Goal: Information Seeking & Learning: Find specific page/section

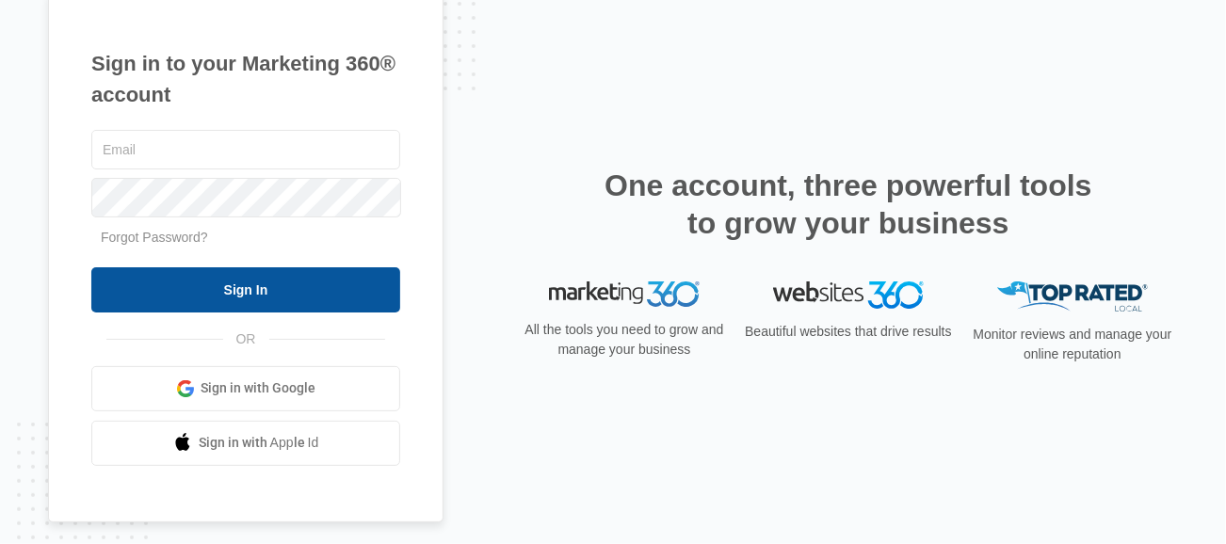
type input "[PERSON_NAME][EMAIL_ADDRESS][DOMAIN_NAME]"
click at [248, 284] on input "Sign In" at bounding box center [245, 289] width 309 height 45
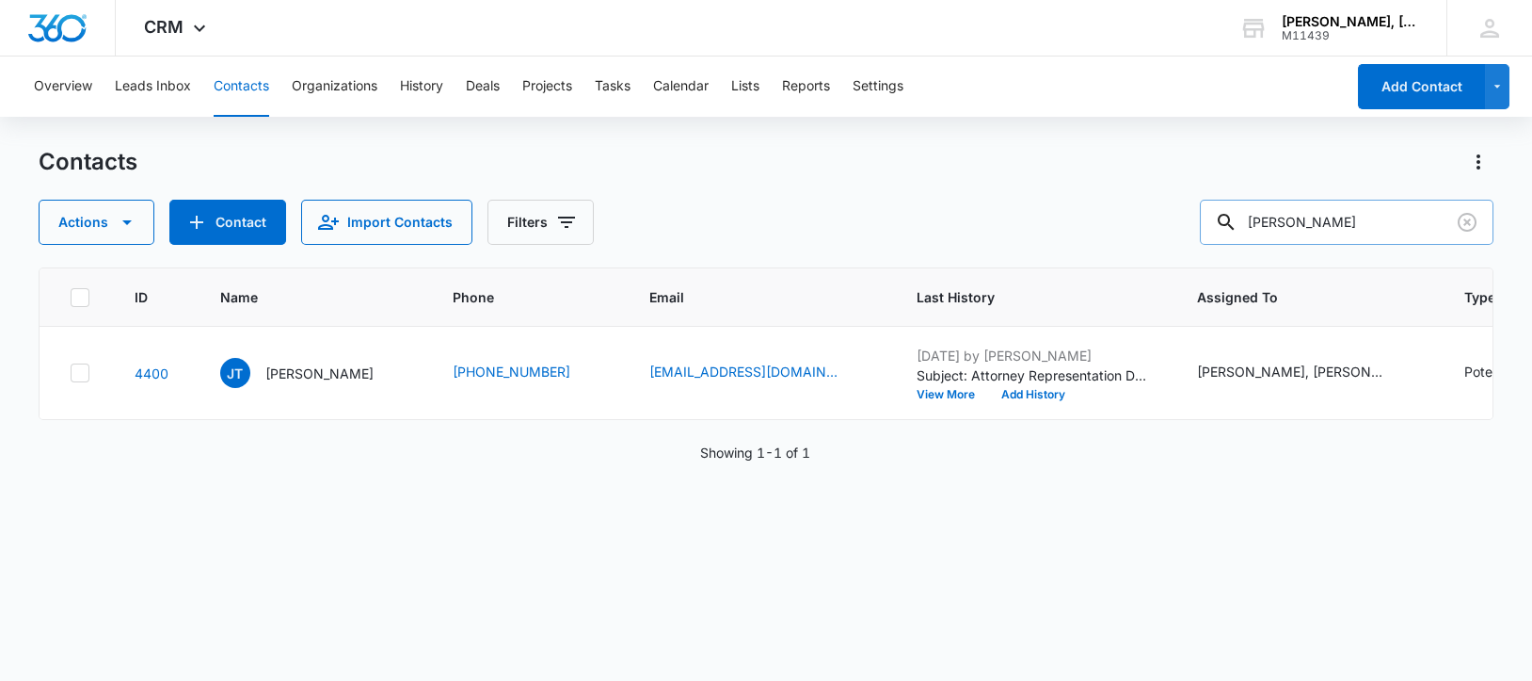
drag, startPoint x: 1273, startPoint y: 225, endPoint x: 1401, endPoint y: 219, distance: 128.1
click at [1401, 219] on input "[PERSON_NAME]" at bounding box center [1347, 222] width 294 height 45
paste input "[PERSON_NAME]"
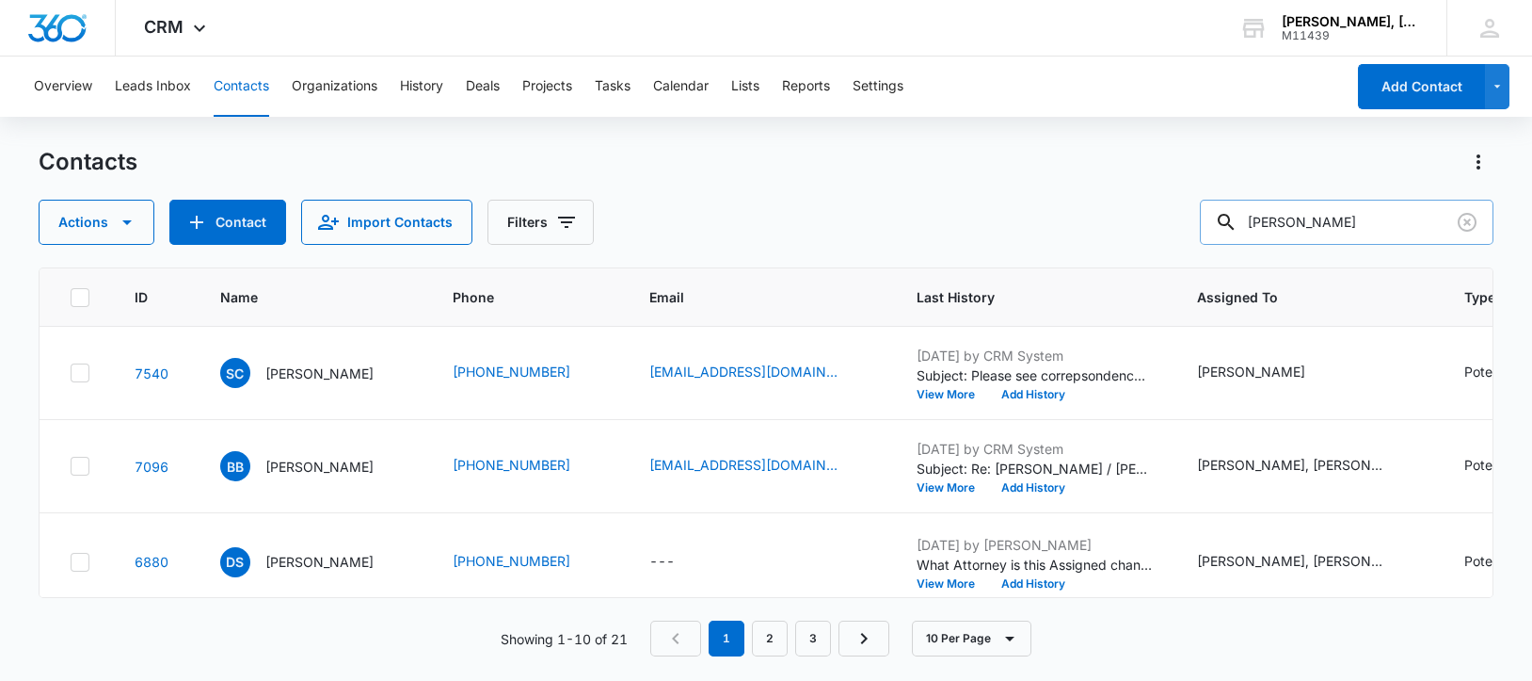
click at [1298, 218] on input "[PERSON_NAME]" at bounding box center [1347, 222] width 294 height 45
type input "[PERSON_NAME]"
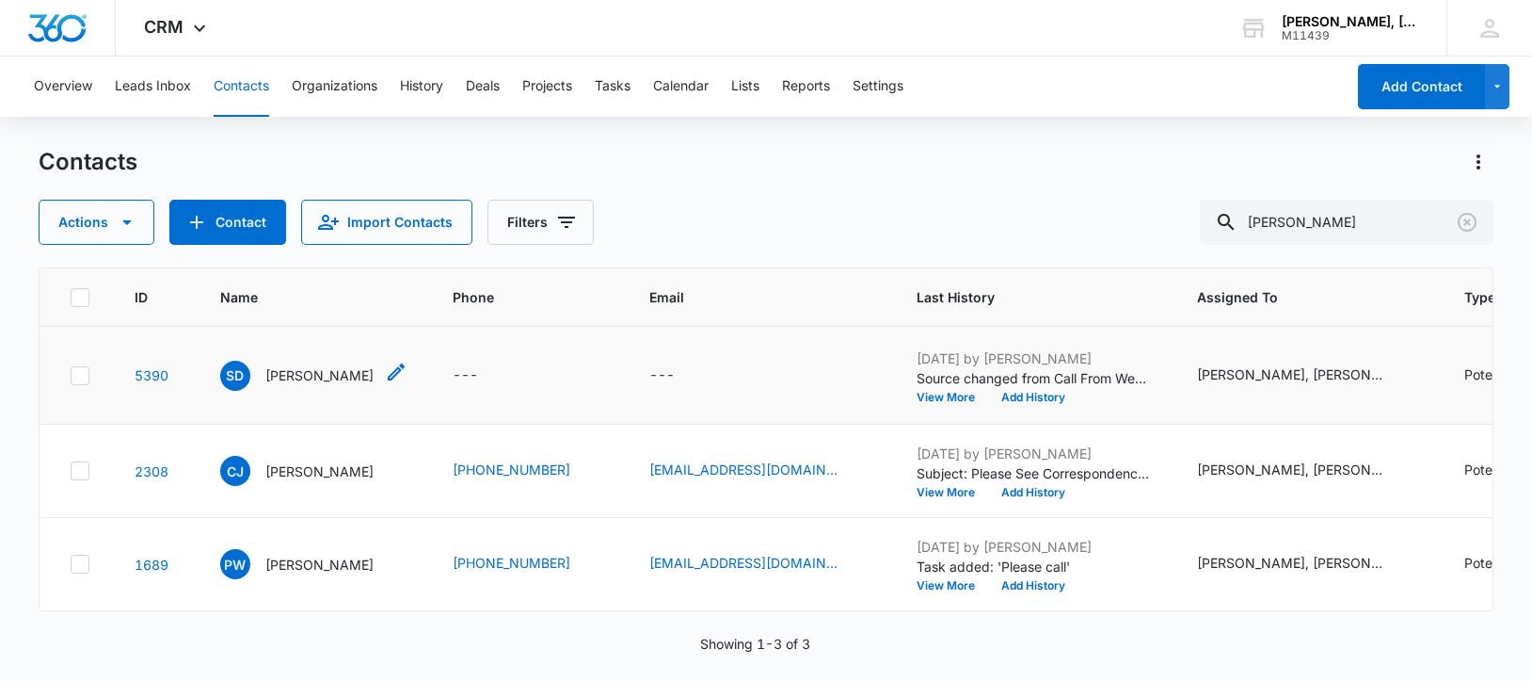
click at [287, 385] on p "[PERSON_NAME]" at bounding box center [319, 375] width 108 height 20
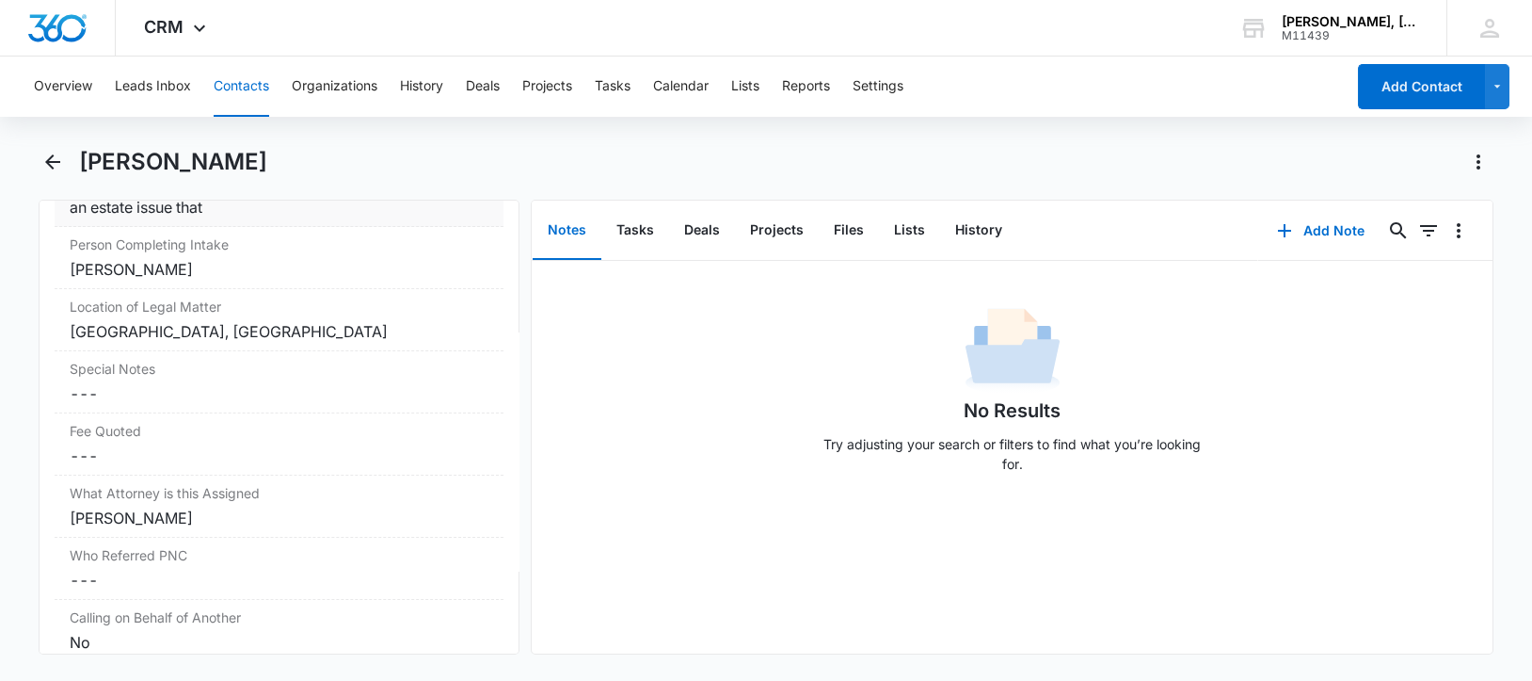
scroll to position [1647, 0]
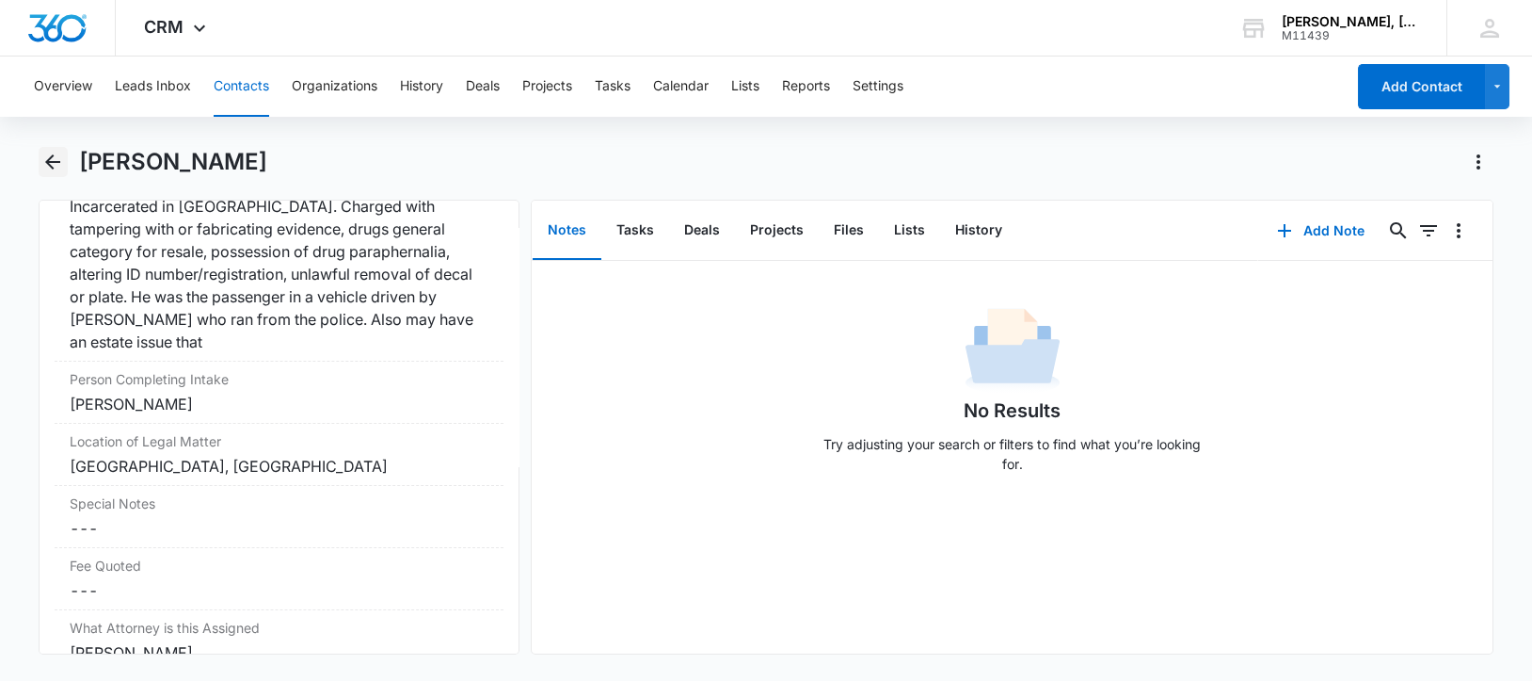
click at [47, 159] on icon "Back" at bounding box center [52, 161] width 15 height 15
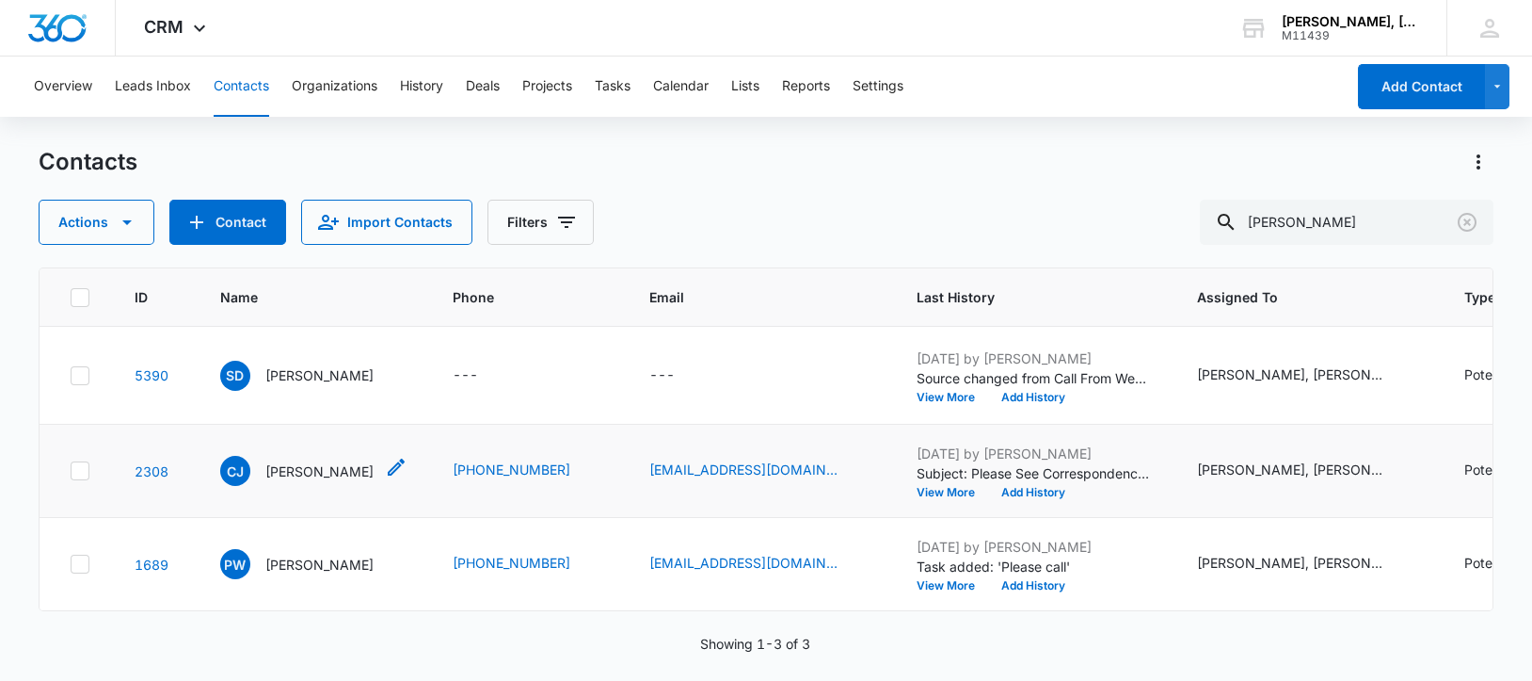
click at [329, 481] on p "[PERSON_NAME]" at bounding box center [319, 471] width 108 height 20
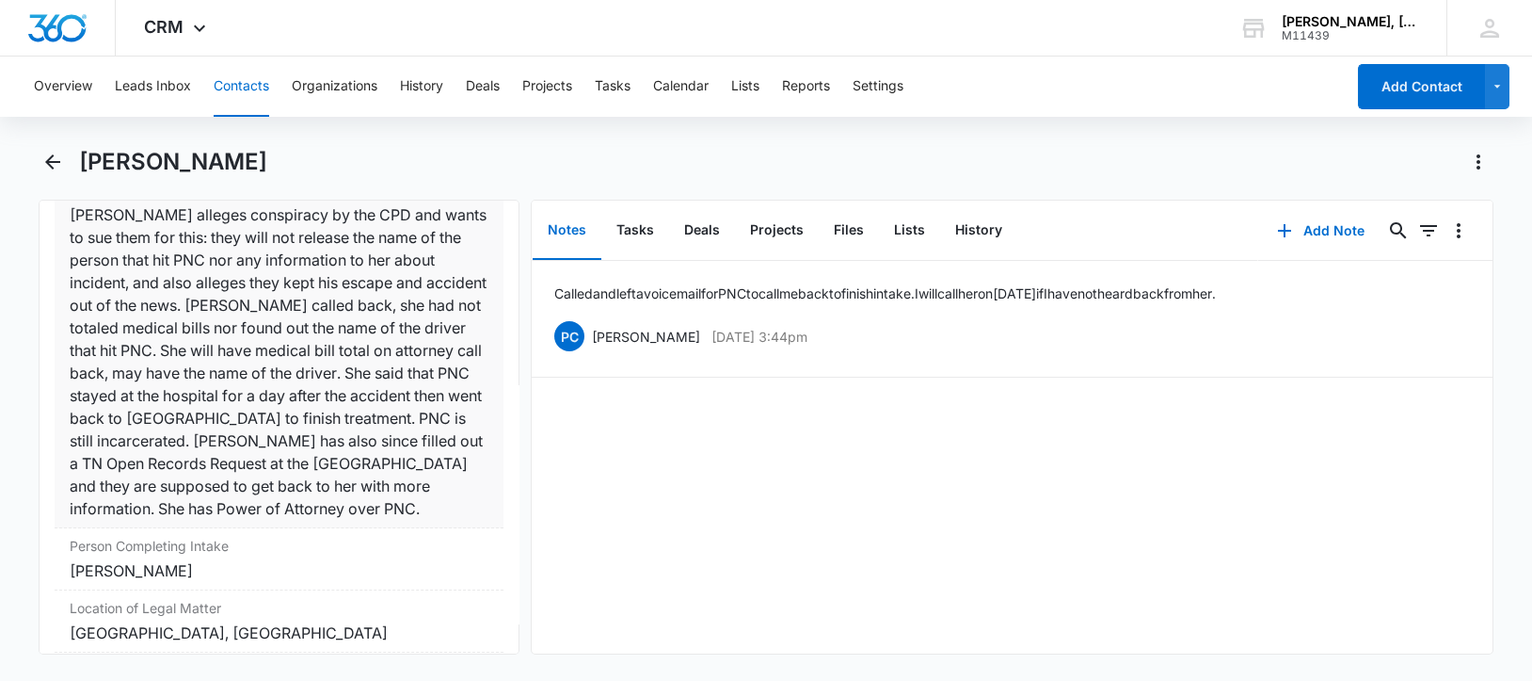
scroll to position [1764, 0]
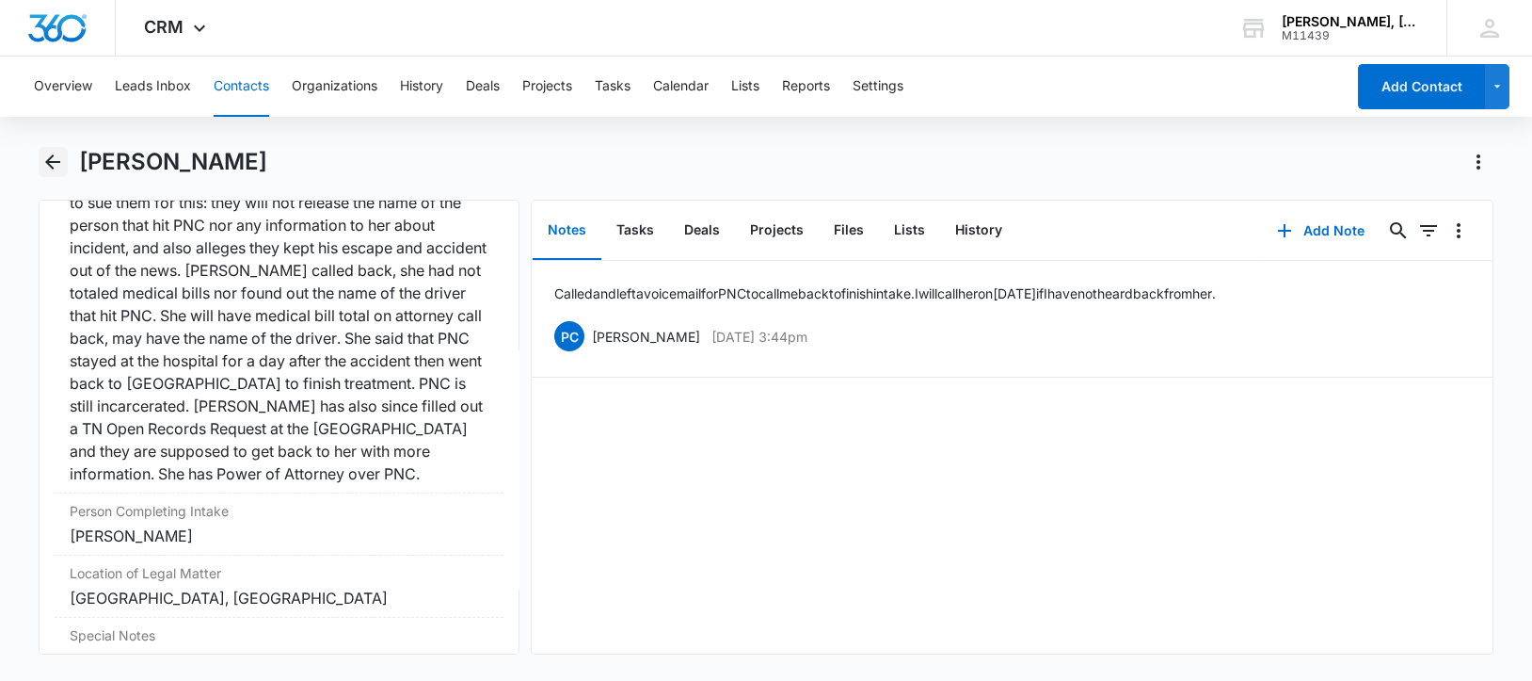
click at [51, 157] on icon "Back" at bounding box center [52, 161] width 15 height 15
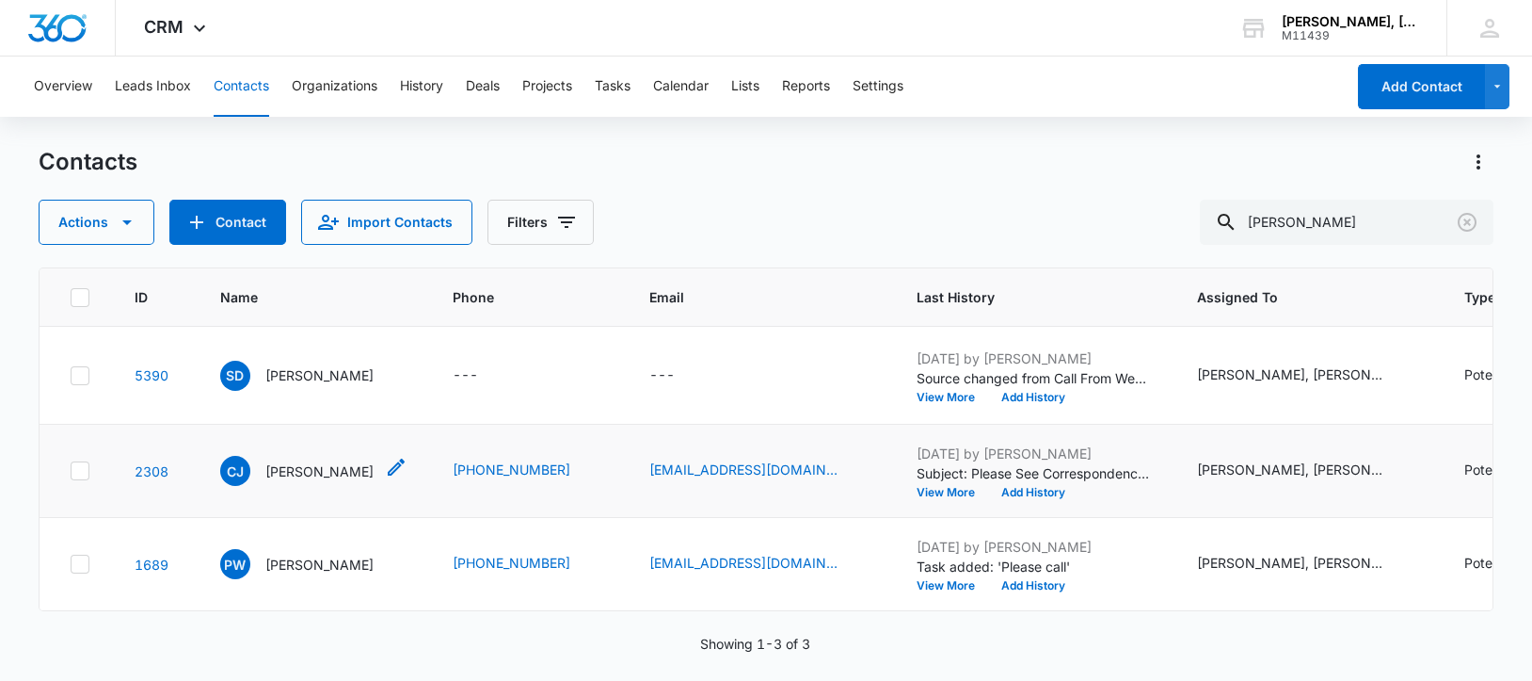
scroll to position [102, 0]
click at [311, 554] on p "[PERSON_NAME]" at bounding box center [319, 564] width 108 height 20
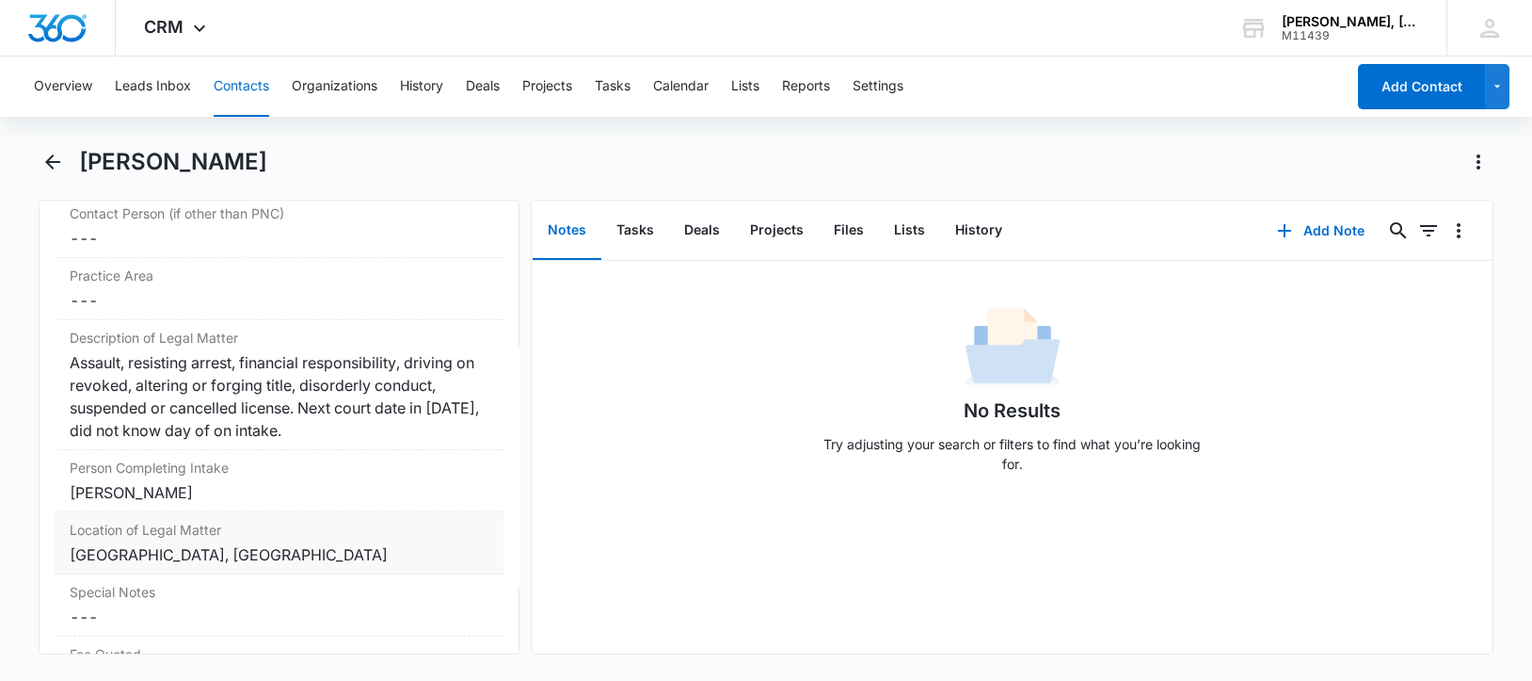
scroll to position [1647, 0]
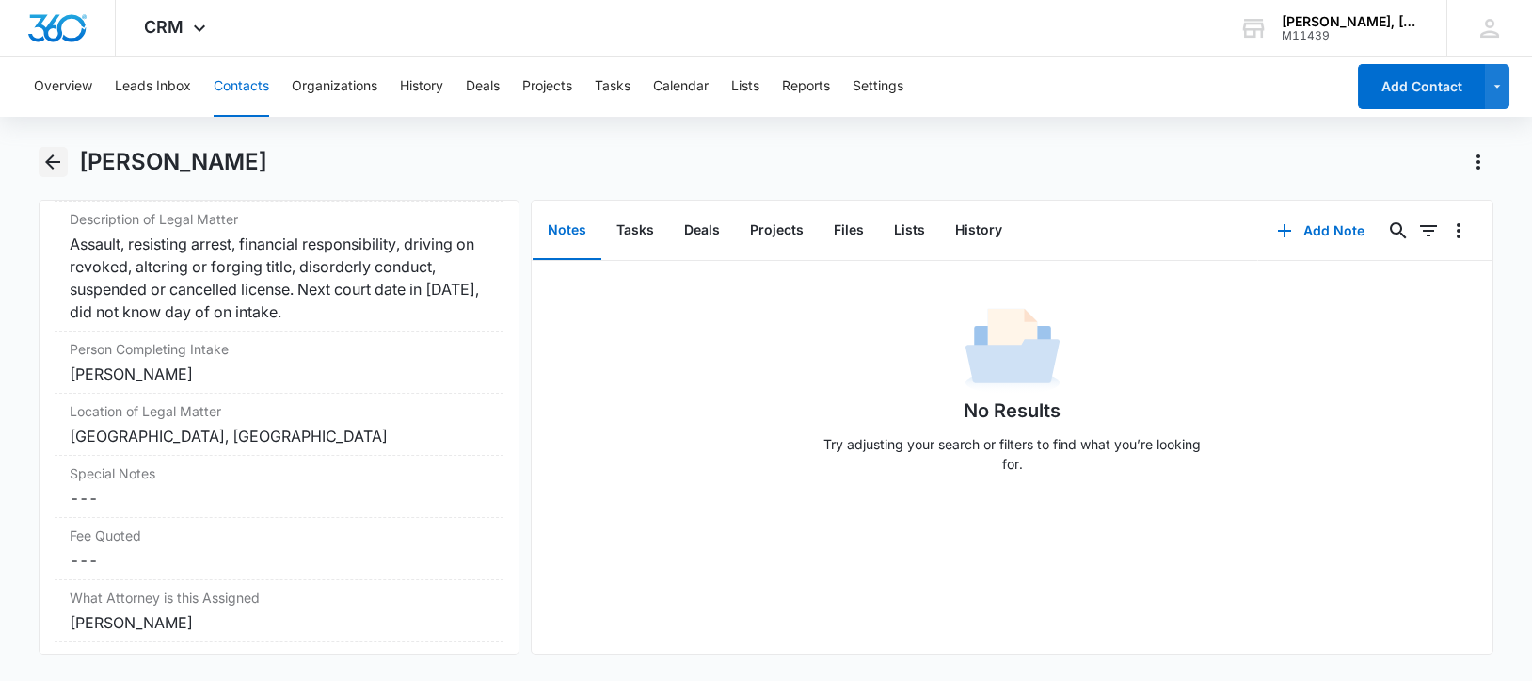
click at [51, 159] on icon "Back" at bounding box center [52, 162] width 23 height 23
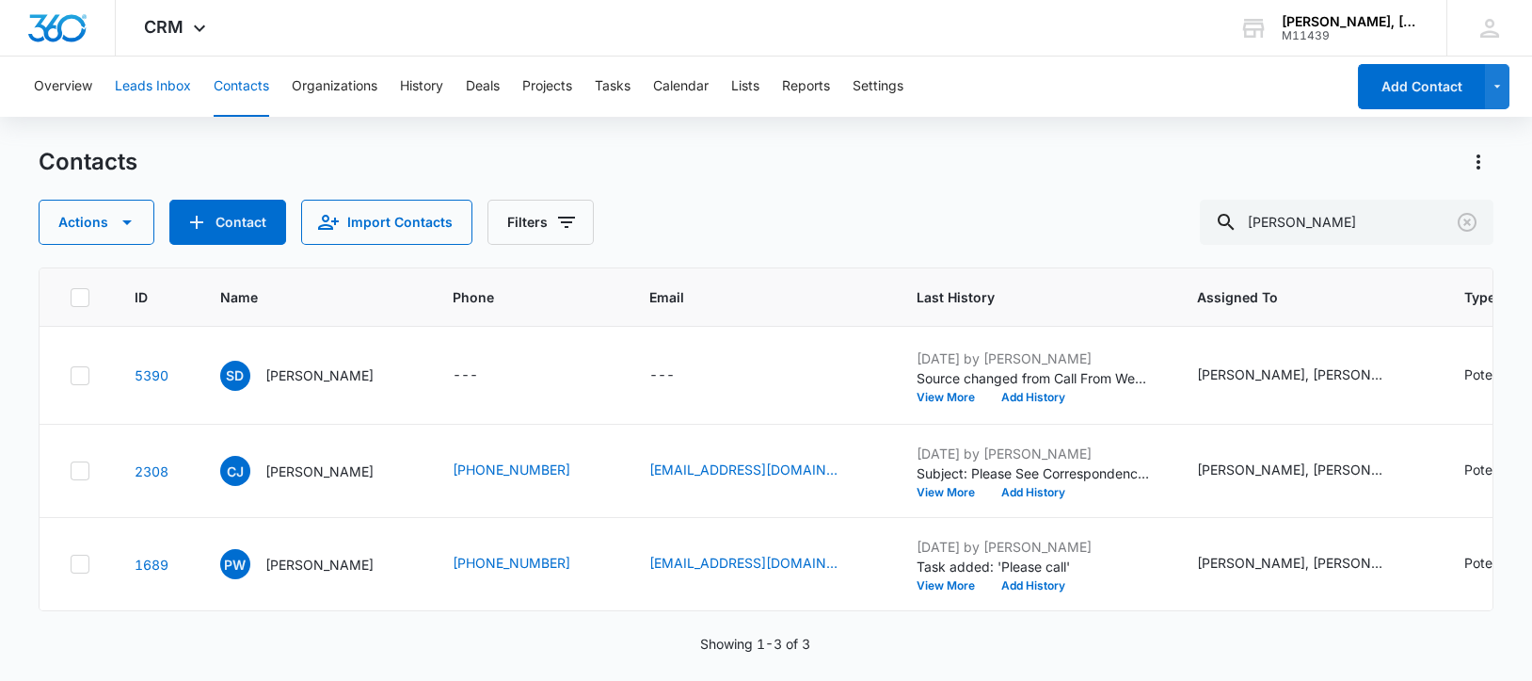
scroll to position [102, 0]
click at [1270, 221] on input "[PERSON_NAME]" at bounding box center [1347, 222] width 294 height 45
paste input "[GEOGRAPHIC_DATA]"
type input "[PERSON_NAME]"
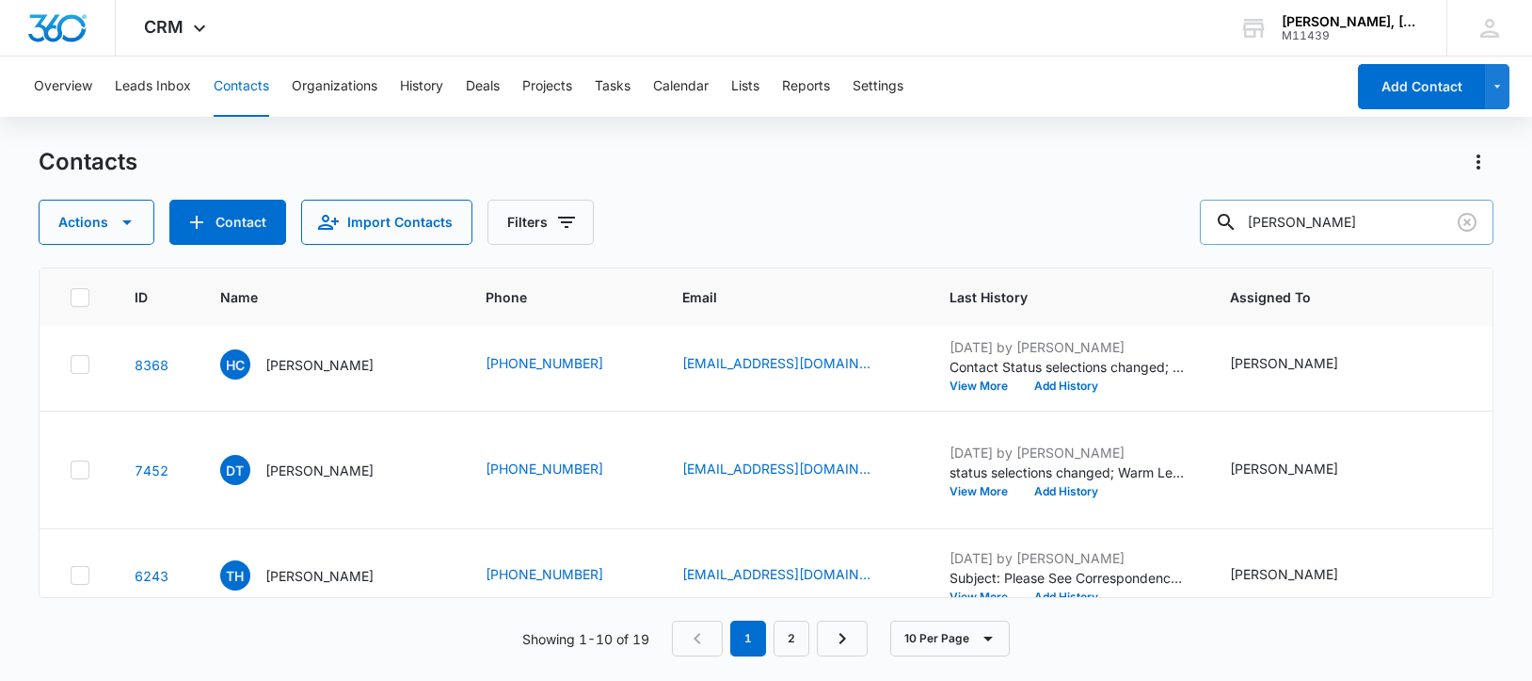
scroll to position [0, 0]
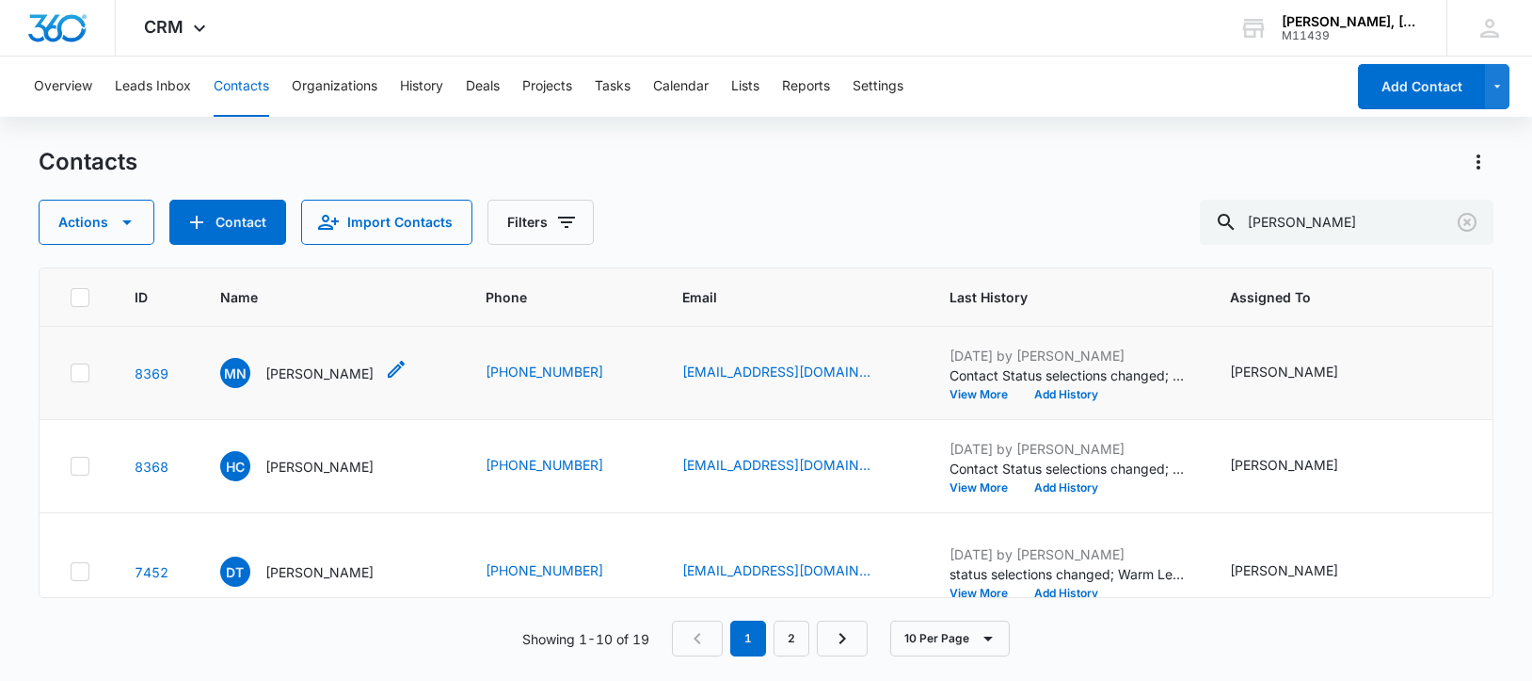
click at [343, 381] on p "[PERSON_NAME]" at bounding box center [319, 373] width 108 height 20
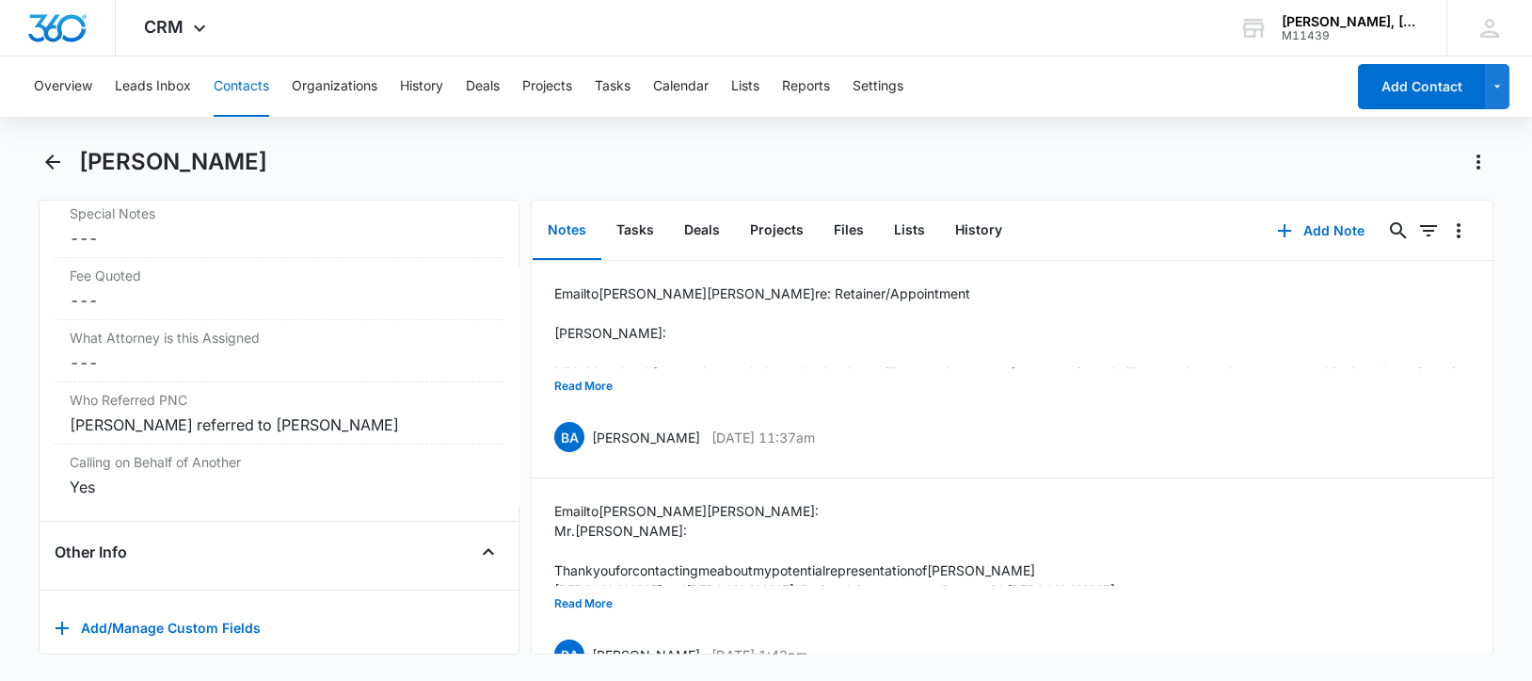
scroll to position [1878, 0]
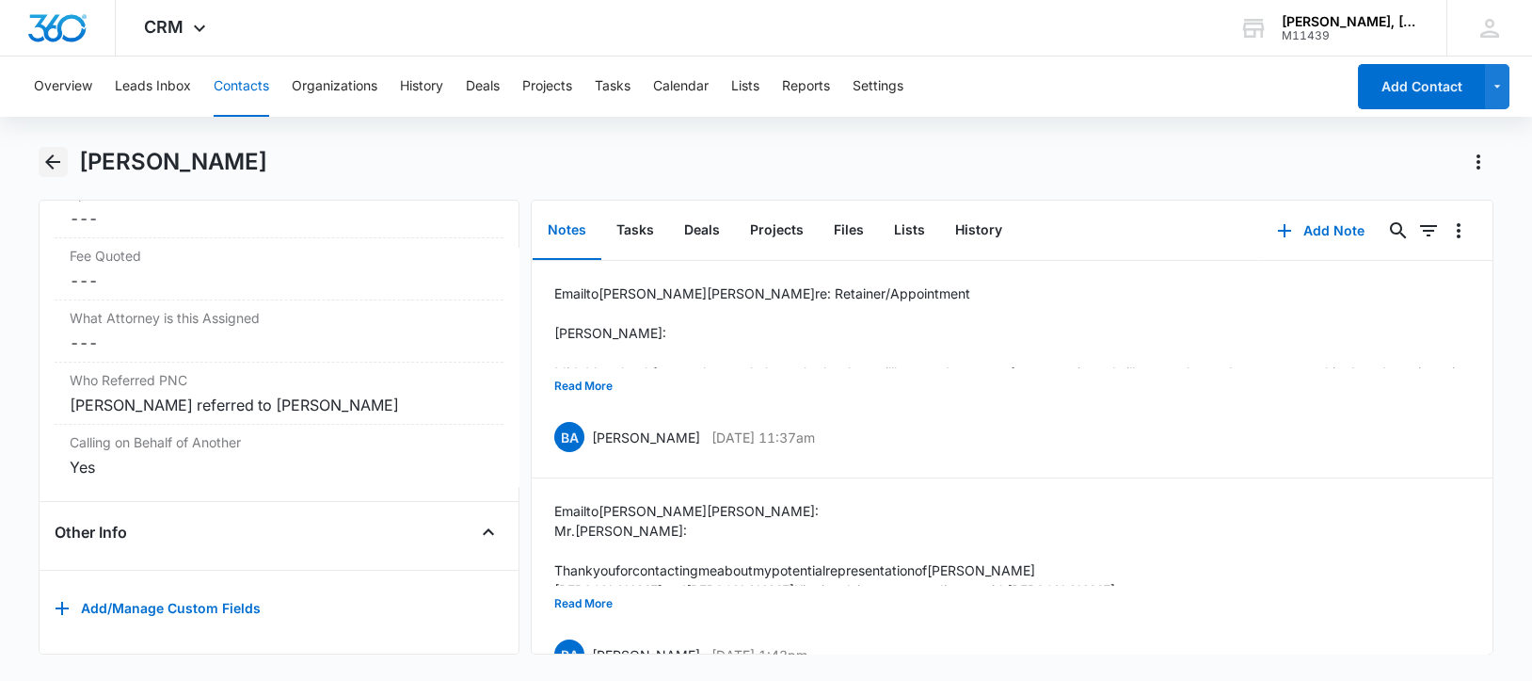
click at [53, 157] on icon "Back" at bounding box center [52, 162] width 23 height 23
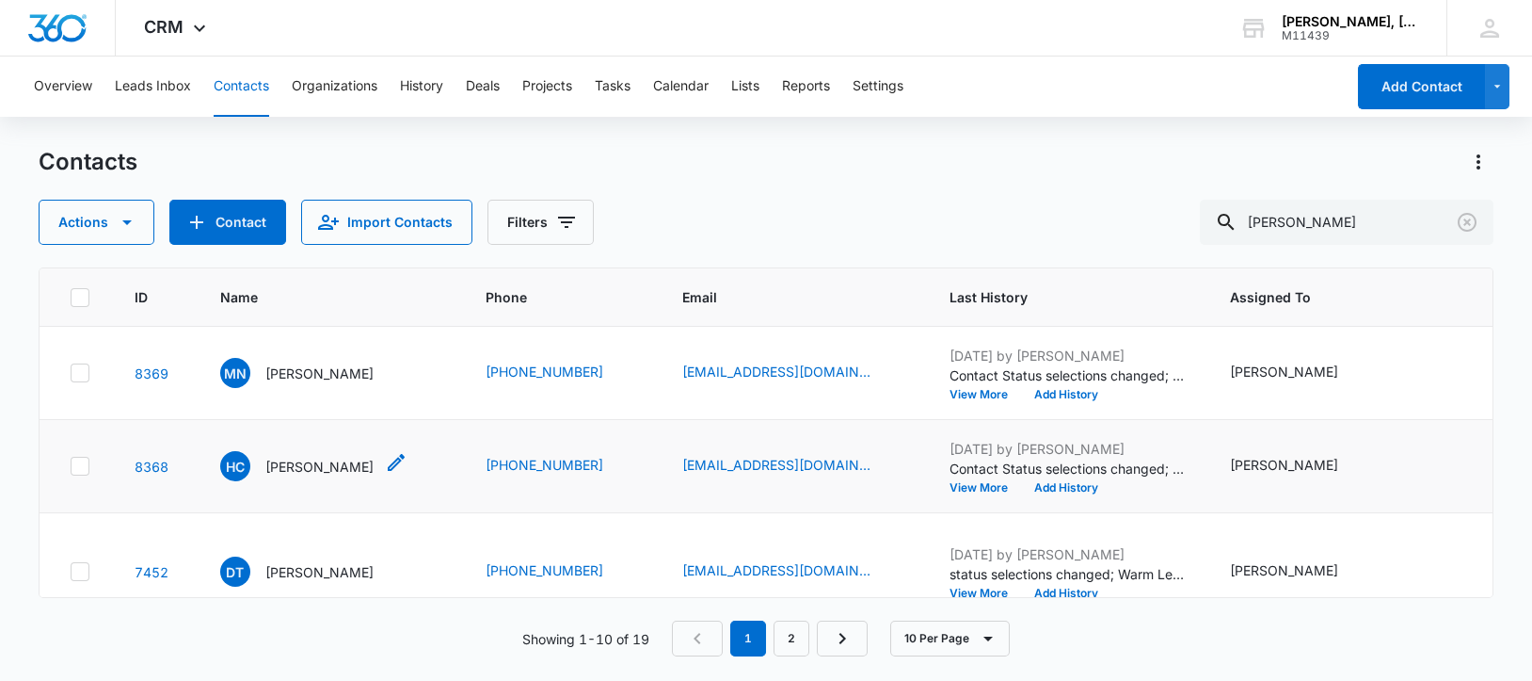
click at [302, 476] on p "[PERSON_NAME]" at bounding box center [319, 467] width 108 height 20
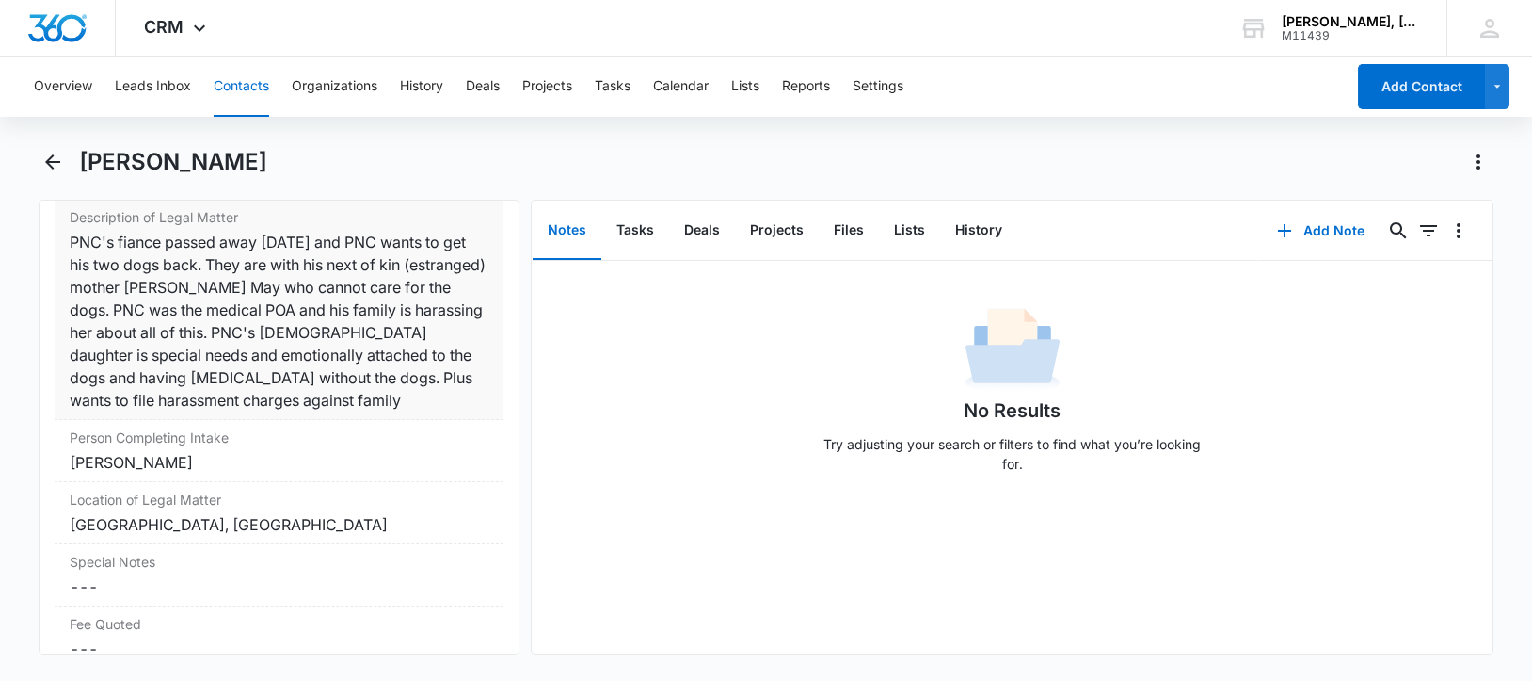
scroll to position [1529, 0]
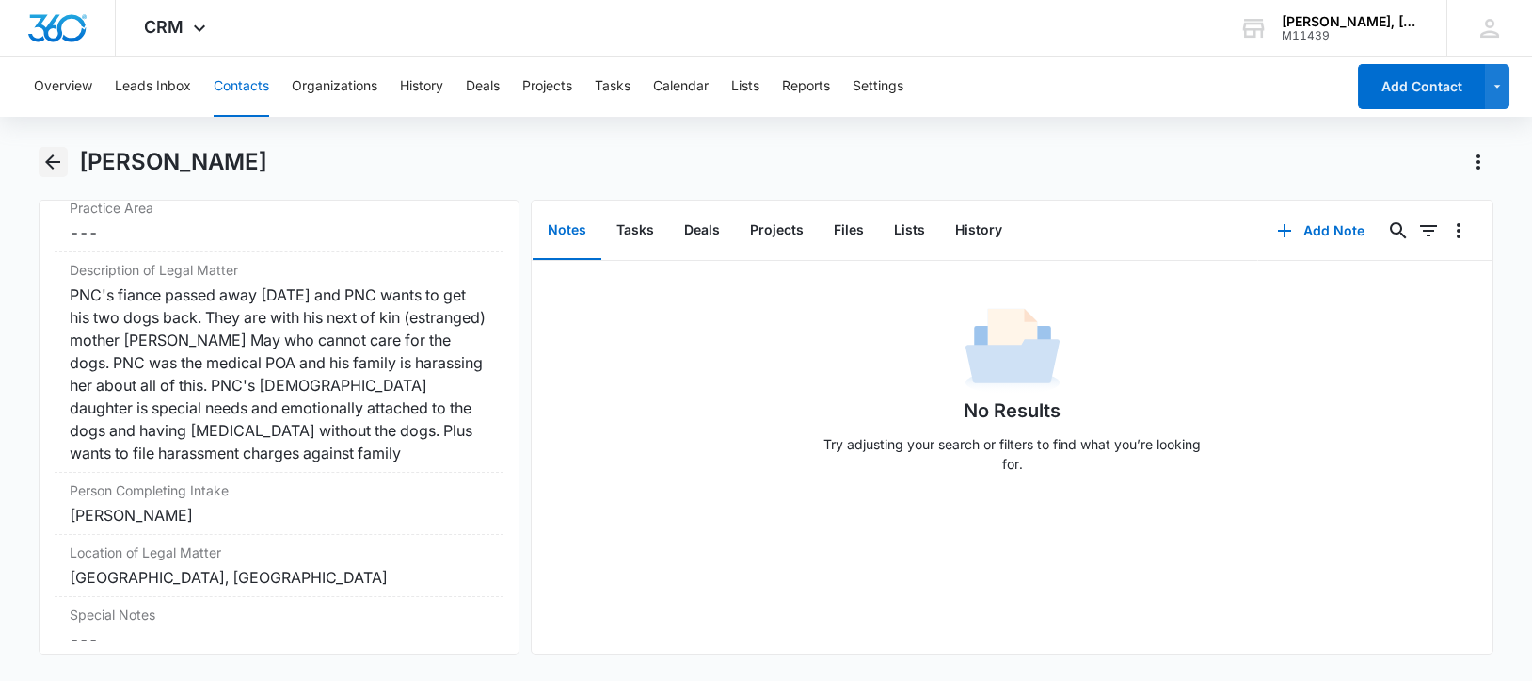
click at [50, 163] on icon "Back" at bounding box center [52, 162] width 23 height 23
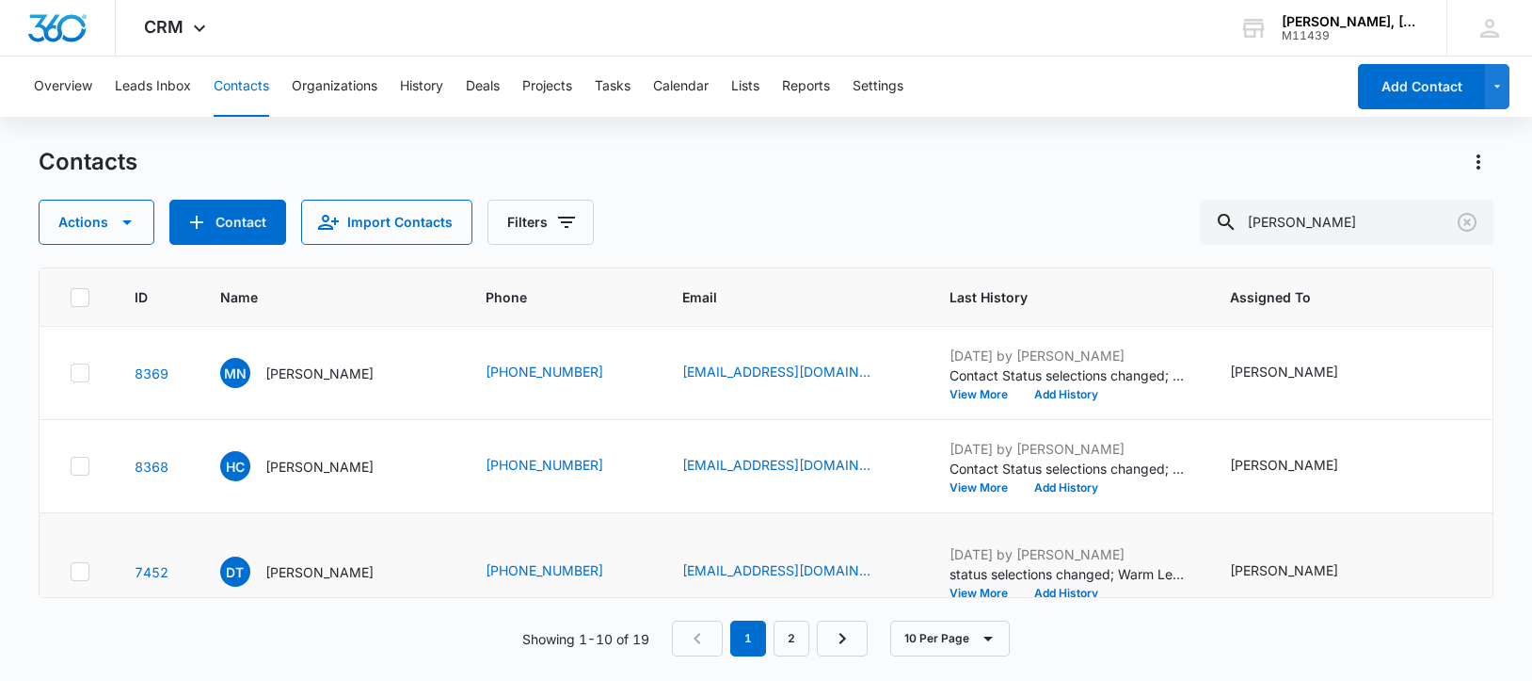
scroll to position [117, 0]
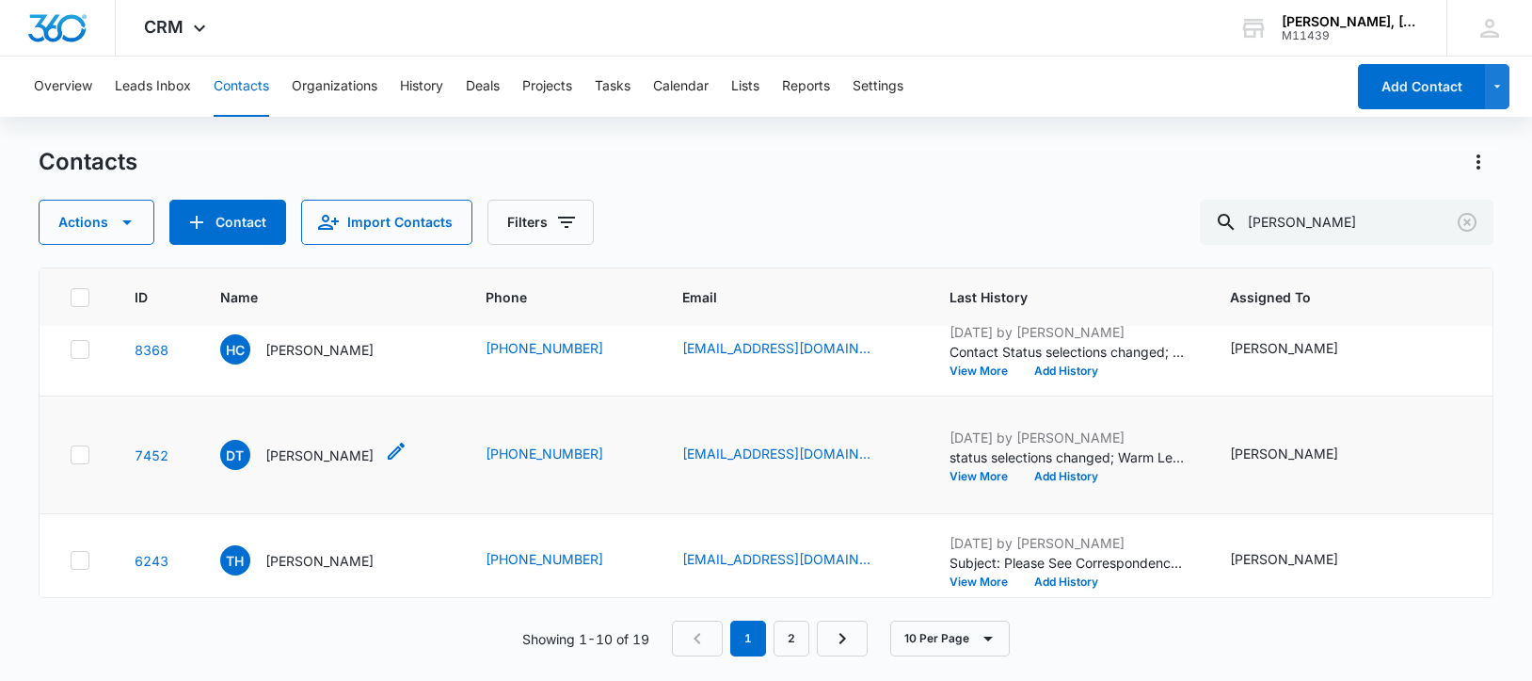
click at [302, 465] on p "[PERSON_NAME]" at bounding box center [319, 455] width 108 height 20
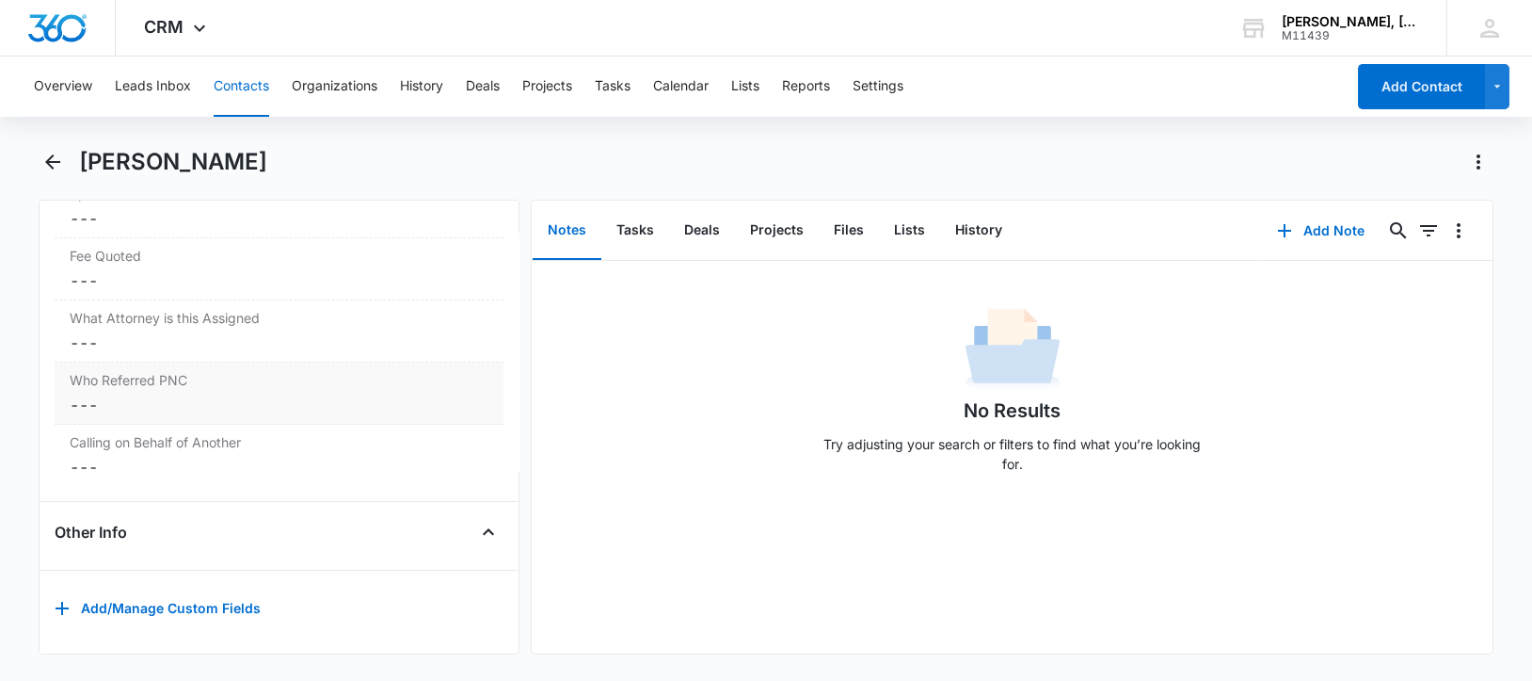
scroll to position [1893, 0]
click at [51, 159] on icon "Back" at bounding box center [52, 162] width 23 height 23
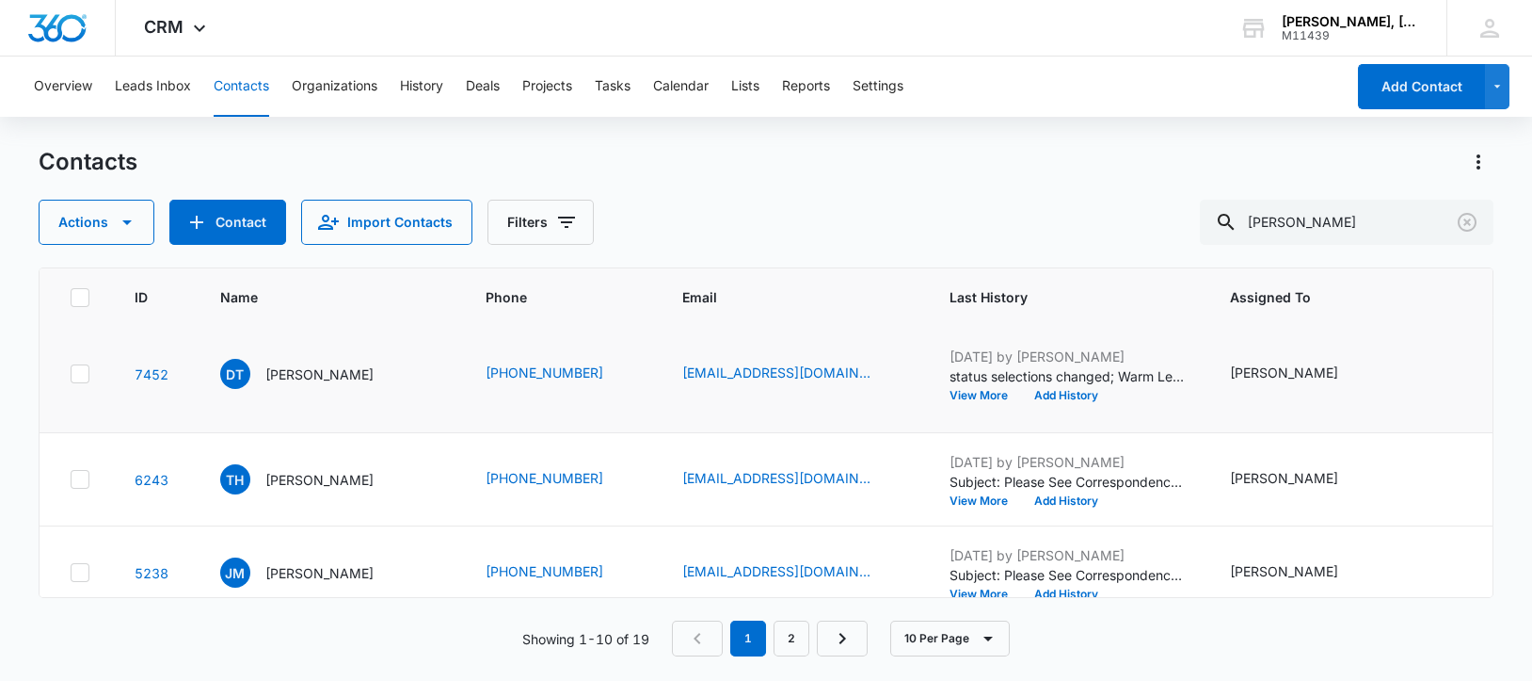
scroll to position [235, 0]
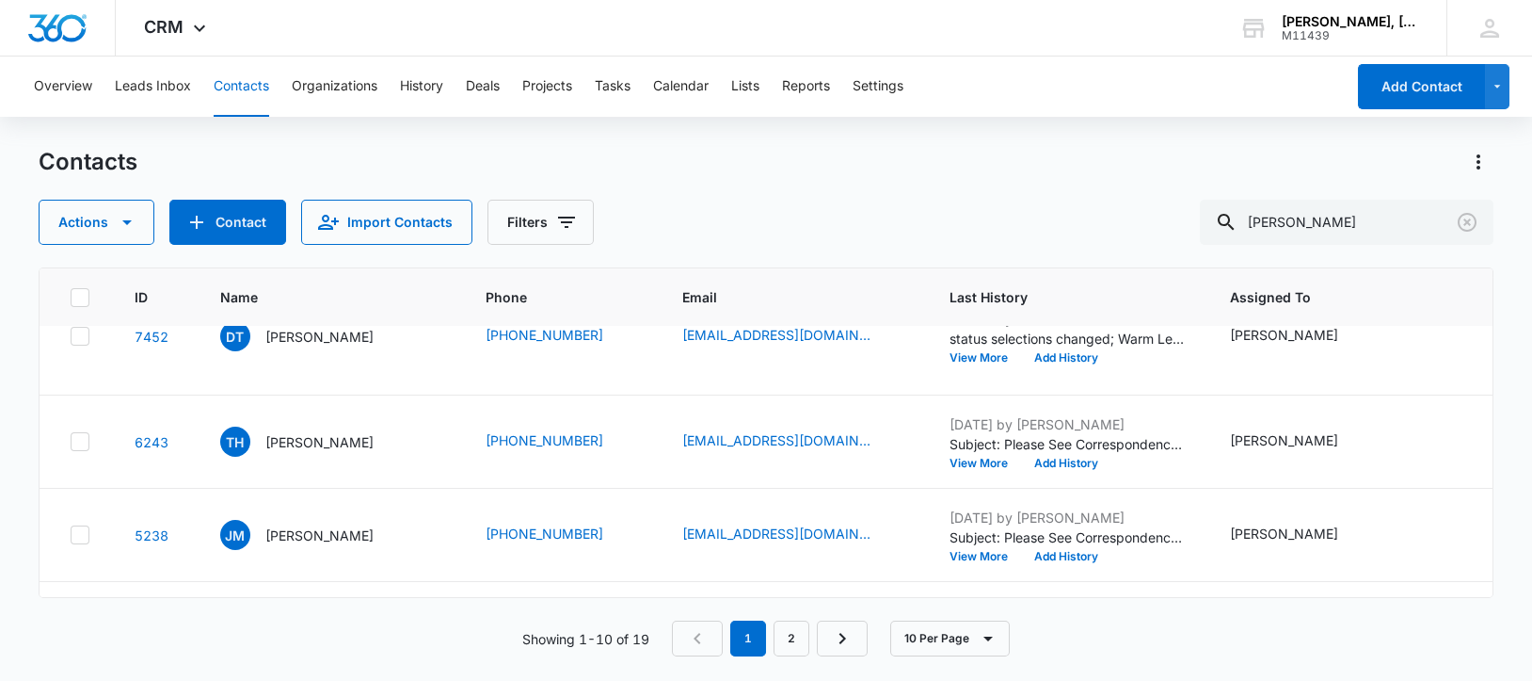
click at [303, 346] on p "[PERSON_NAME]" at bounding box center [319, 337] width 108 height 20
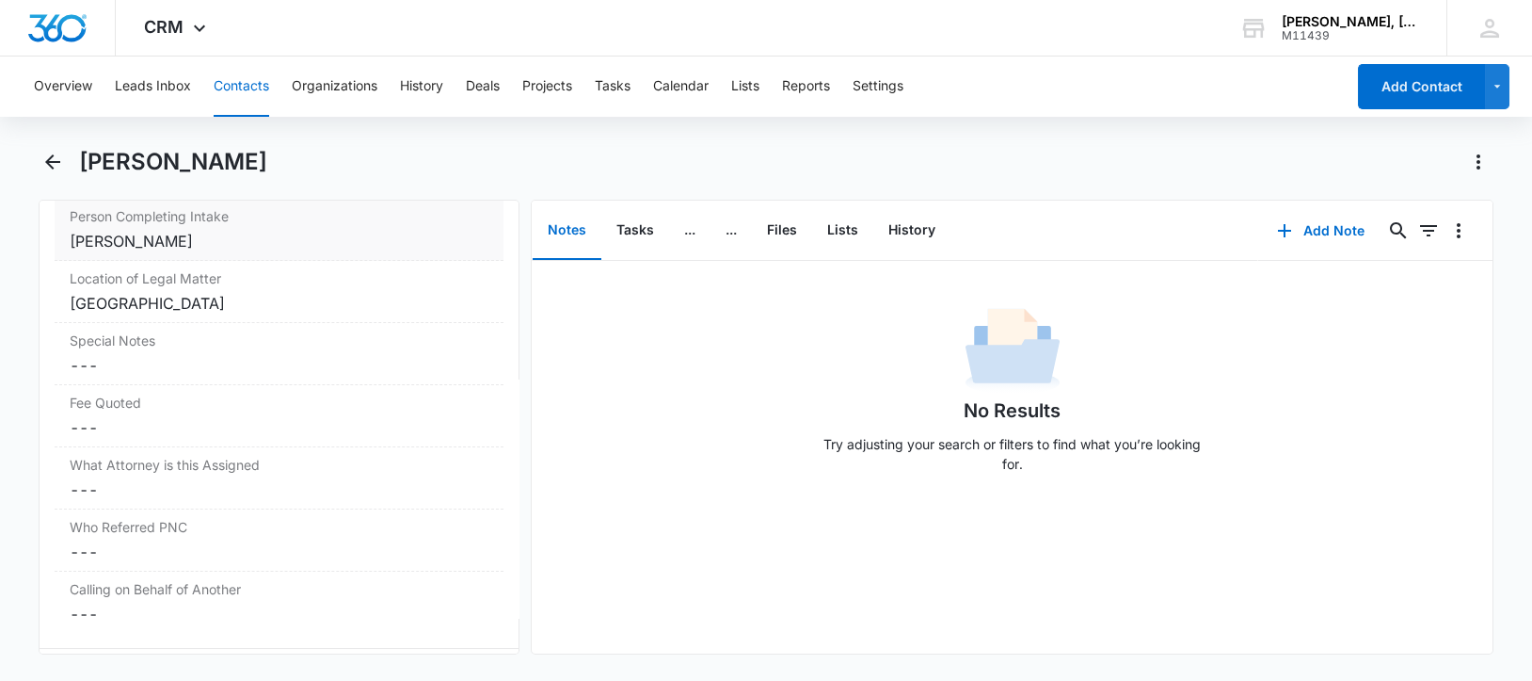
scroll to position [1883, 0]
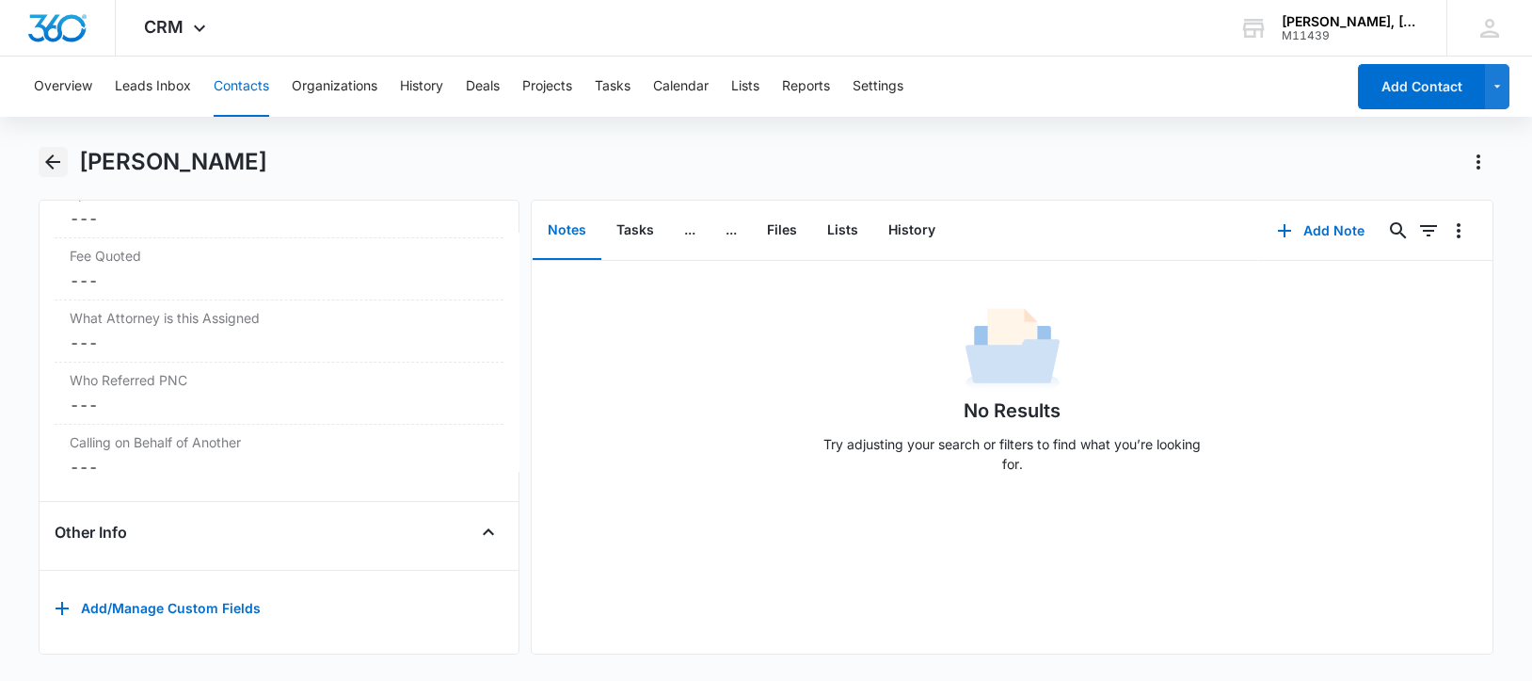
click at [48, 162] on icon "Back" at bounding box center [52, 161] width 15 height 15
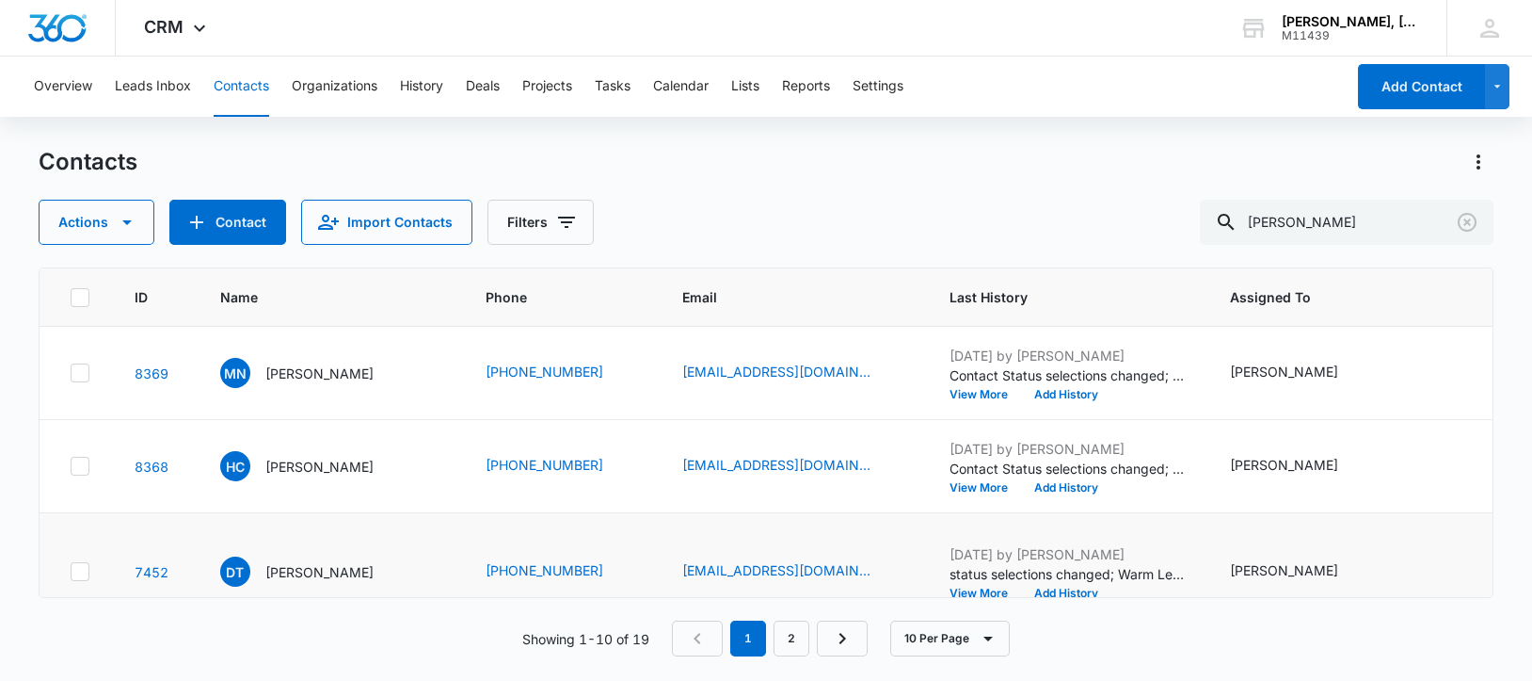
scroll to position [235, 0]
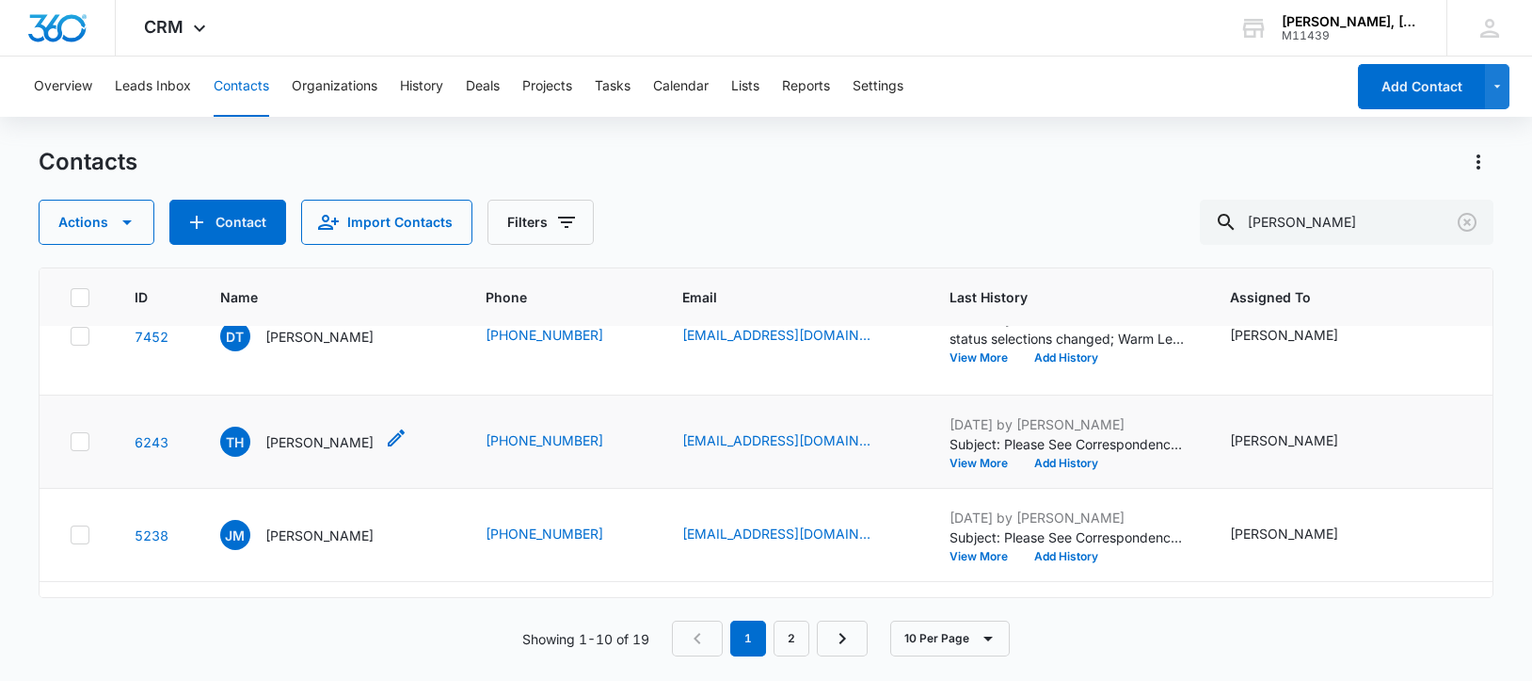
click at [293, 452] on p "[PERSON_NAME]" at bounding box center [319, 442] width 108 height 20
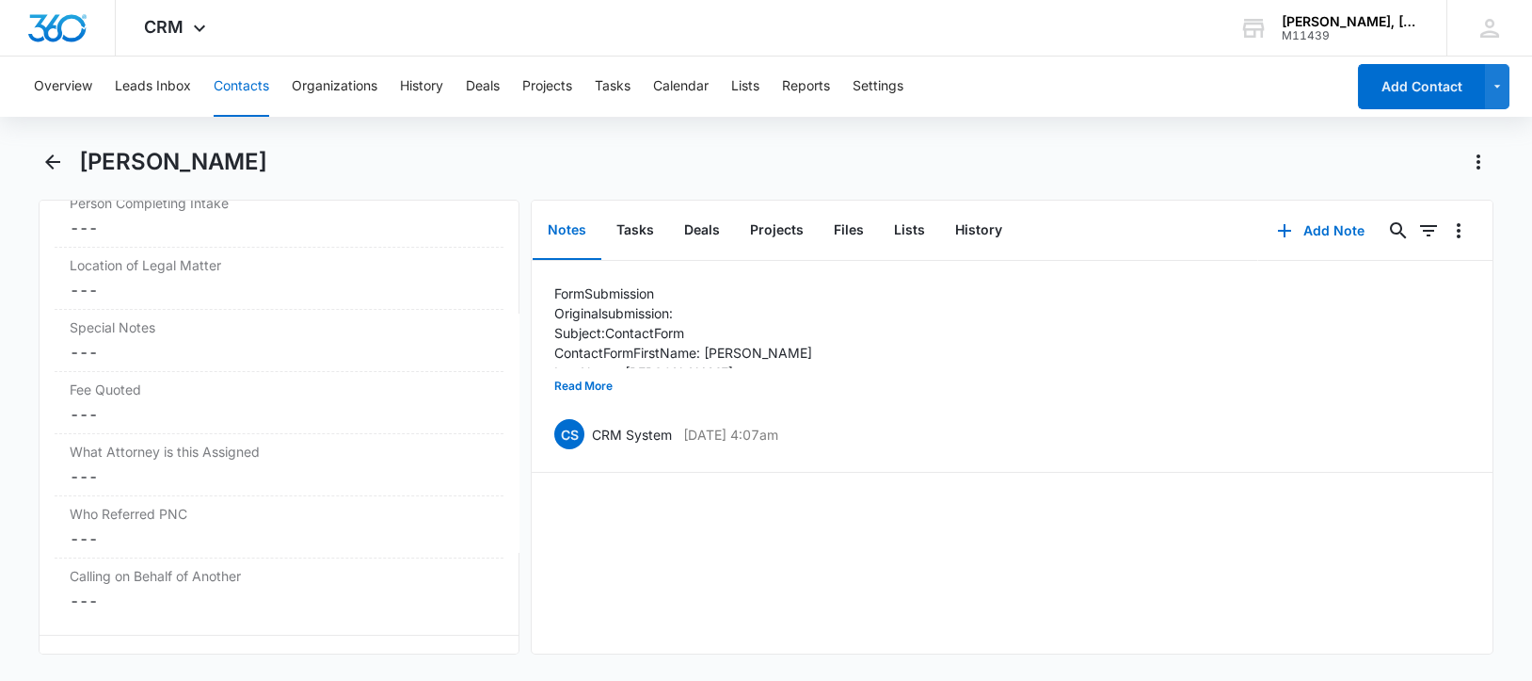
scroll to position [1764, 0]
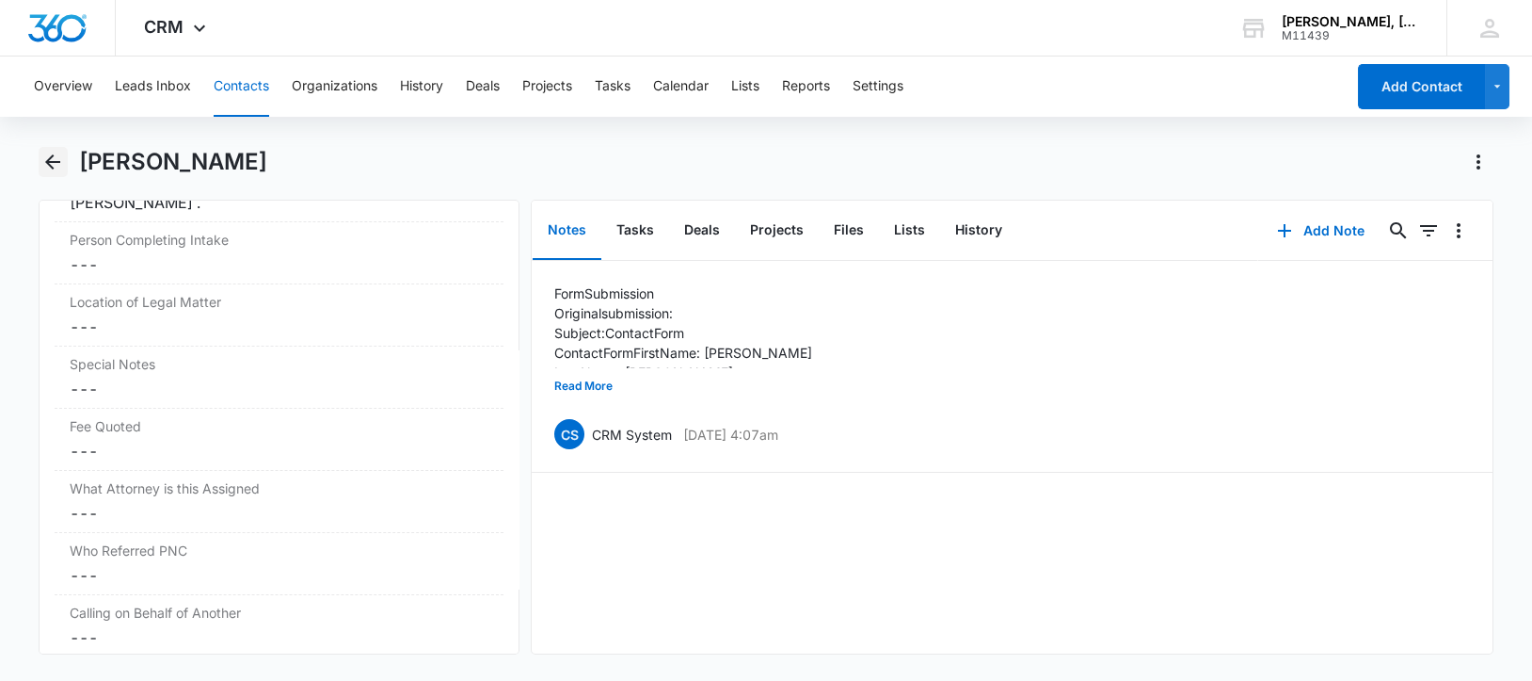
click at [43, 154] on icon "Back" at bounding box center [52, 162] width 23 height 23
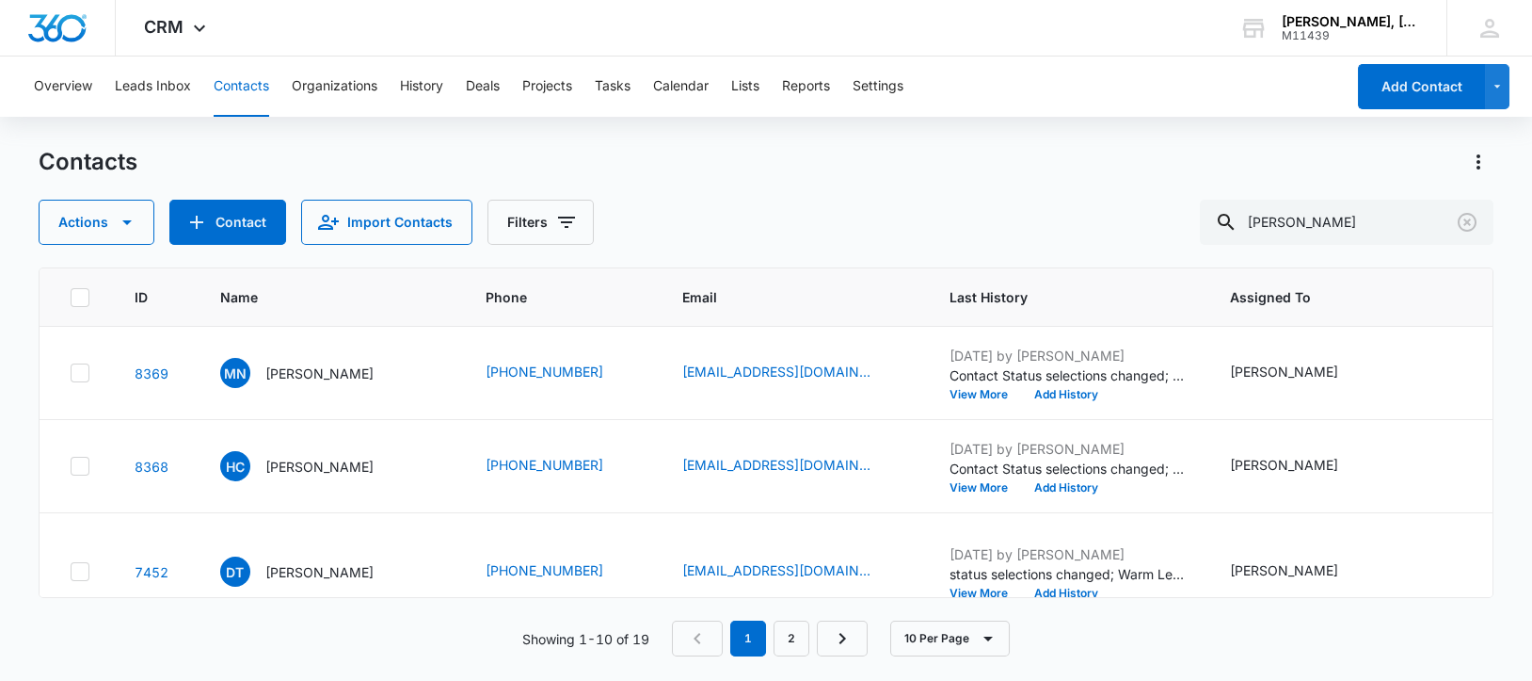
scroll to position [235, 0]
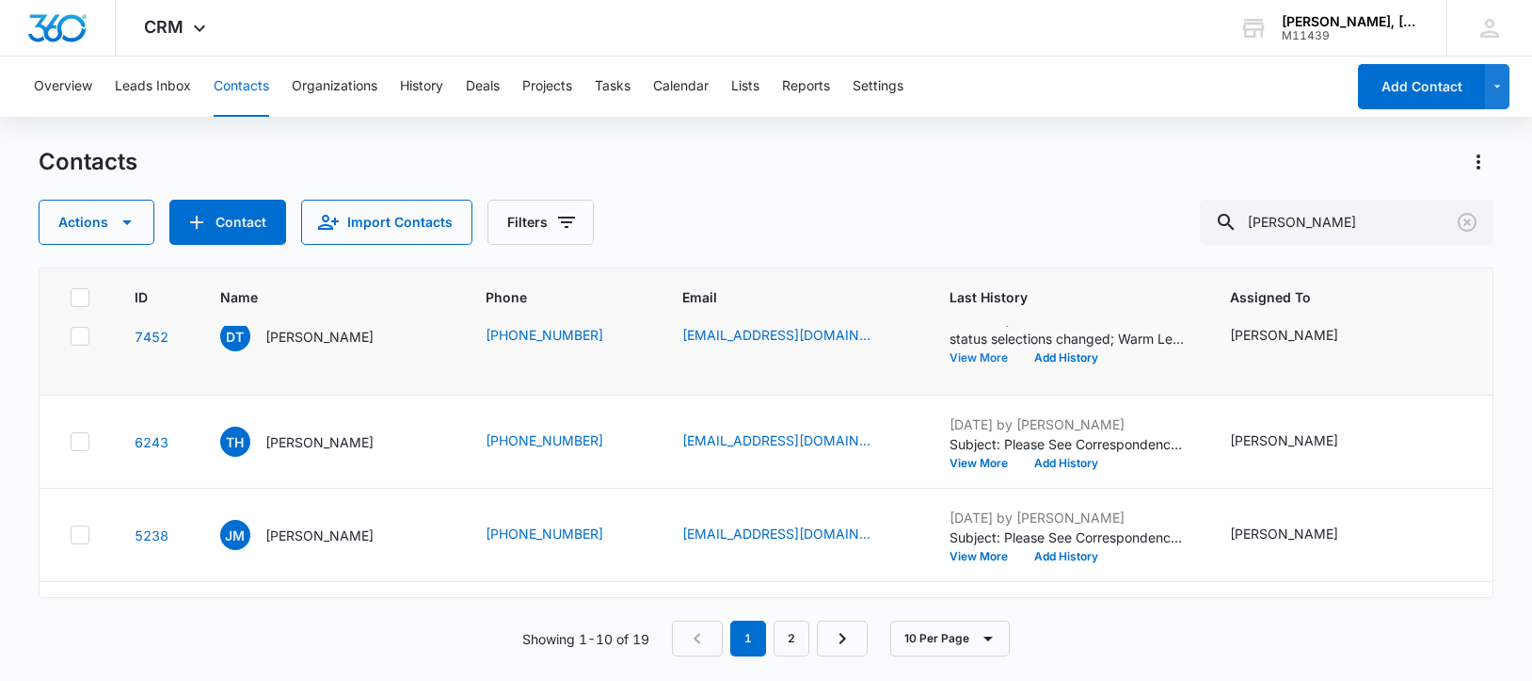
click at [950, 363] on button "View More" at bounding box center [986, 357] width 72 height 11
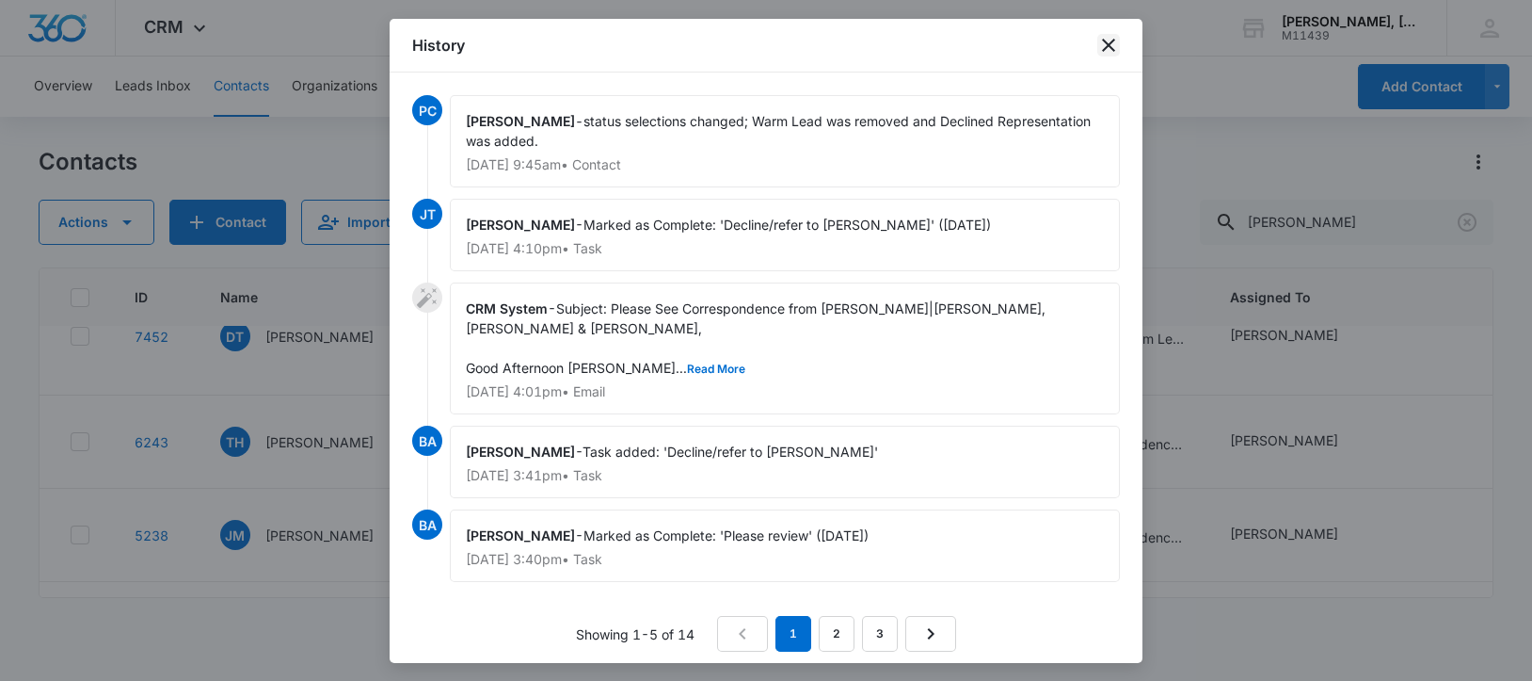
drag, startPoint x: 1108, startPoint y: 44, endPoint x: 1091, endPoint y: 55, distance: 19.9
click at [1103, 48] on icon "close" at bounding box center [1109, 45] width 23 height 23
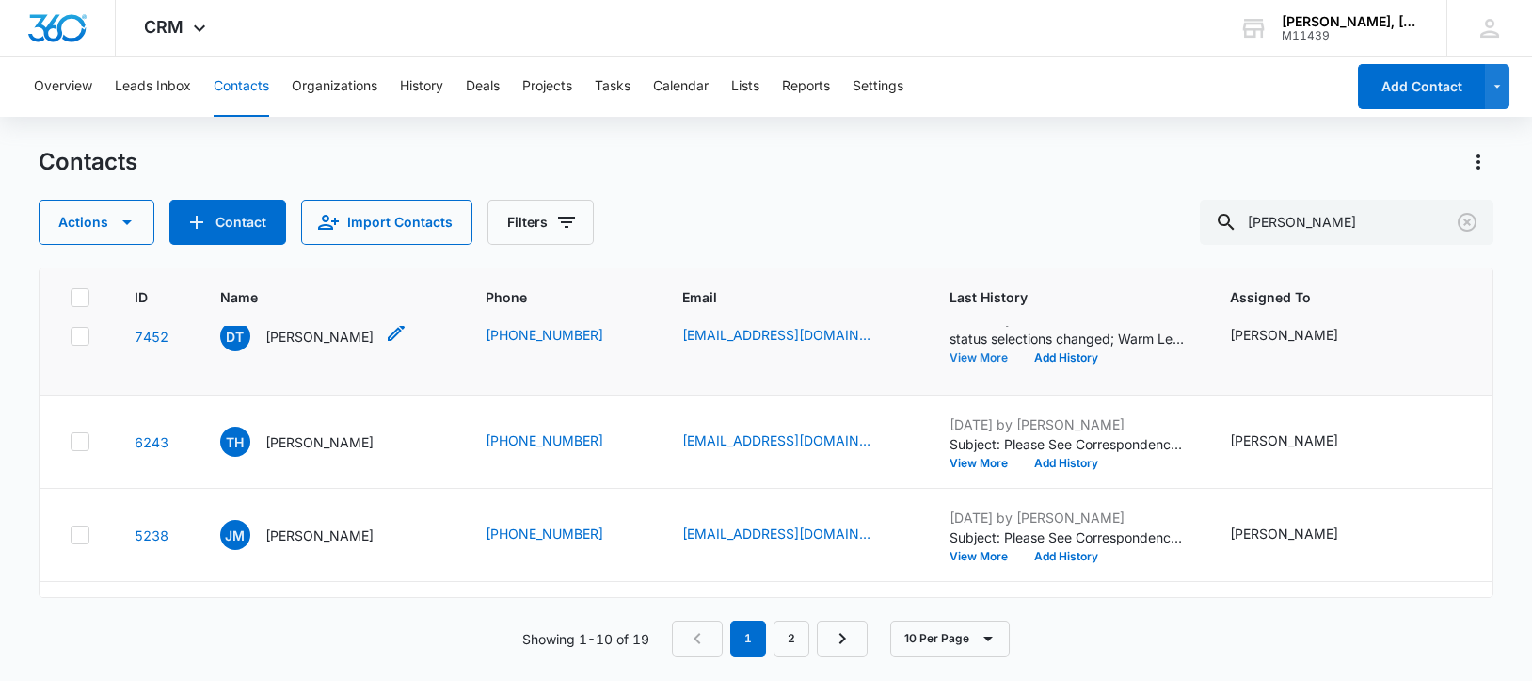
scroll to position [353, 0]
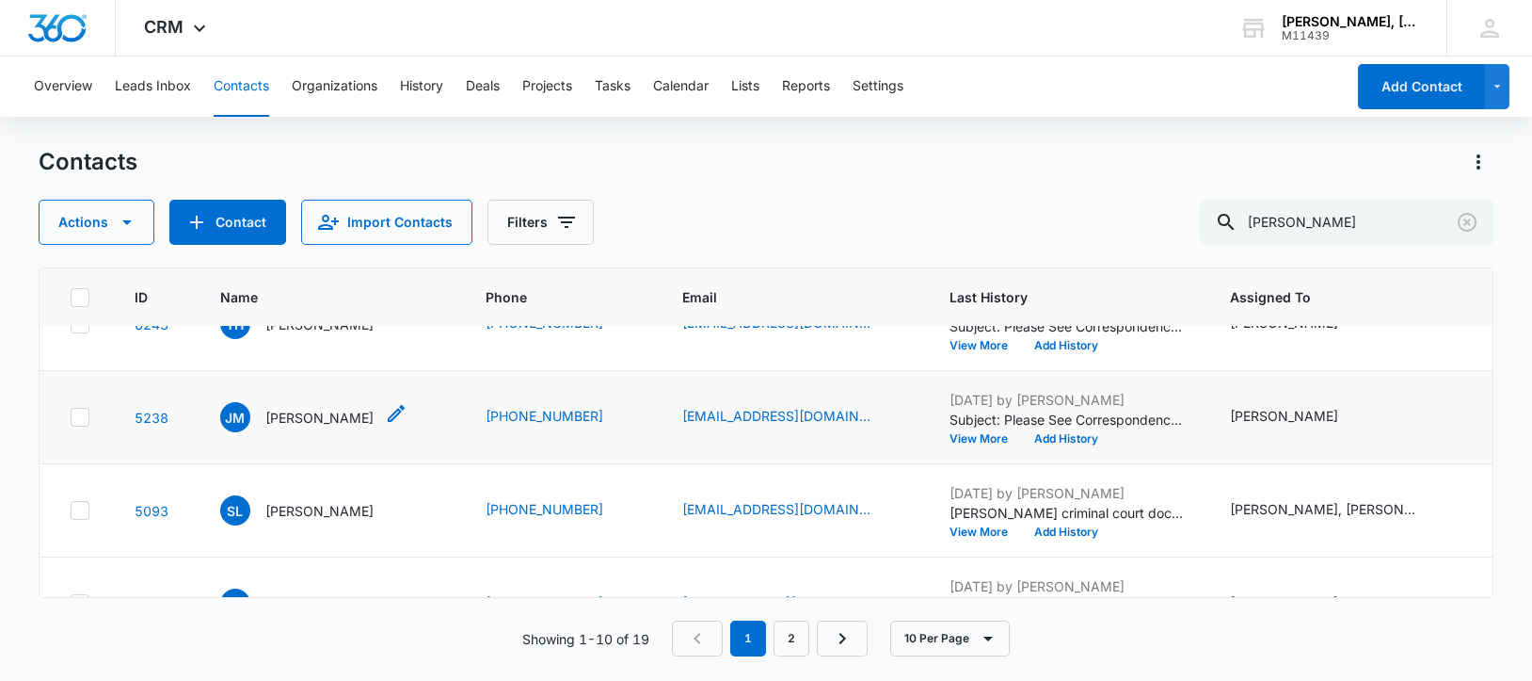
click at [308, 427] on p "[PERSON_NAME]" at bounding box center [319, 418] width 108 height 20
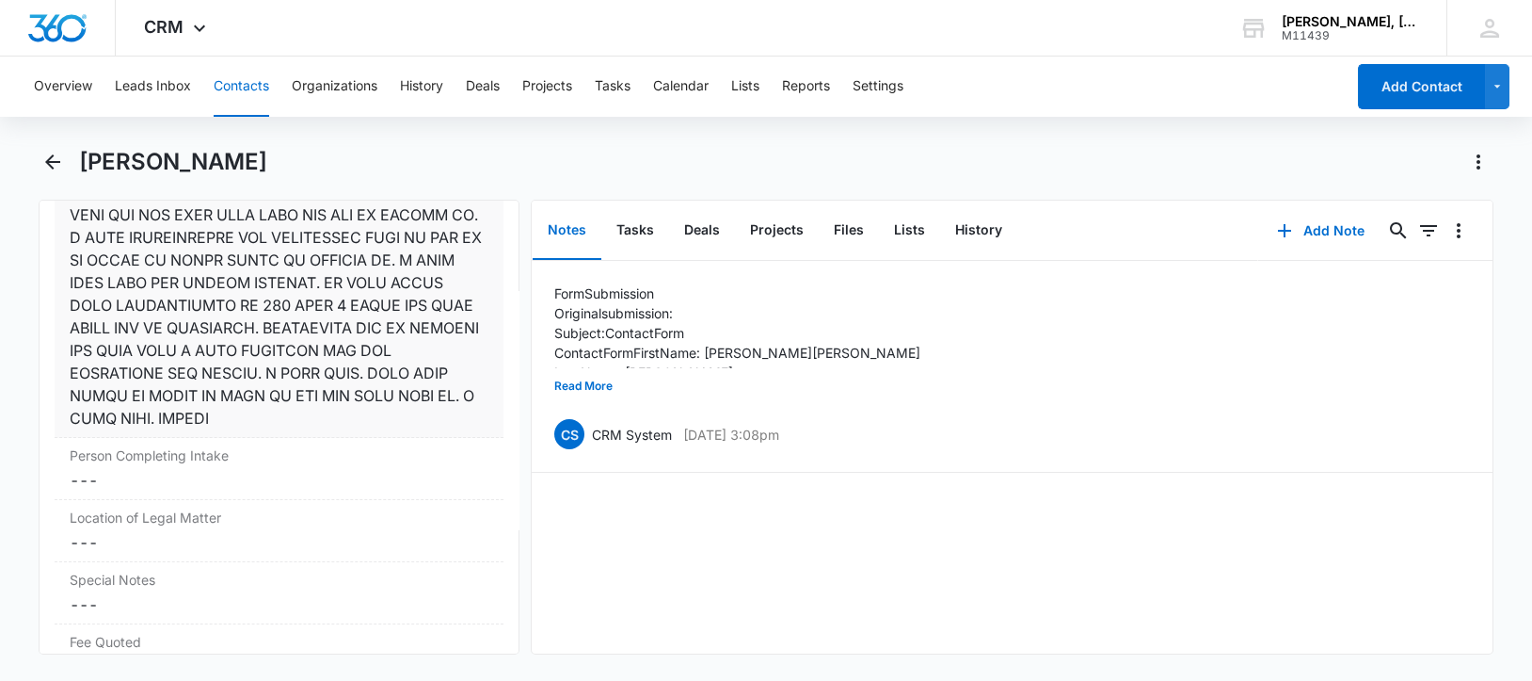
scroll to position [3295, 0]
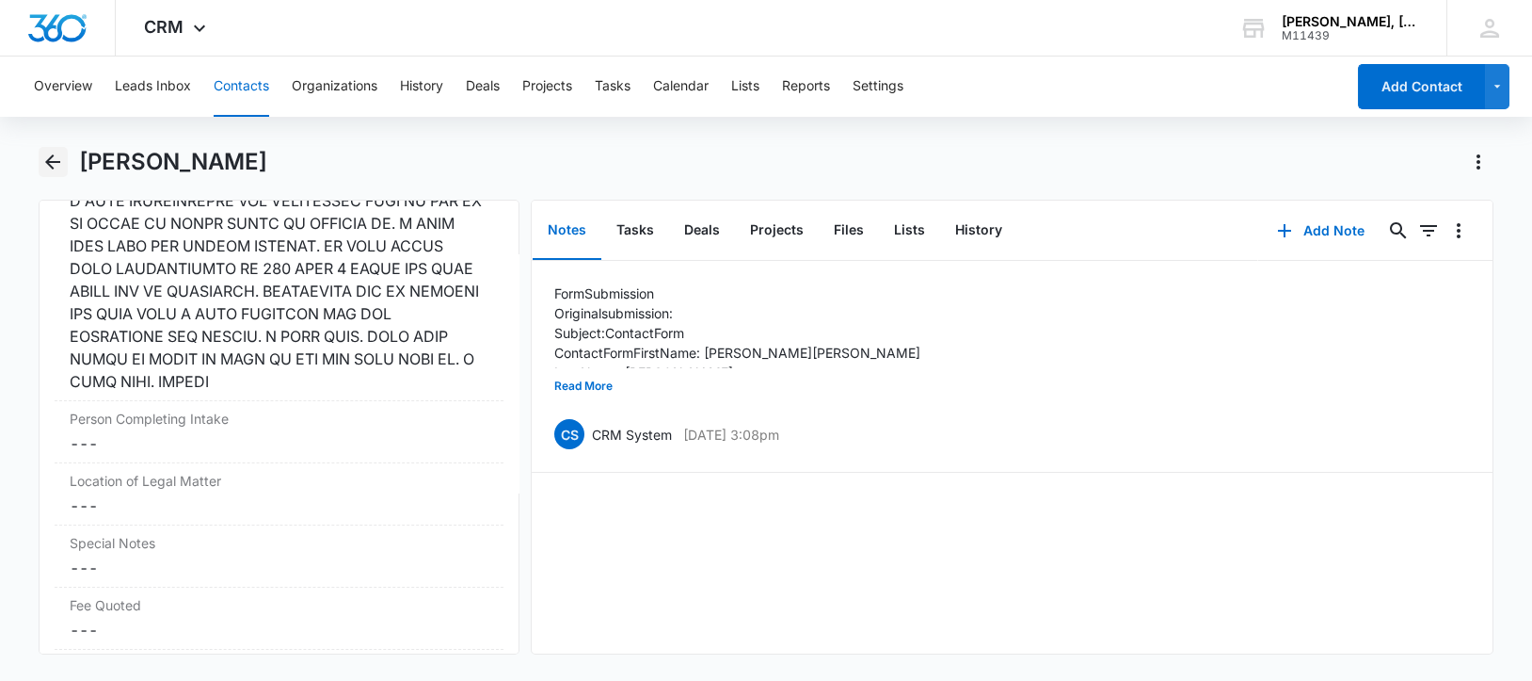
click at [46, 157] on icon "Back" at bounding box center [52, 162] width 23 height 23
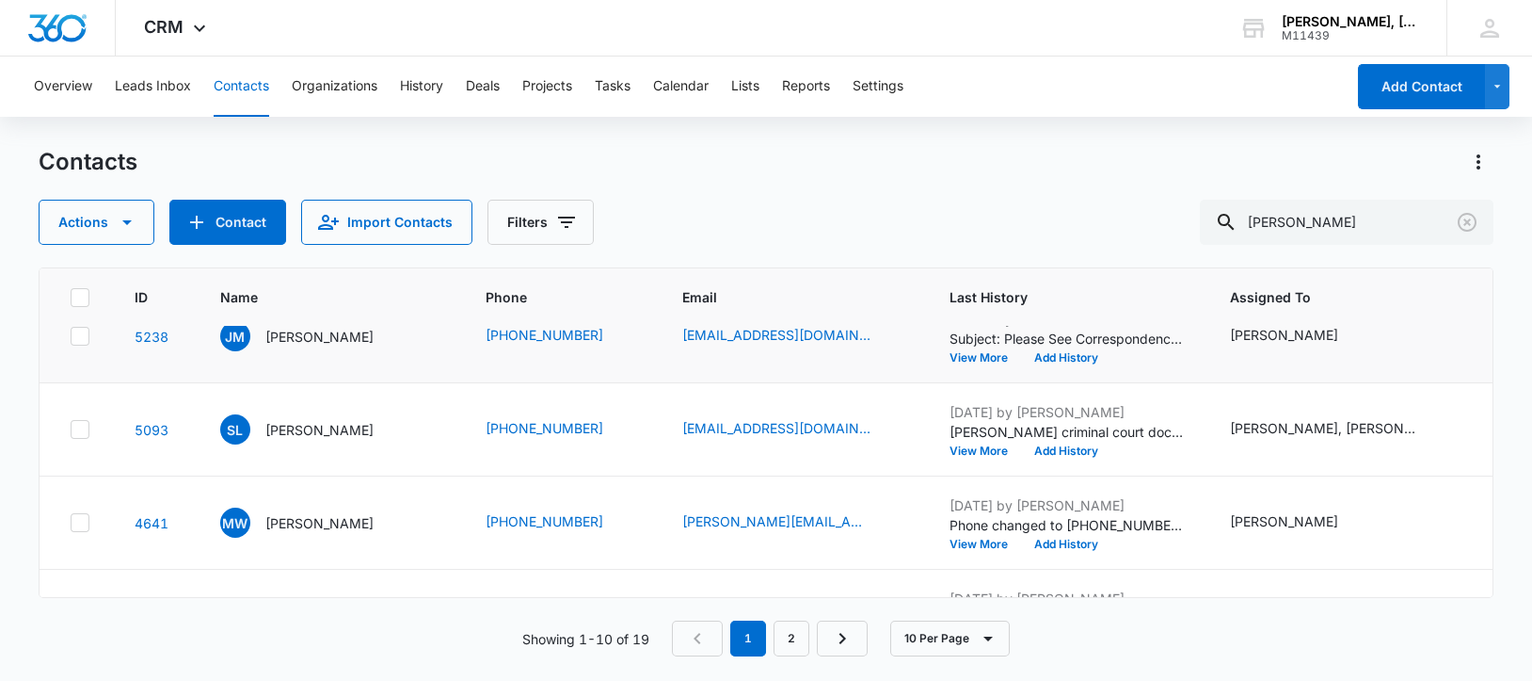
scroll to position [471, 0]
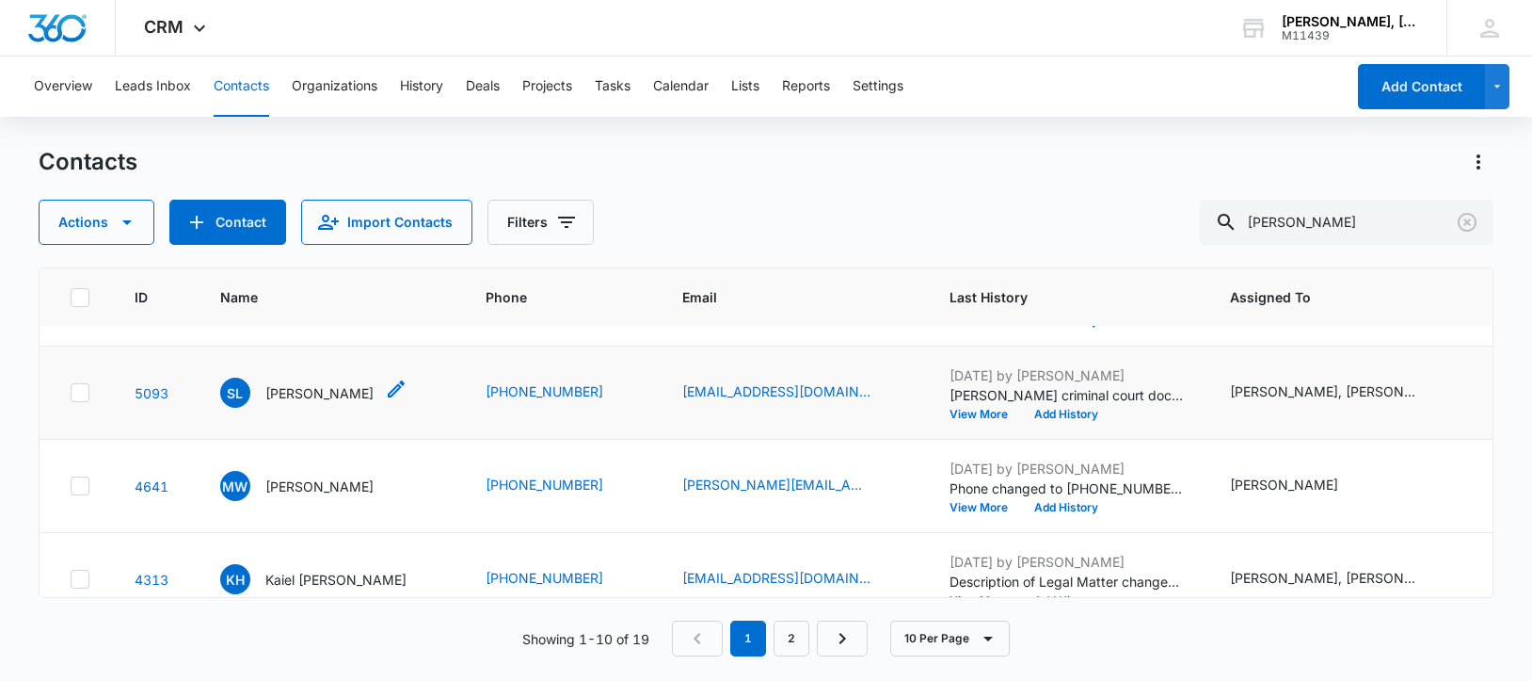
click at [297, 403] on p "[PERSON_NAME]" at bounding box center [319, 393] width 108 height 20
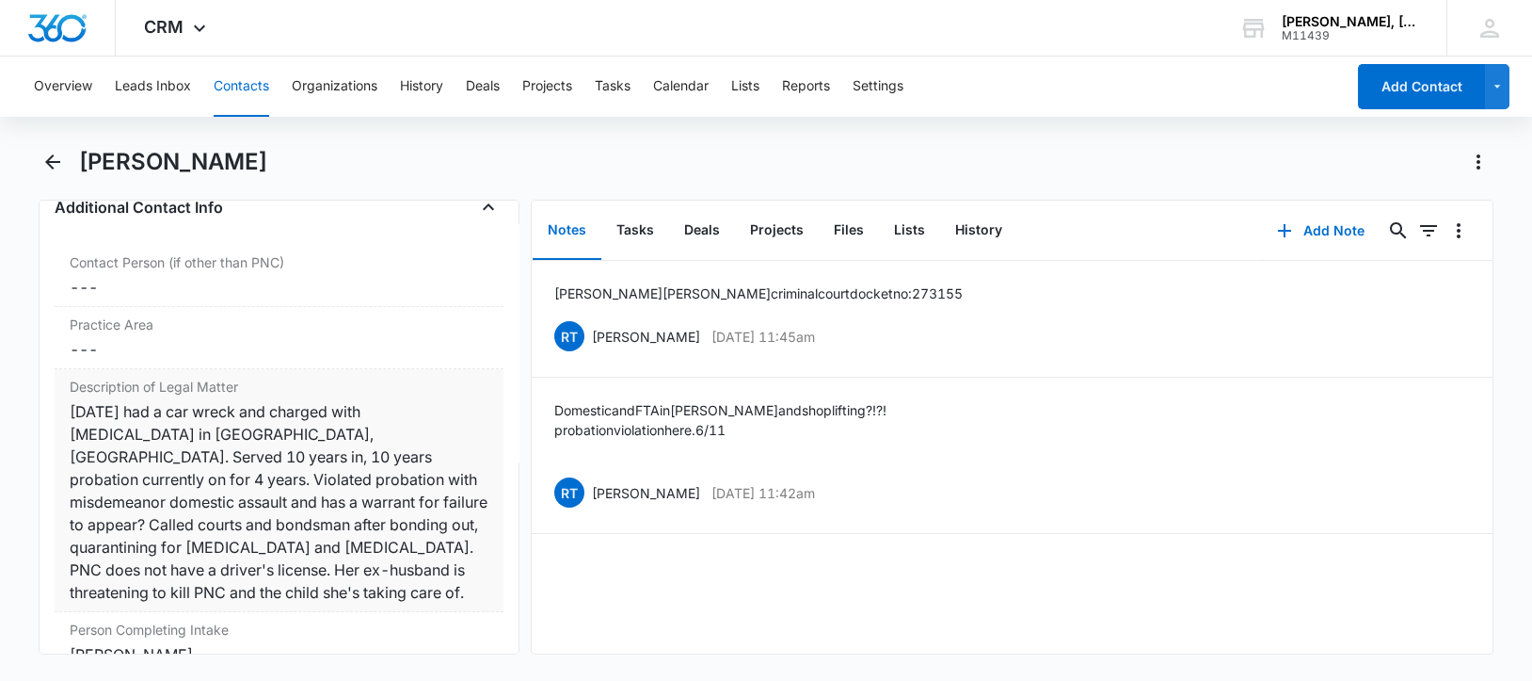
scroll to position [1529, 0]
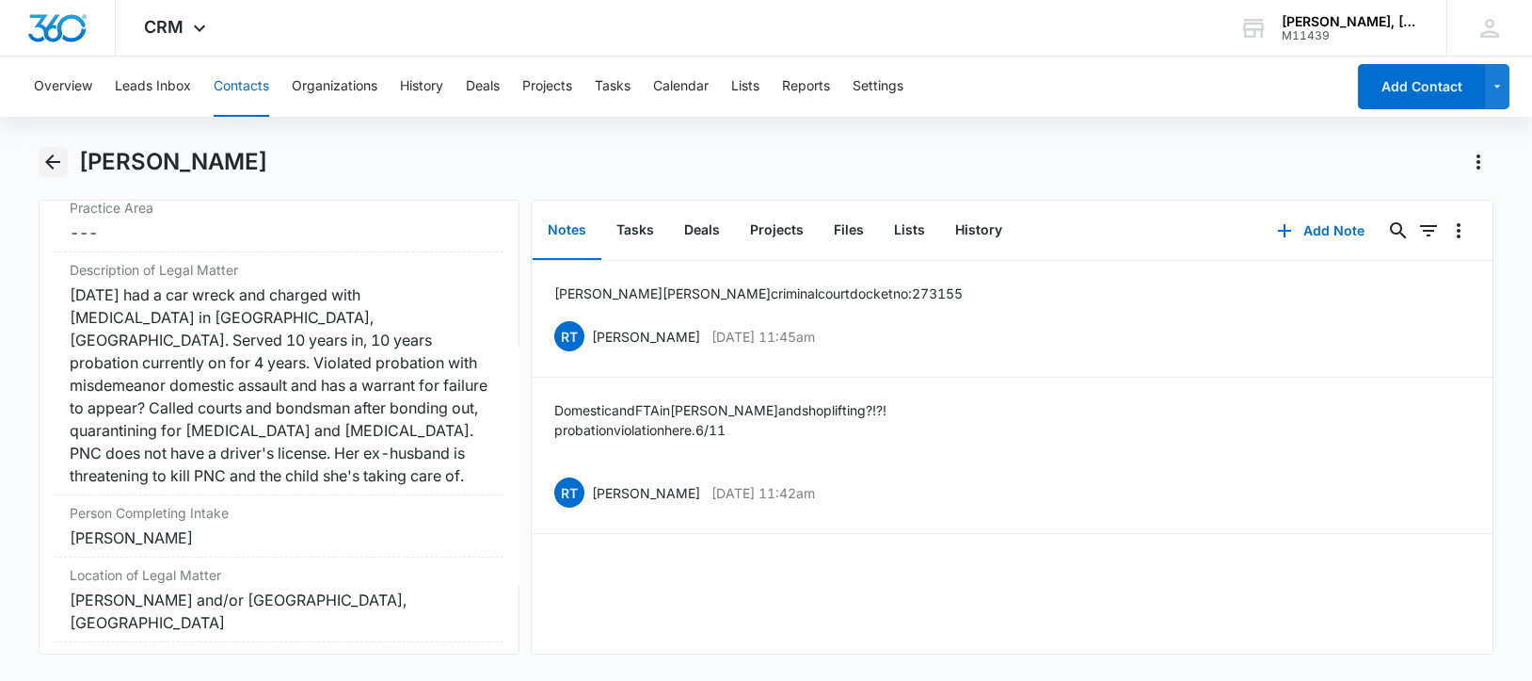
click at [56, 163] on icon "Back" at bounding box center [52, 162] width 23 height 23
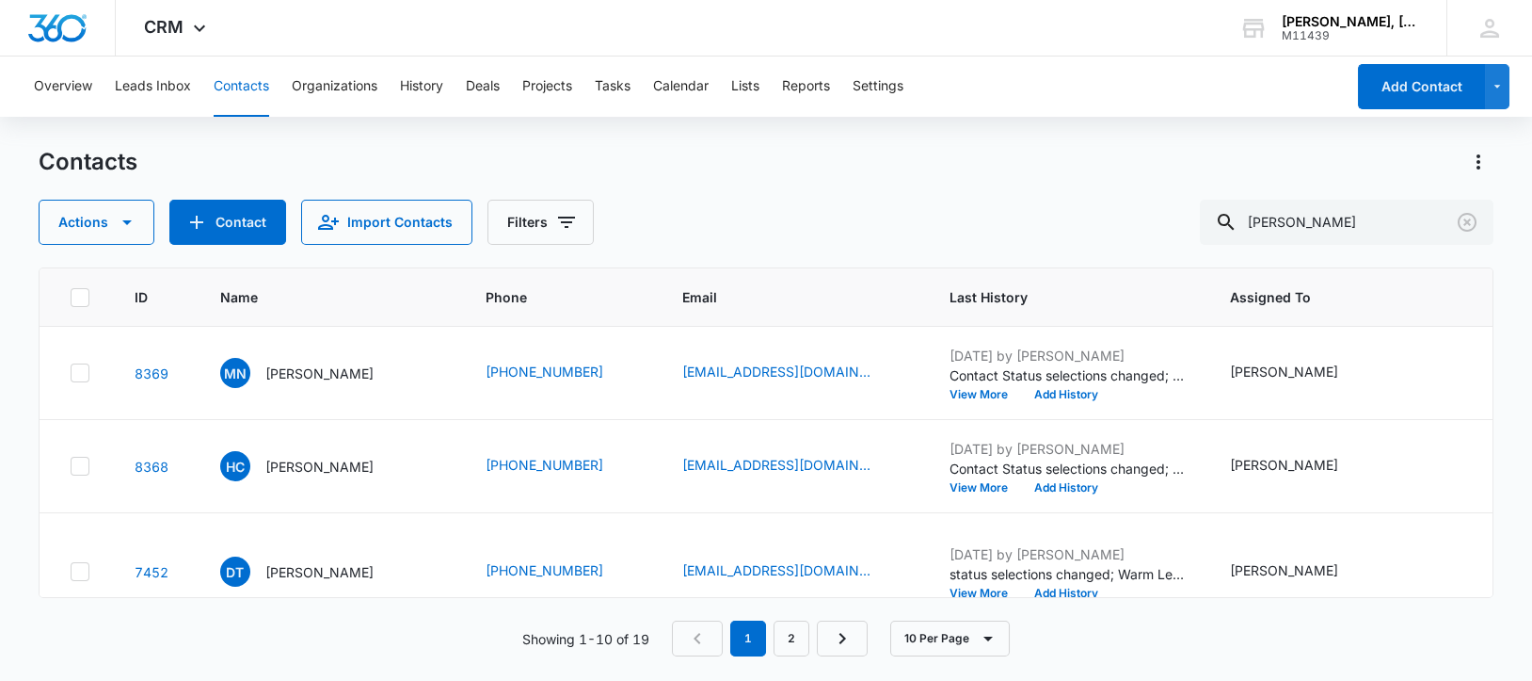
scroll to position [471, 0]
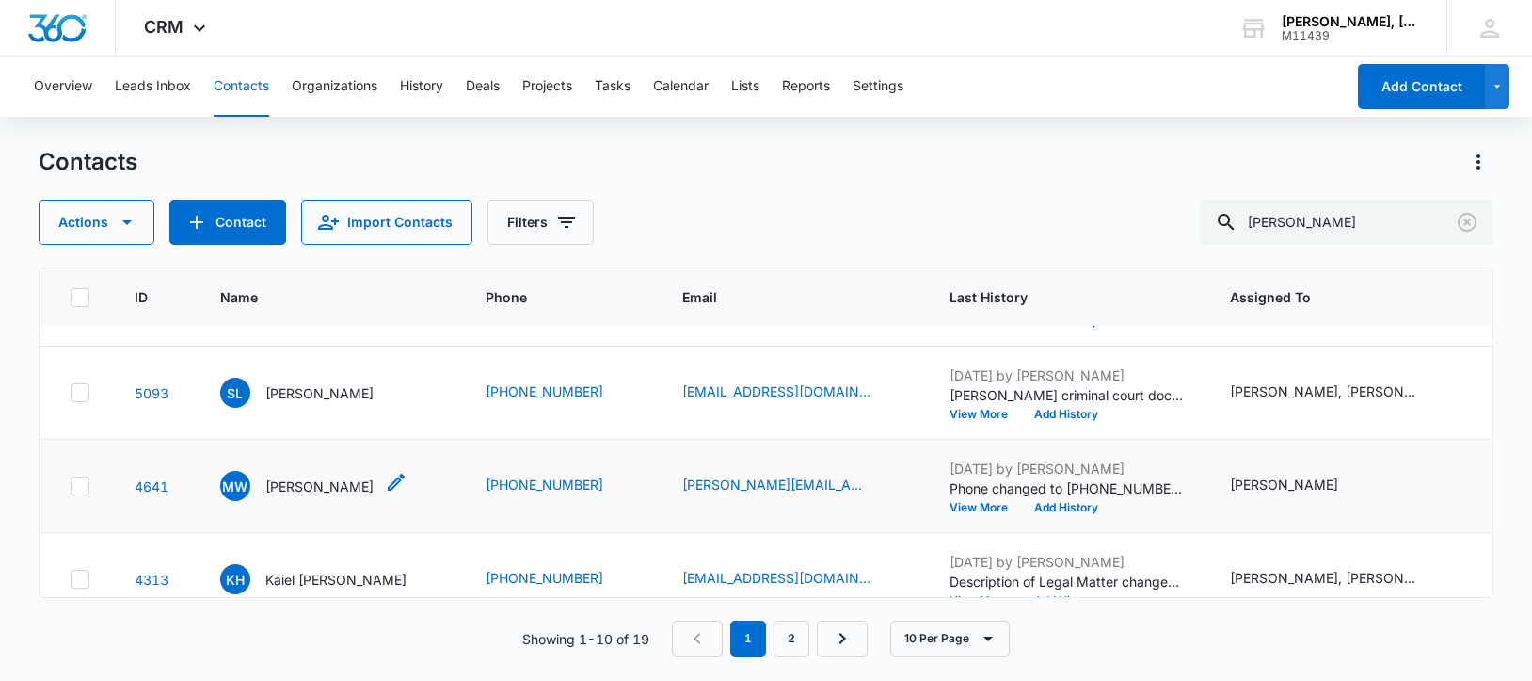
click at [288, 496] on p "[PERSON_NAME]" at bounding box center [319, 486] width 108 height 20
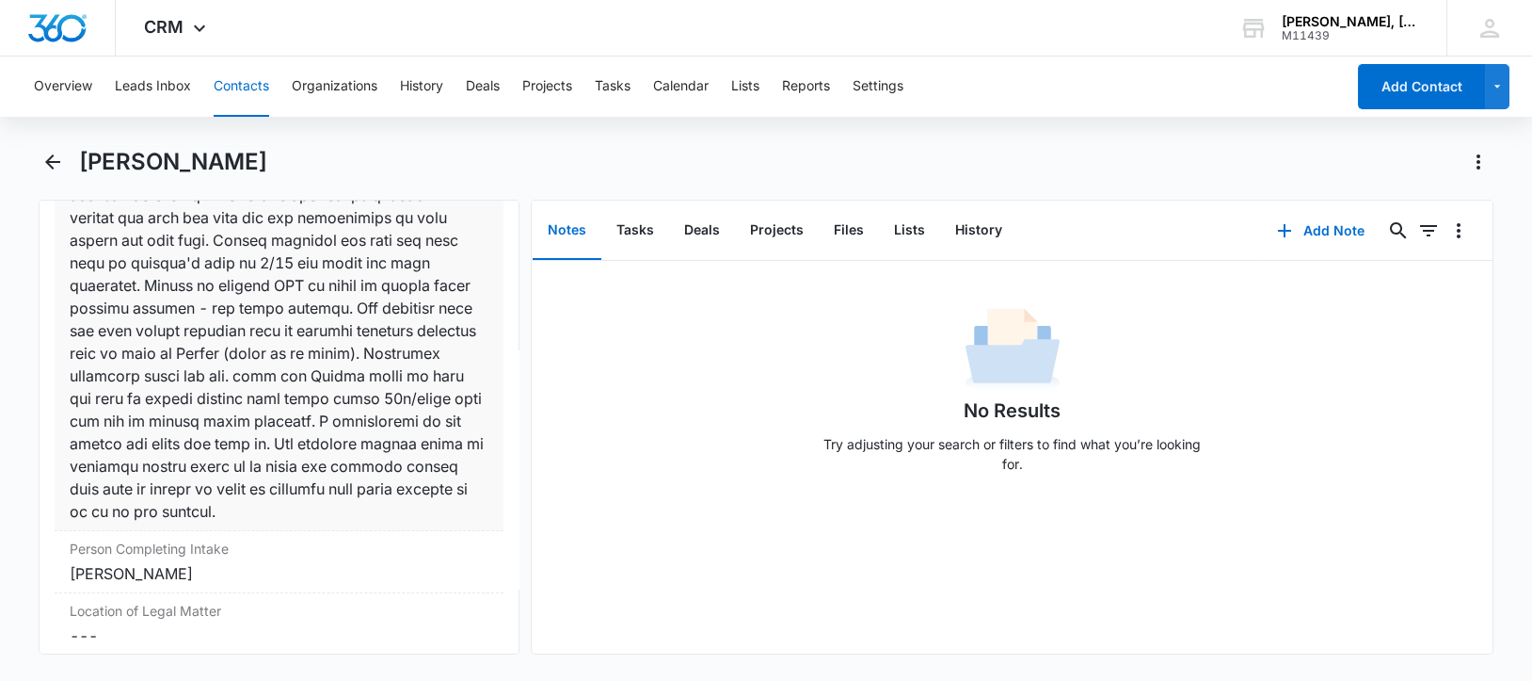
scroll to position [1883, 0]
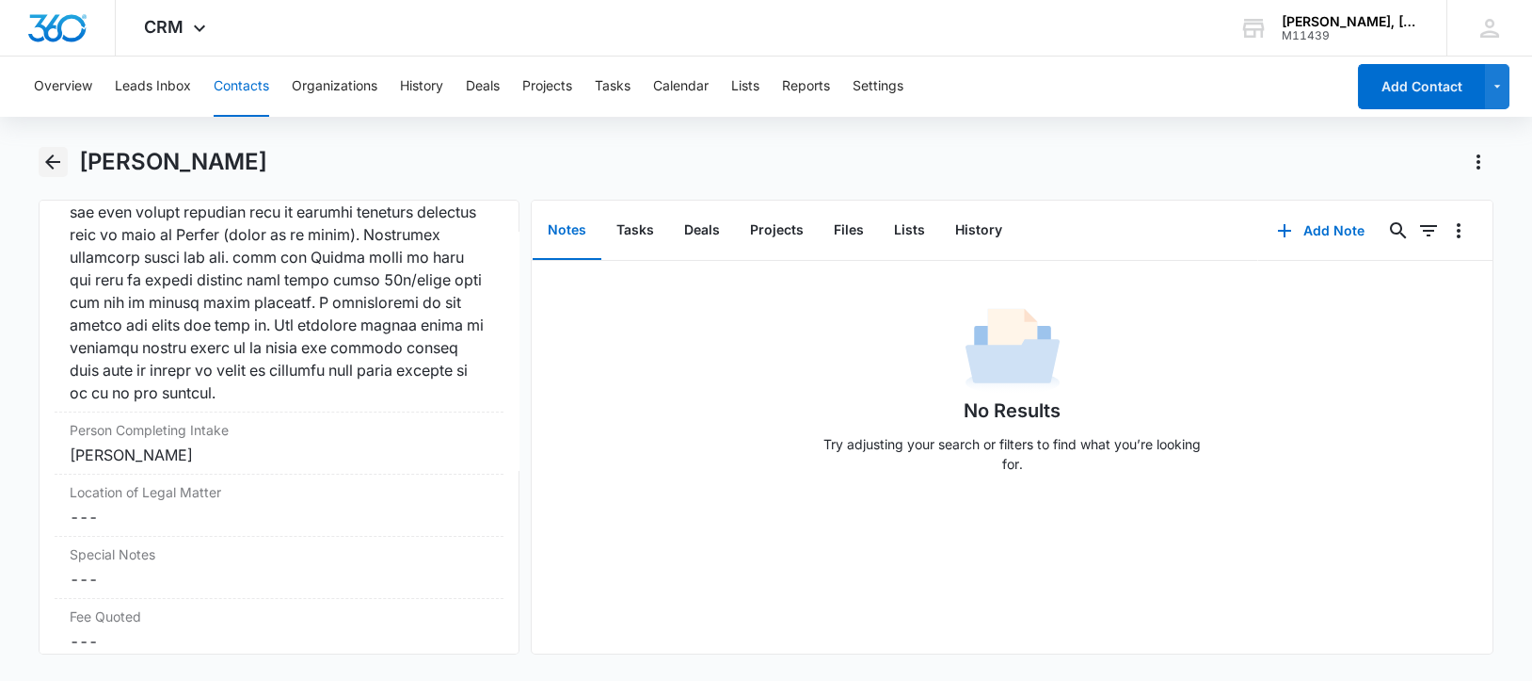
click at [48, 164] on icon "Back" at bounding box center [52, 161] width 15 height 15
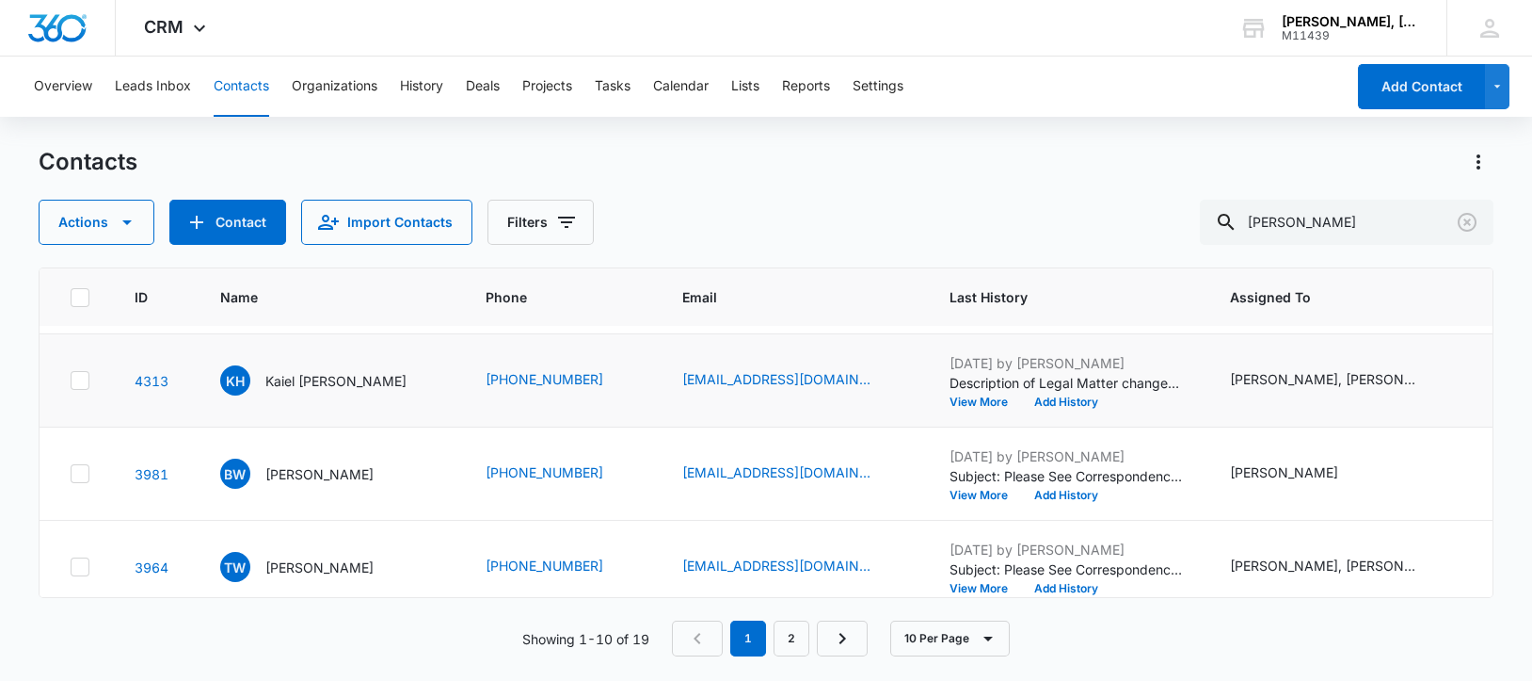
scroll to position [706, 0]
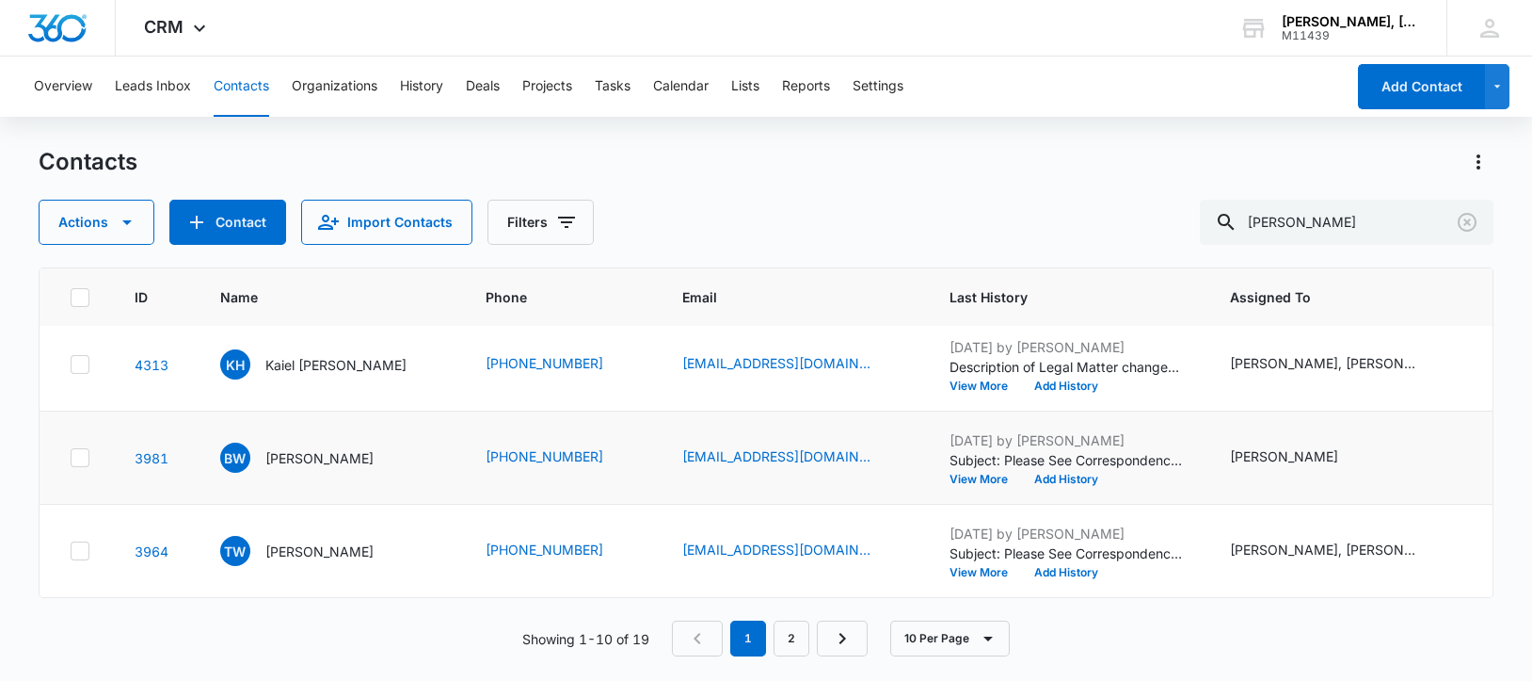
click at [311, 375] on p "Kaiel [PERSON_NAME]" at bounding box center [335, 365] width 141 height 20
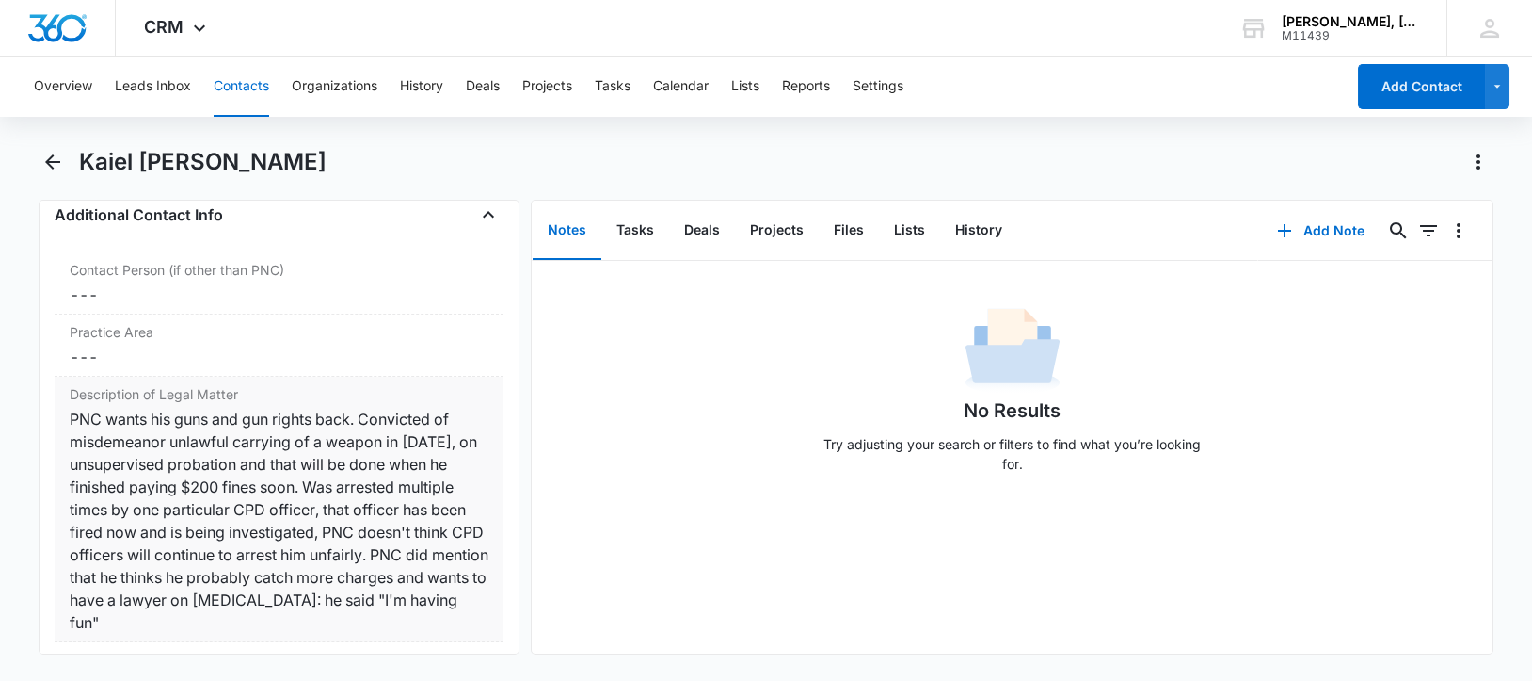
scroll to position [1529, 0]
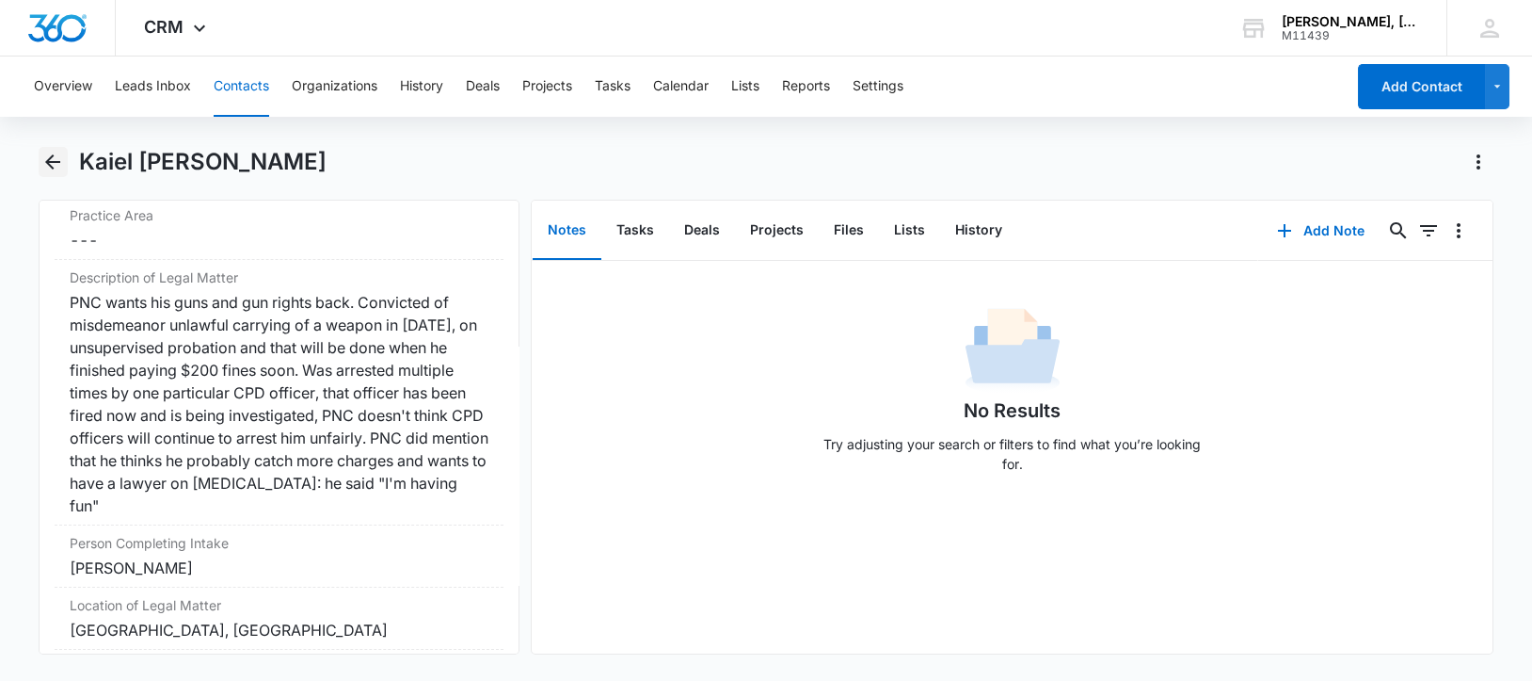
click at [53, 165] on icon "Back" at bounding box center [52, 162] width 23 height 23
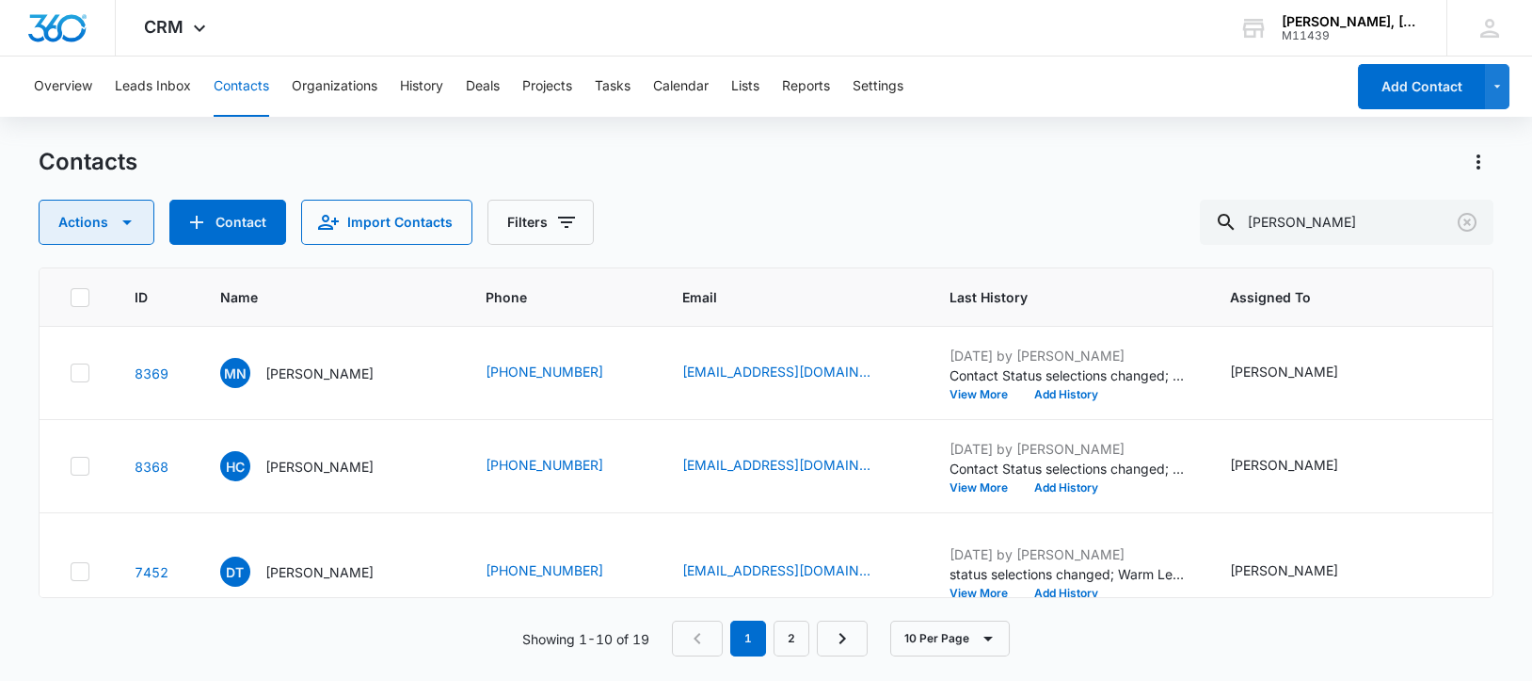
scroll to position [706, 0]
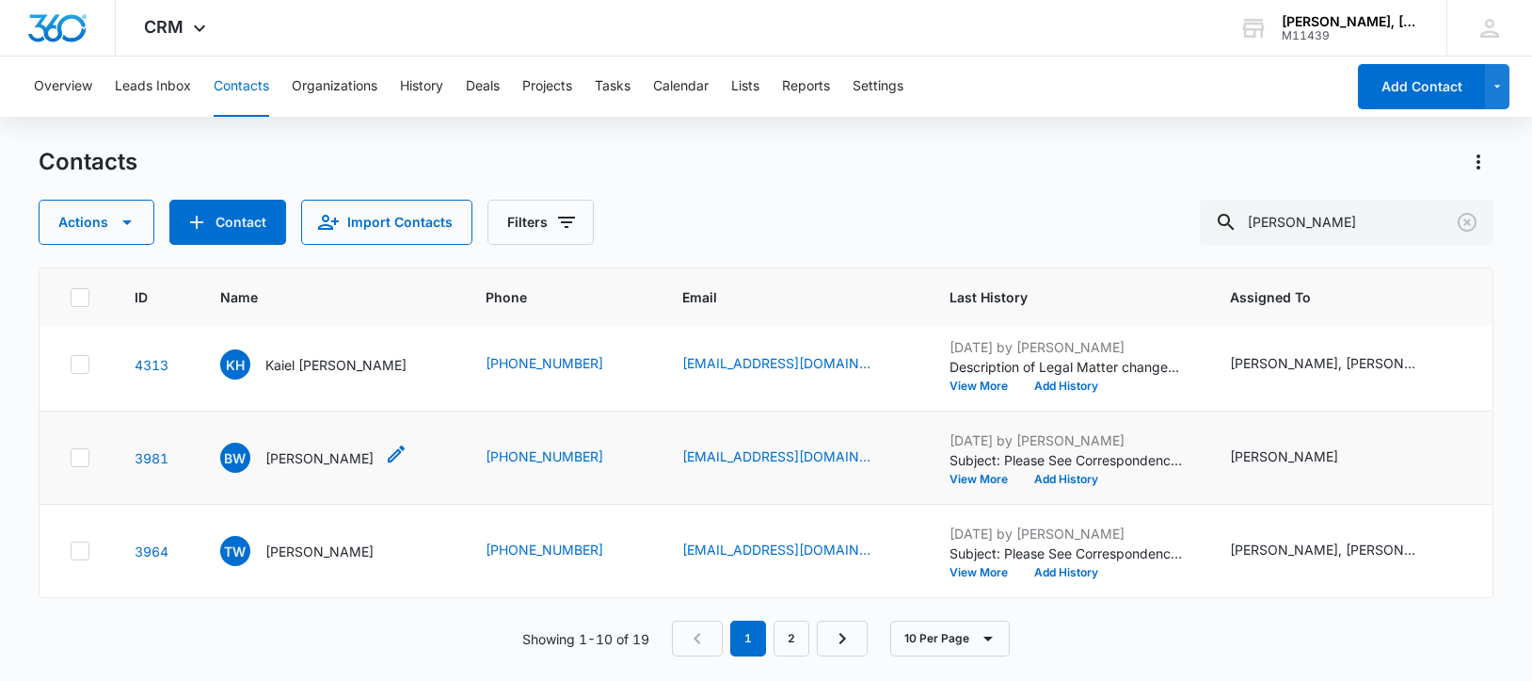
click at [308, 468] on p "[PERSON_NAME]" at bounding box center [319, 458] width 108 height 20
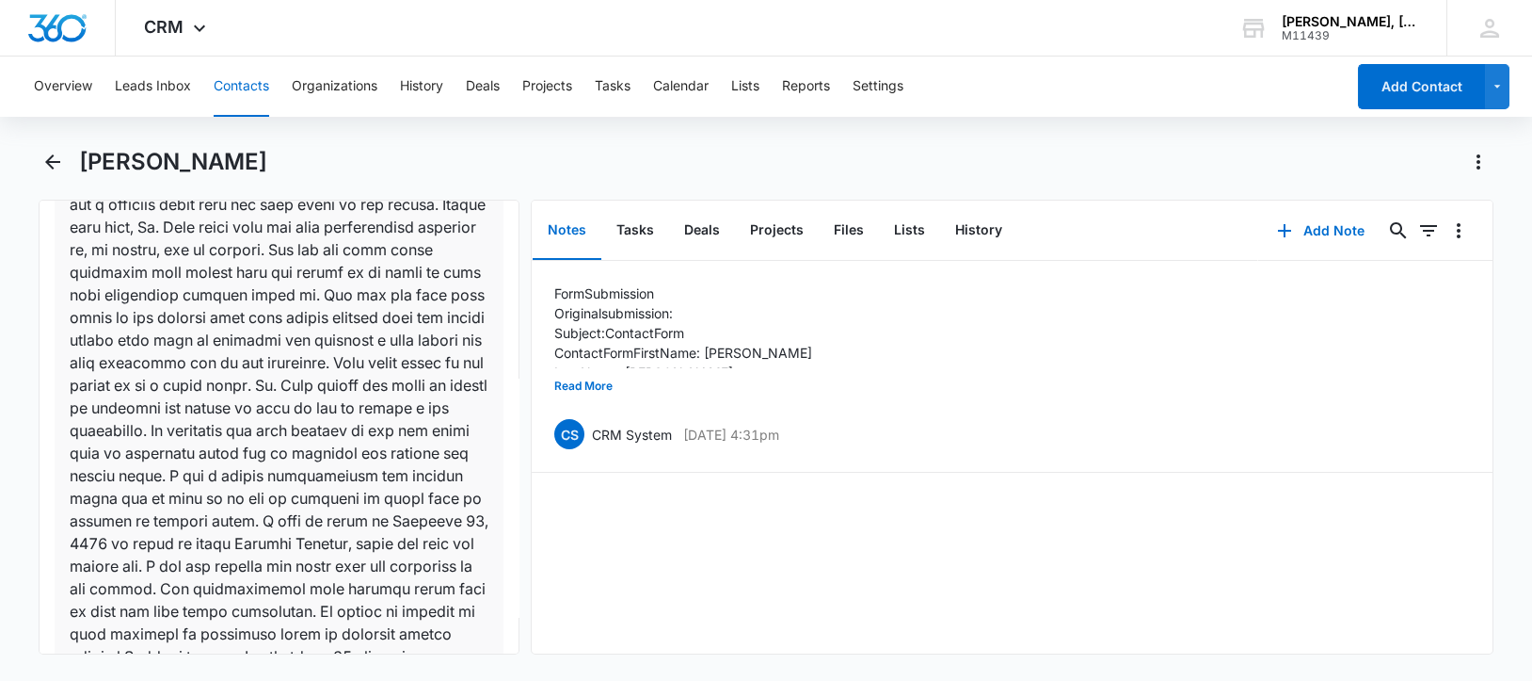
scroll to position [2235, 0]
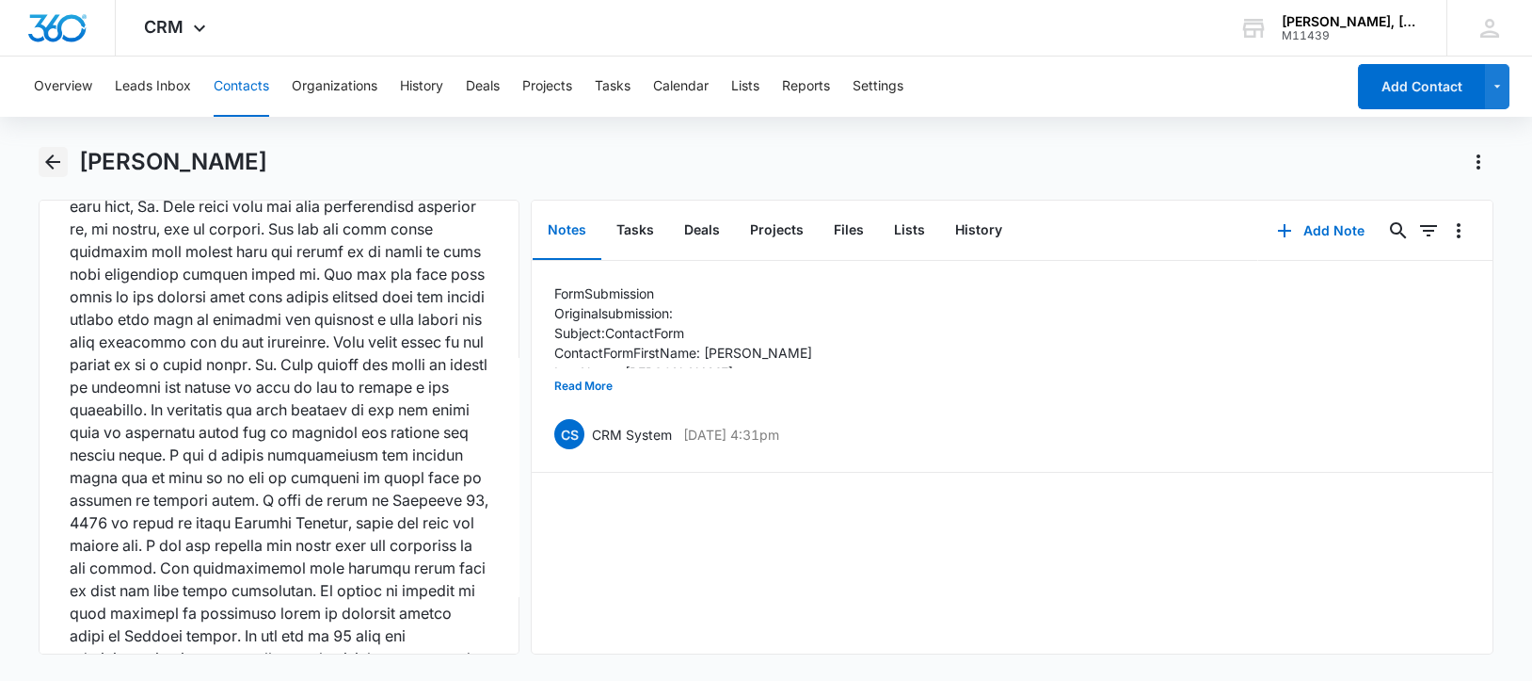
click at [54, 158] on icon "Back" at bounding box center [52, 162] width 23 height 23
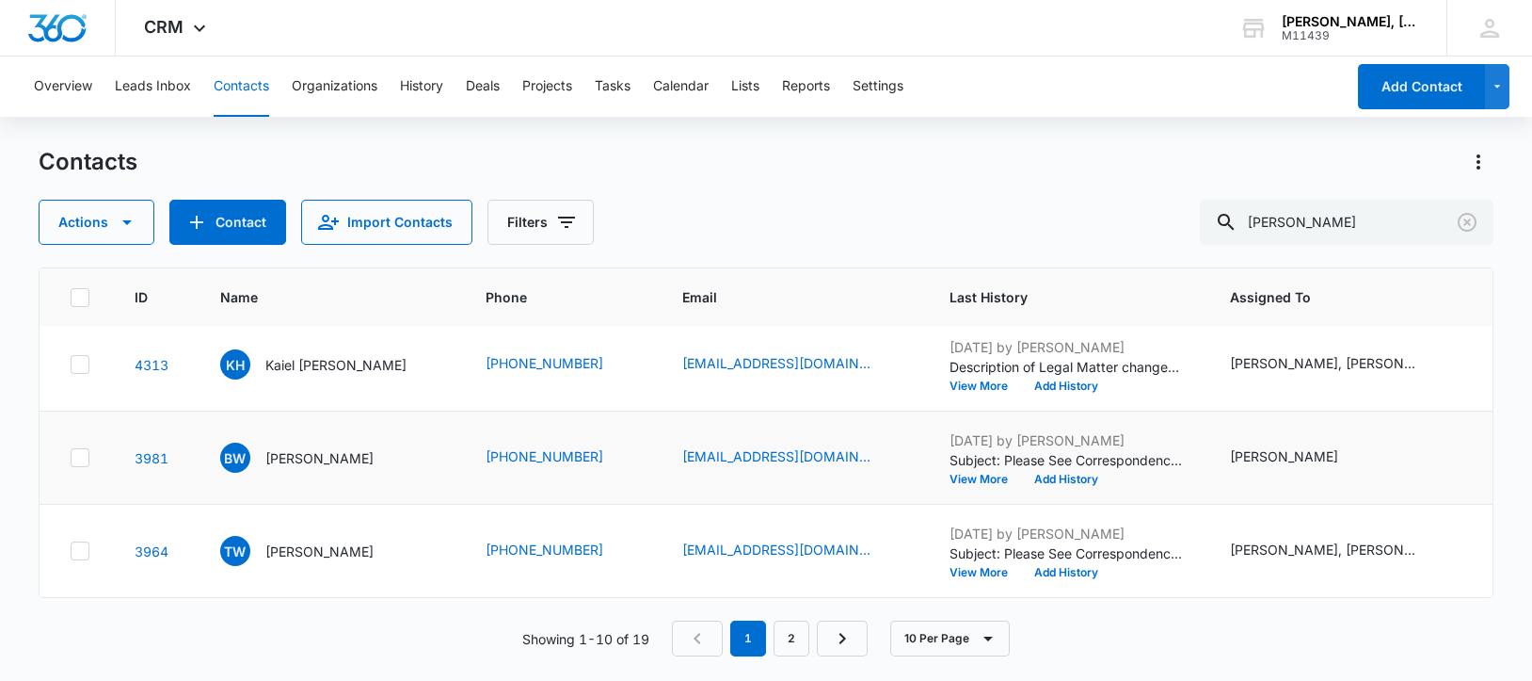
scroll to position [823, 0]
click at [288, 541] on p "[PERSON_NAME]" at bounding box center [319, 551] width 108 height 20
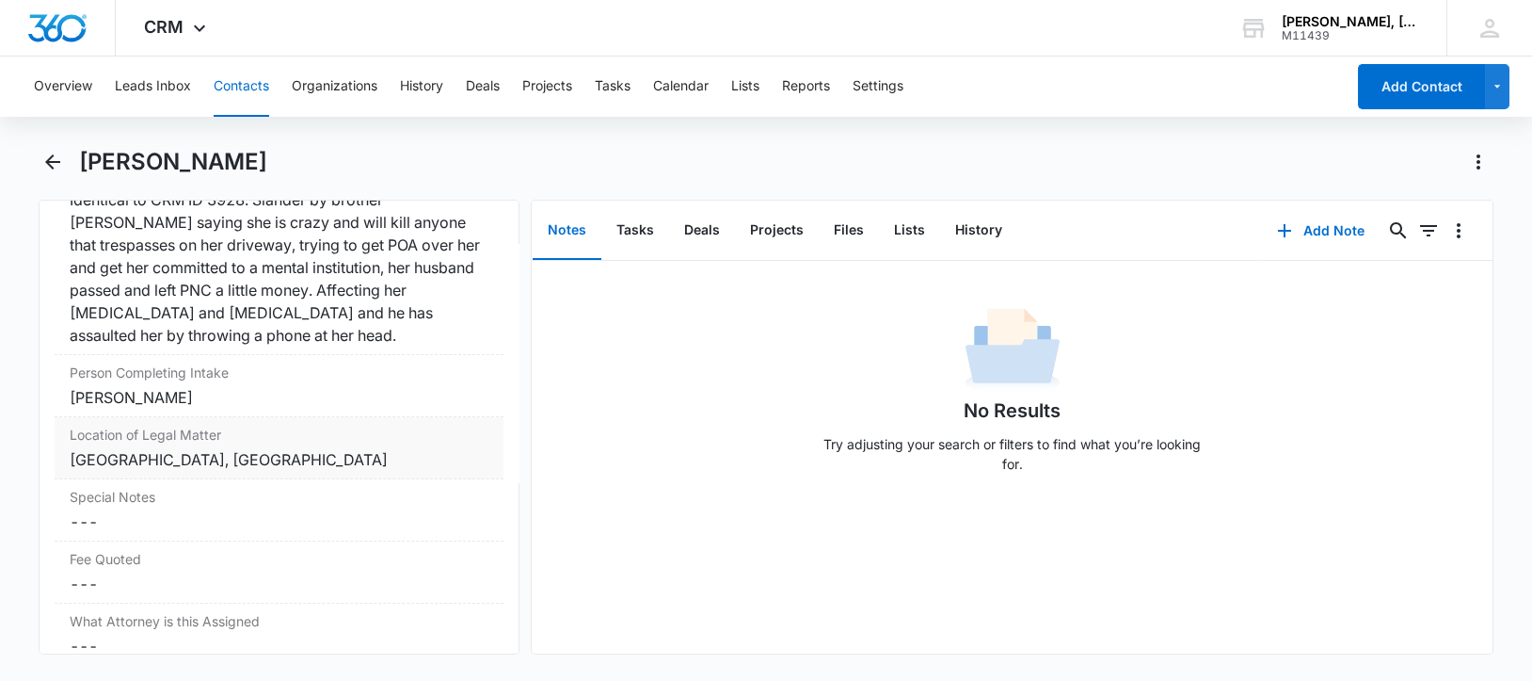
scroll to position [1647, 0]
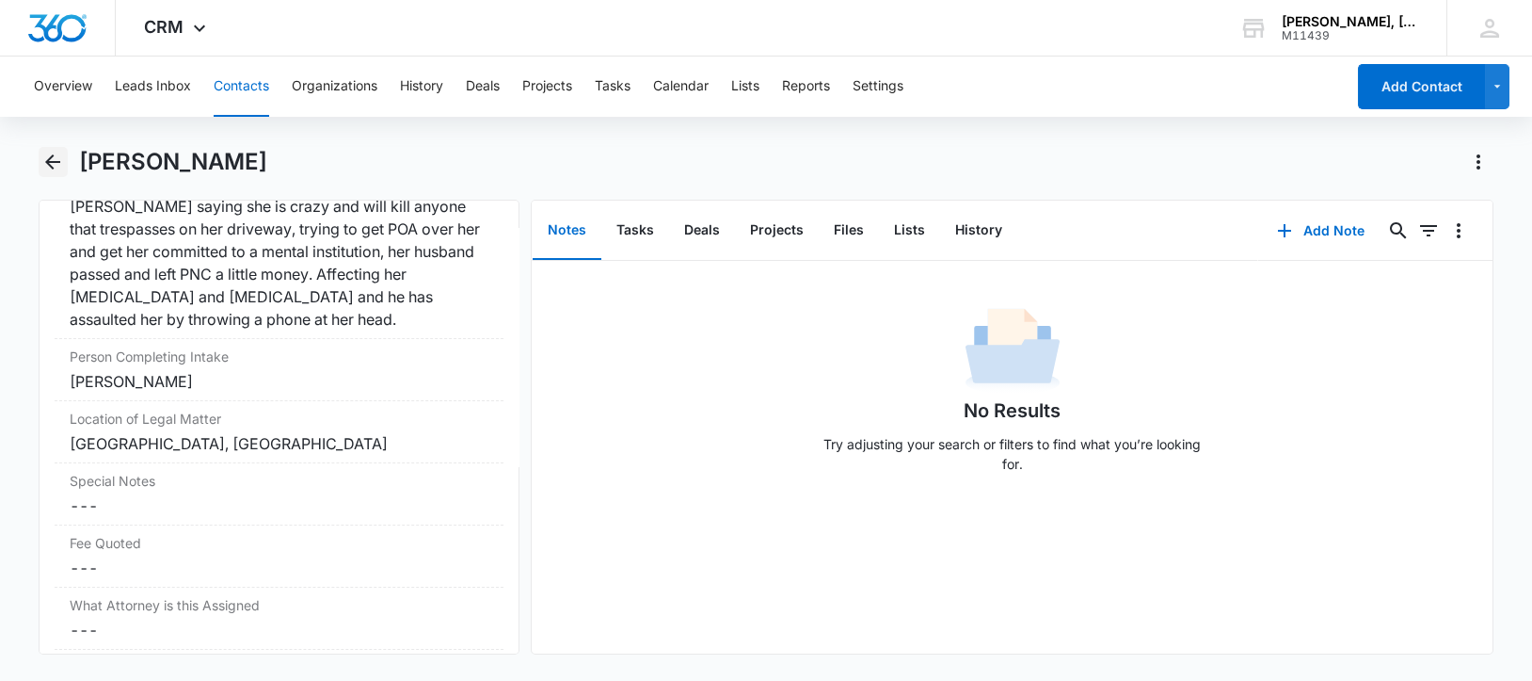
click at [49, 154] on icon "Back" at bounding box center [52, 162] width 23 height 23
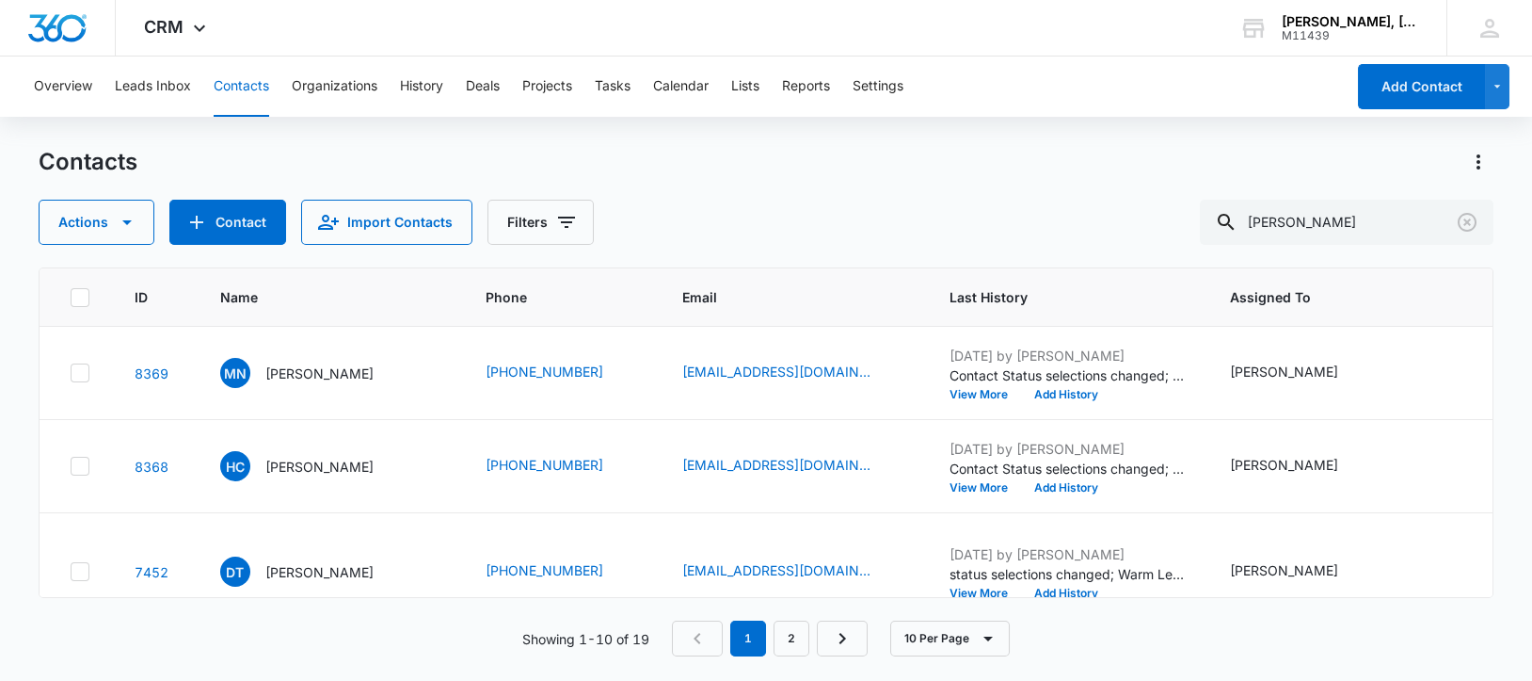
scroll to position [823, 0]
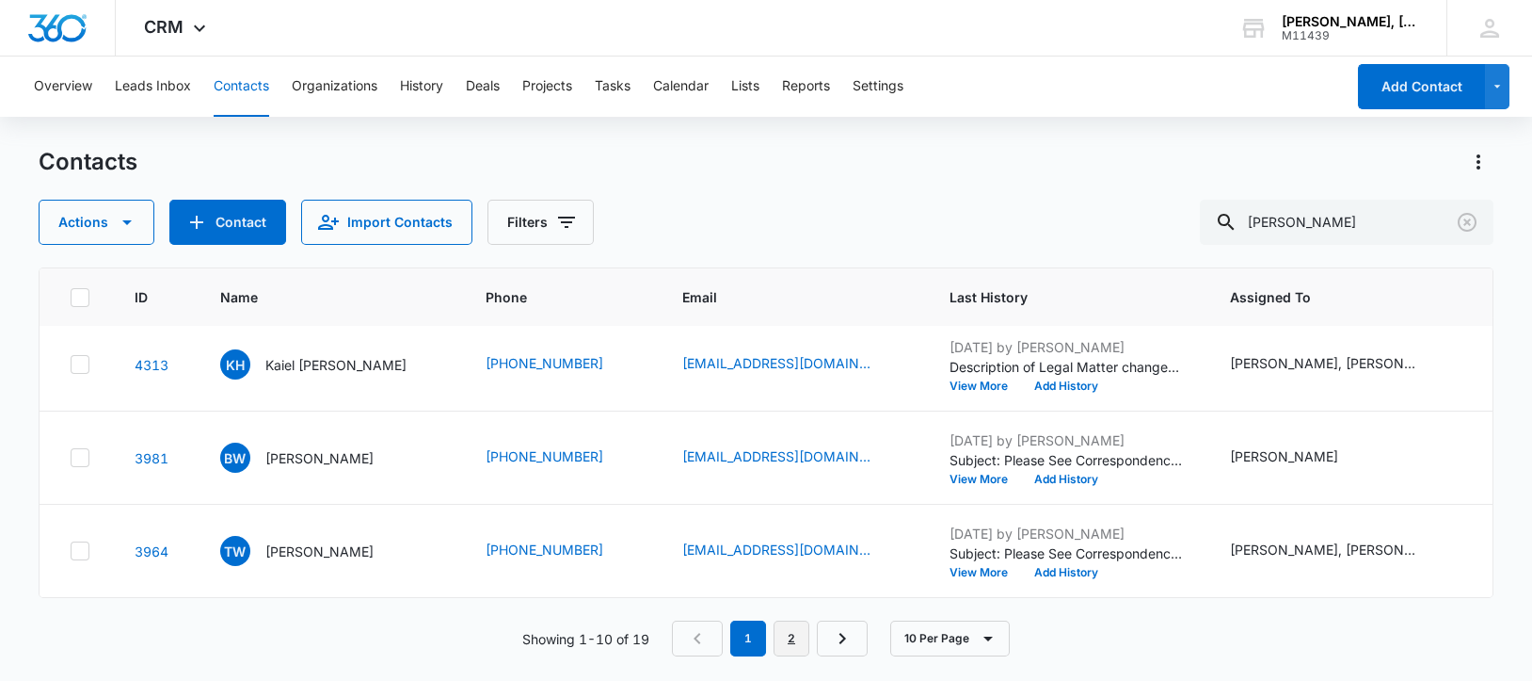
click at [797, 633] on link "2" at bounding box center [792, 638] width 36 height 36
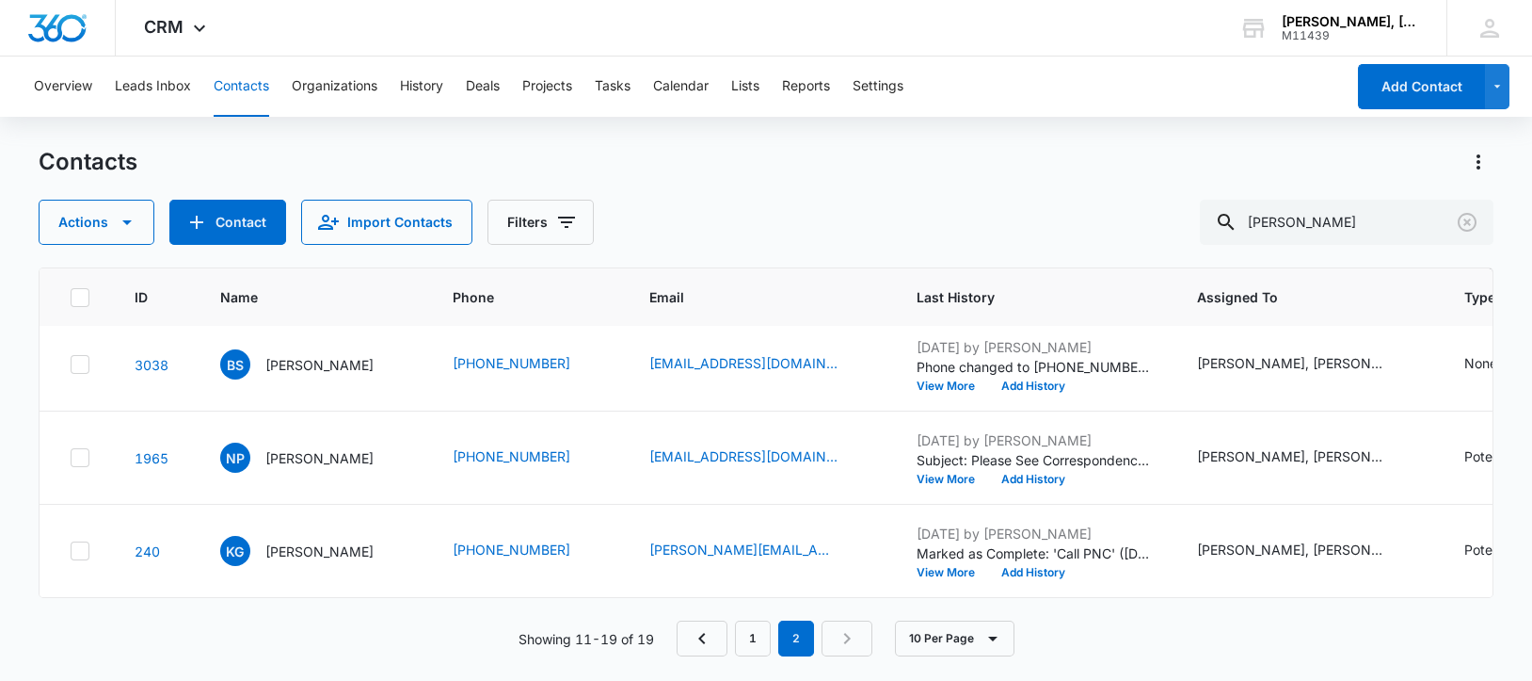
scroll to position [0, 0]
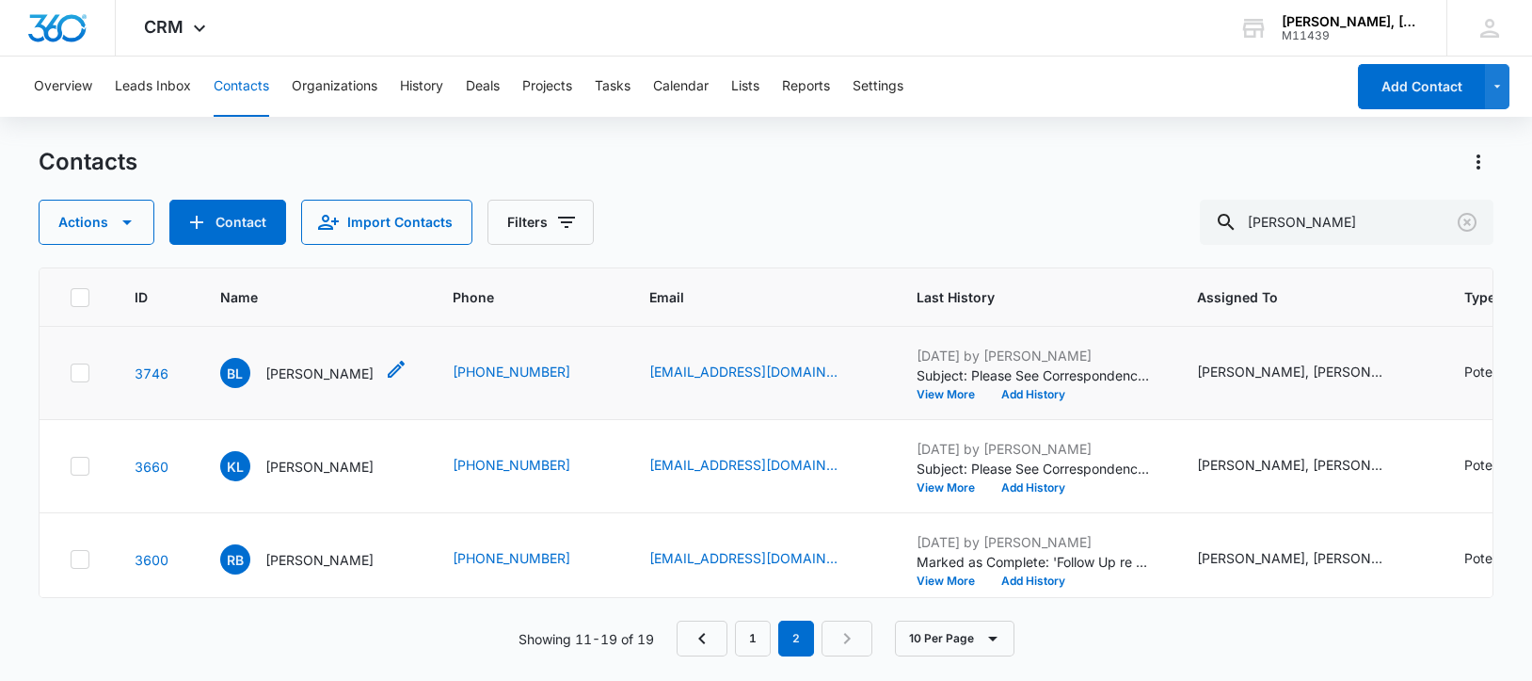
click at [293, 383] on p "[PERSON_NAME]" at bounding box center [319, 373] width 108 height 20
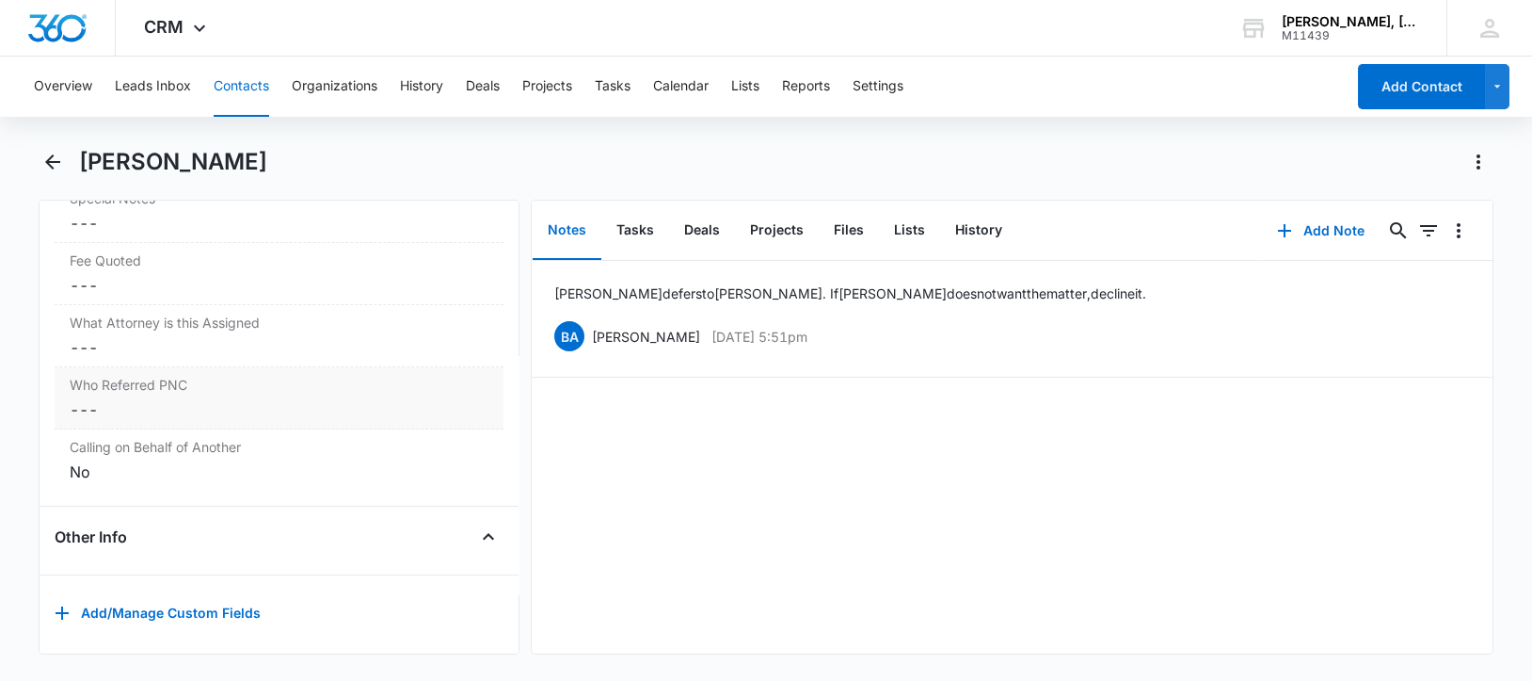
scroll to position [1999, 0]
click at [51, 165] on icon "Back" at bounding box center [52, 161] width 15 height 15
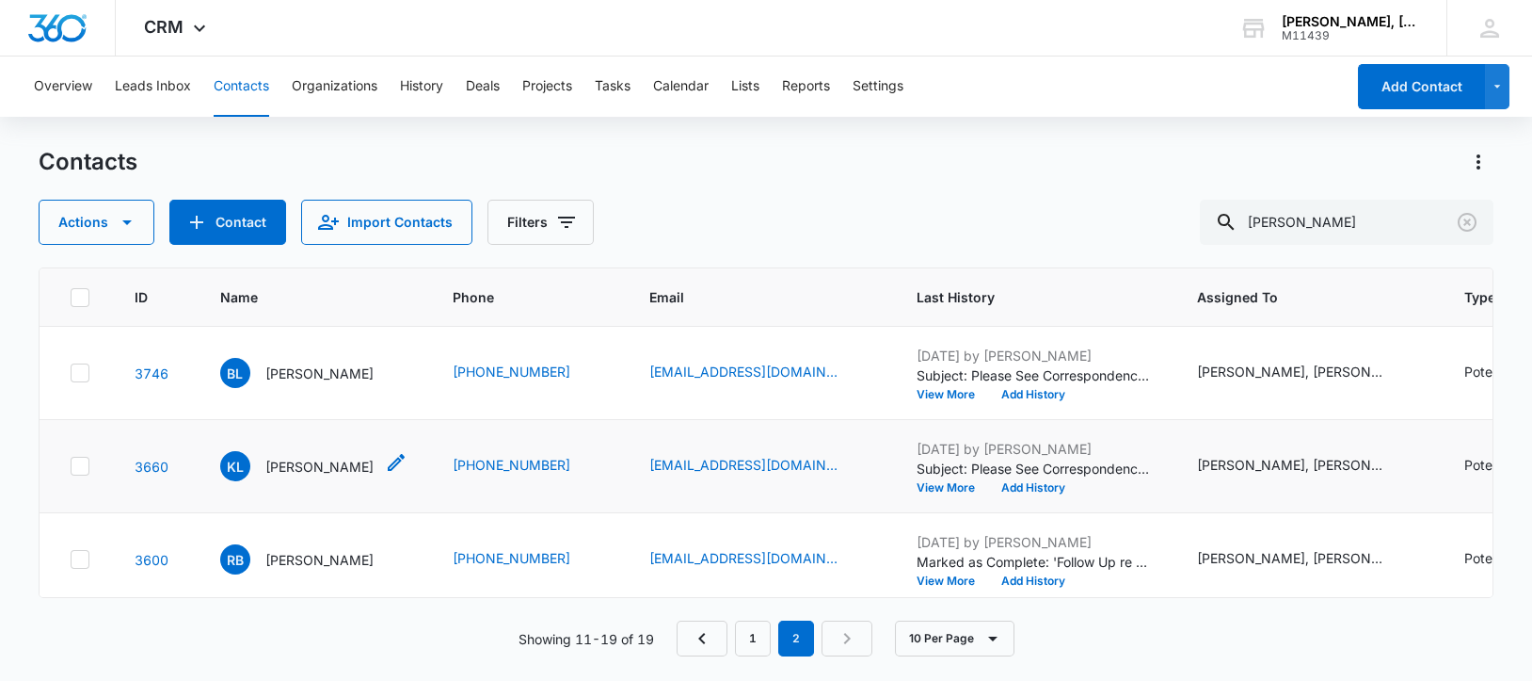
click at [303, 476] on p "[PERSON_NAME]" at bounding box center [319, 467] width 108 height 20
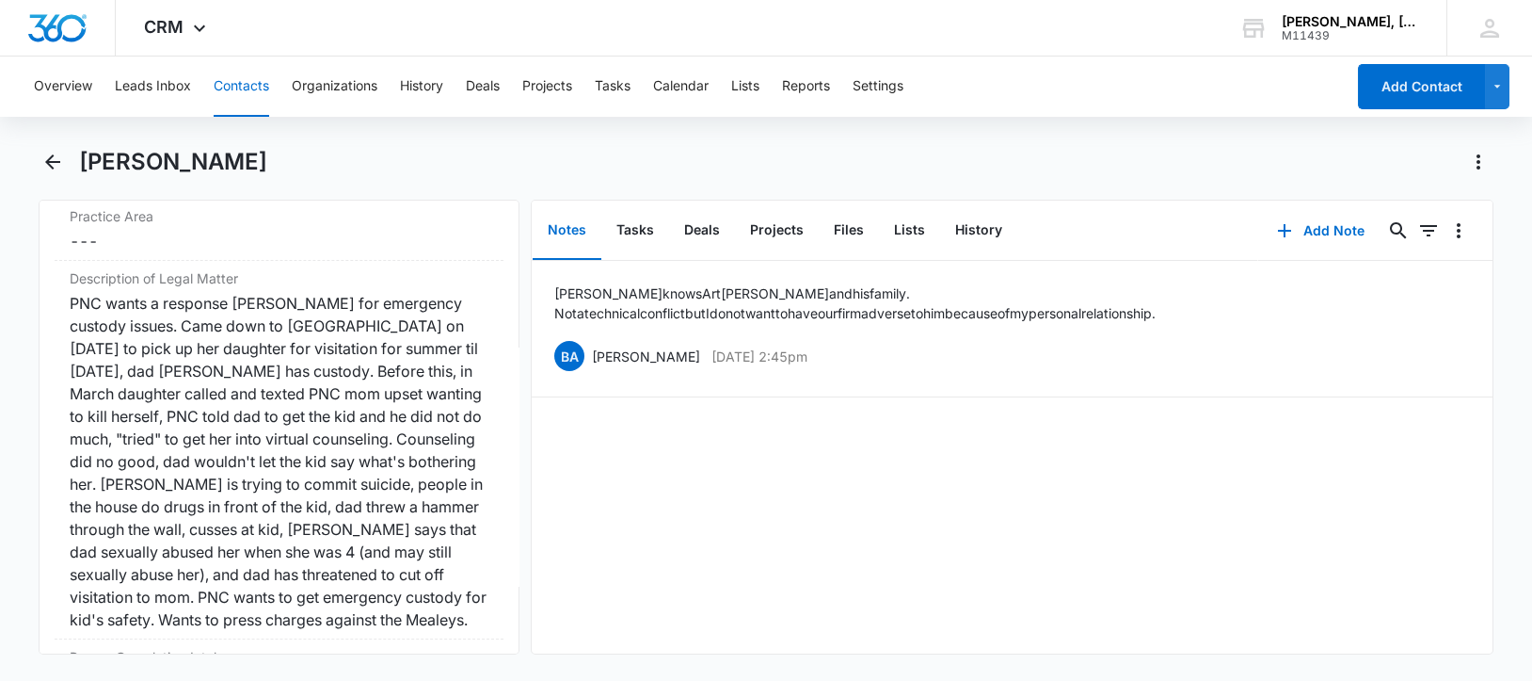
scroll to position [1529, 0]
click at [48, 160] on icon "Back" at bounding box center [52, 161] width 15 height 15
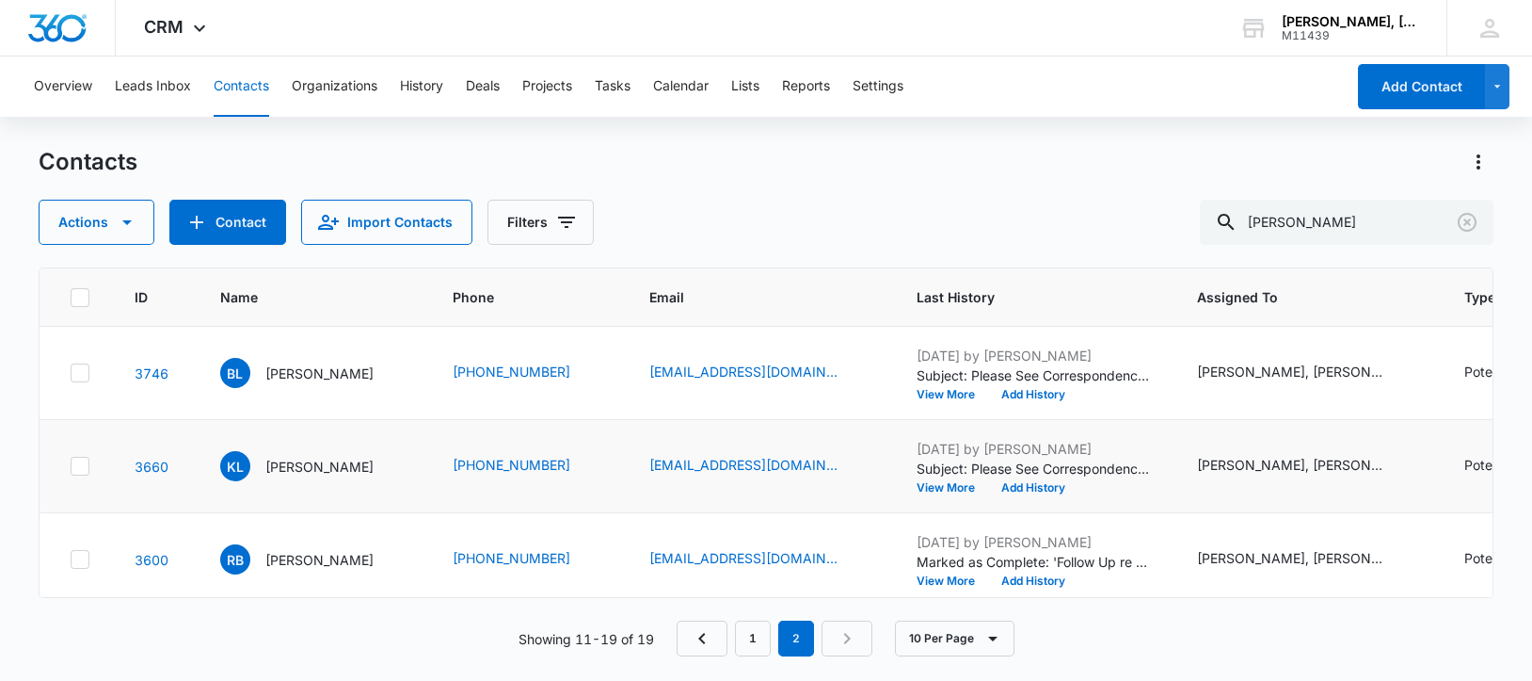
scroll to position [117, 0]
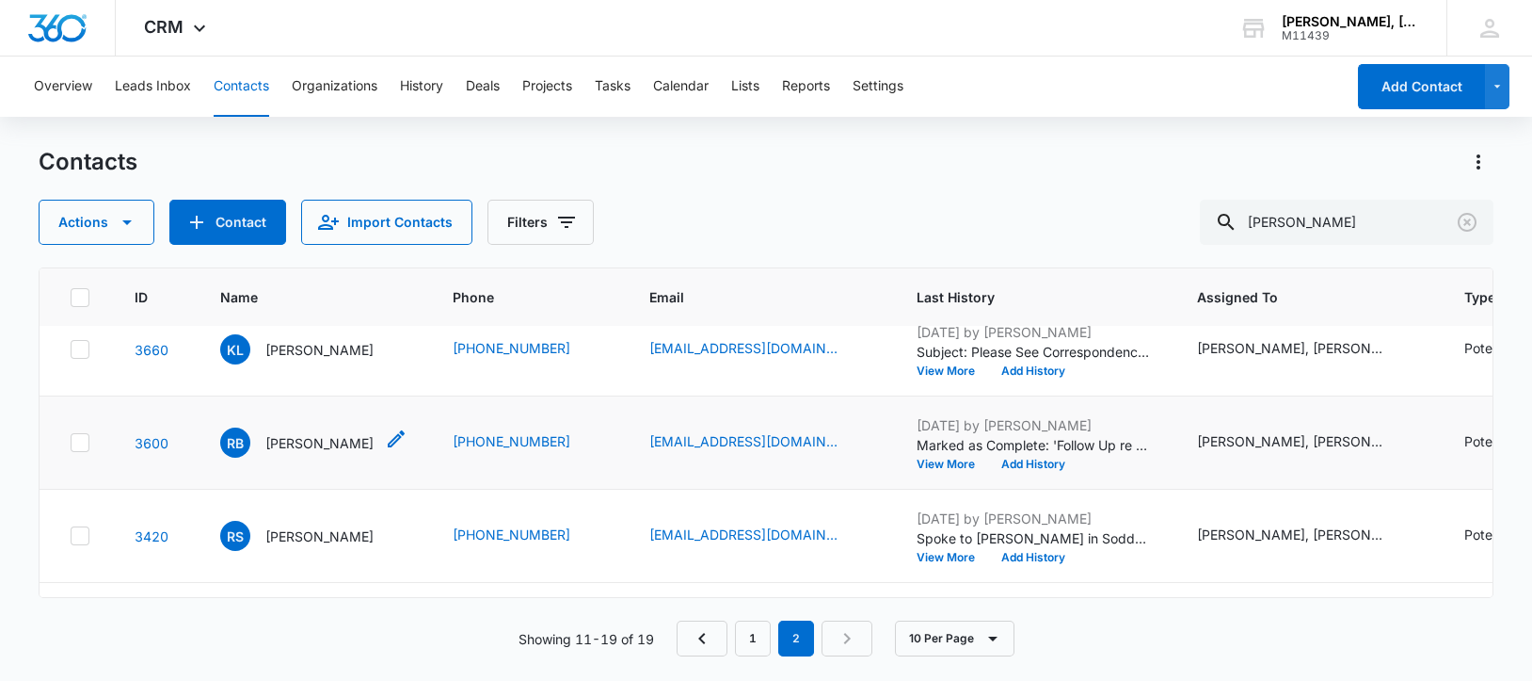
click at [308, 453] on p "[PERSON_NAME]" at bounding box center [319, 443] width 108 height 20
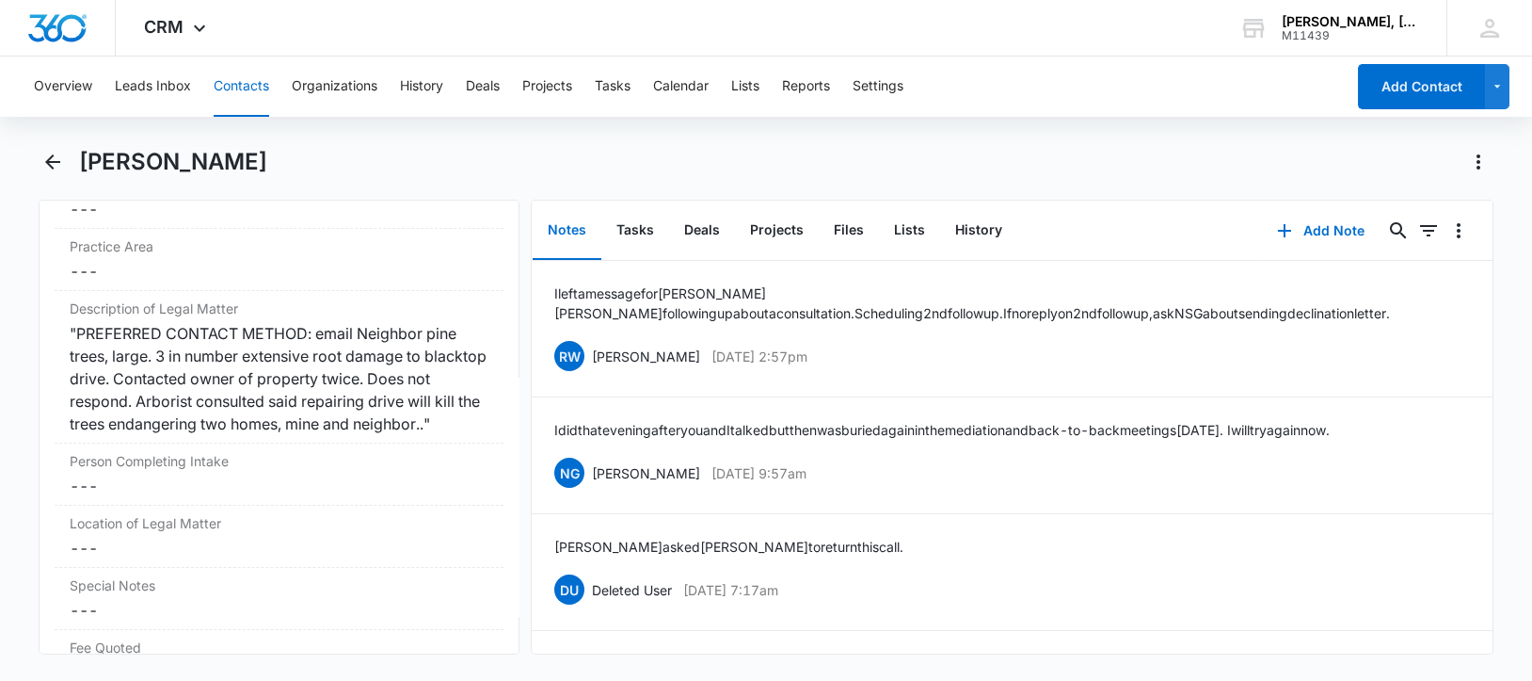
scroll to position [1529, 0]
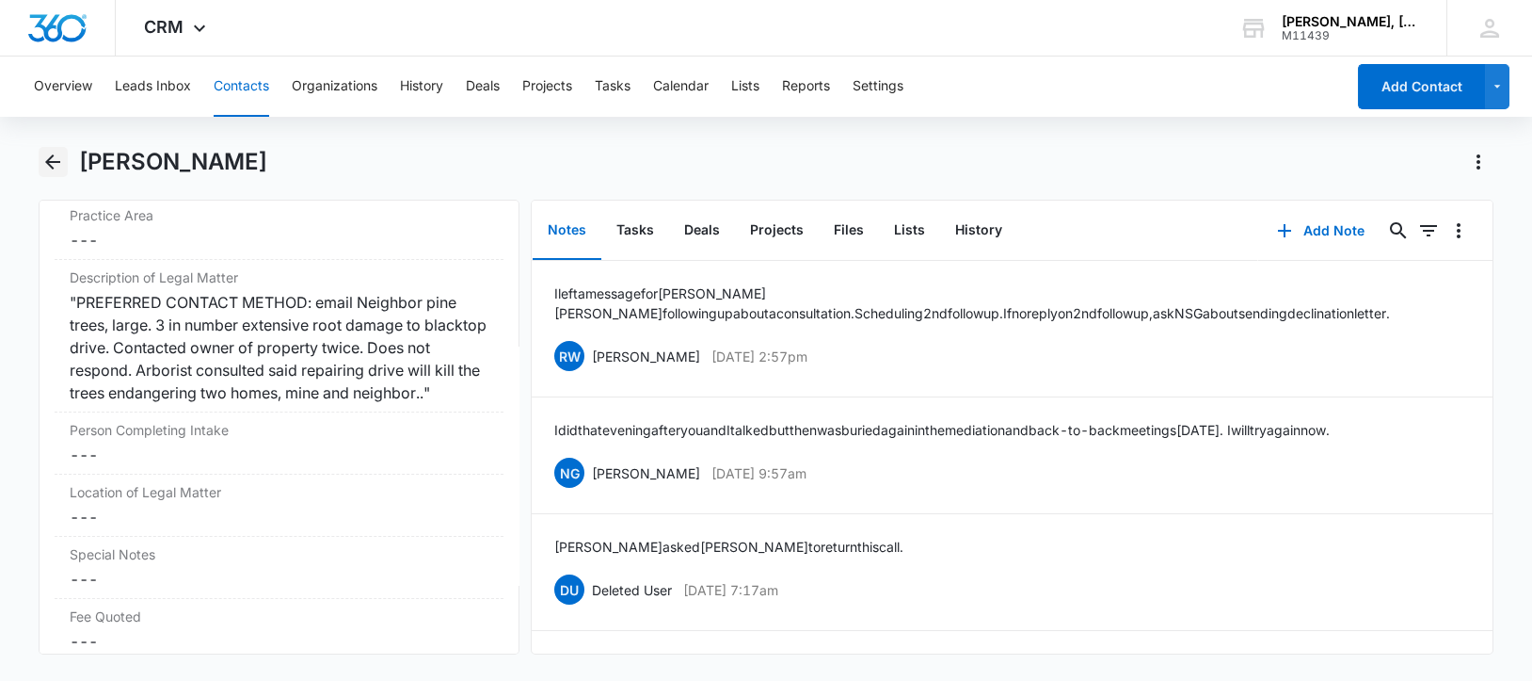
click at [49, 162] on icon "Back" at bounding box center [52, 161] width 15 height 15
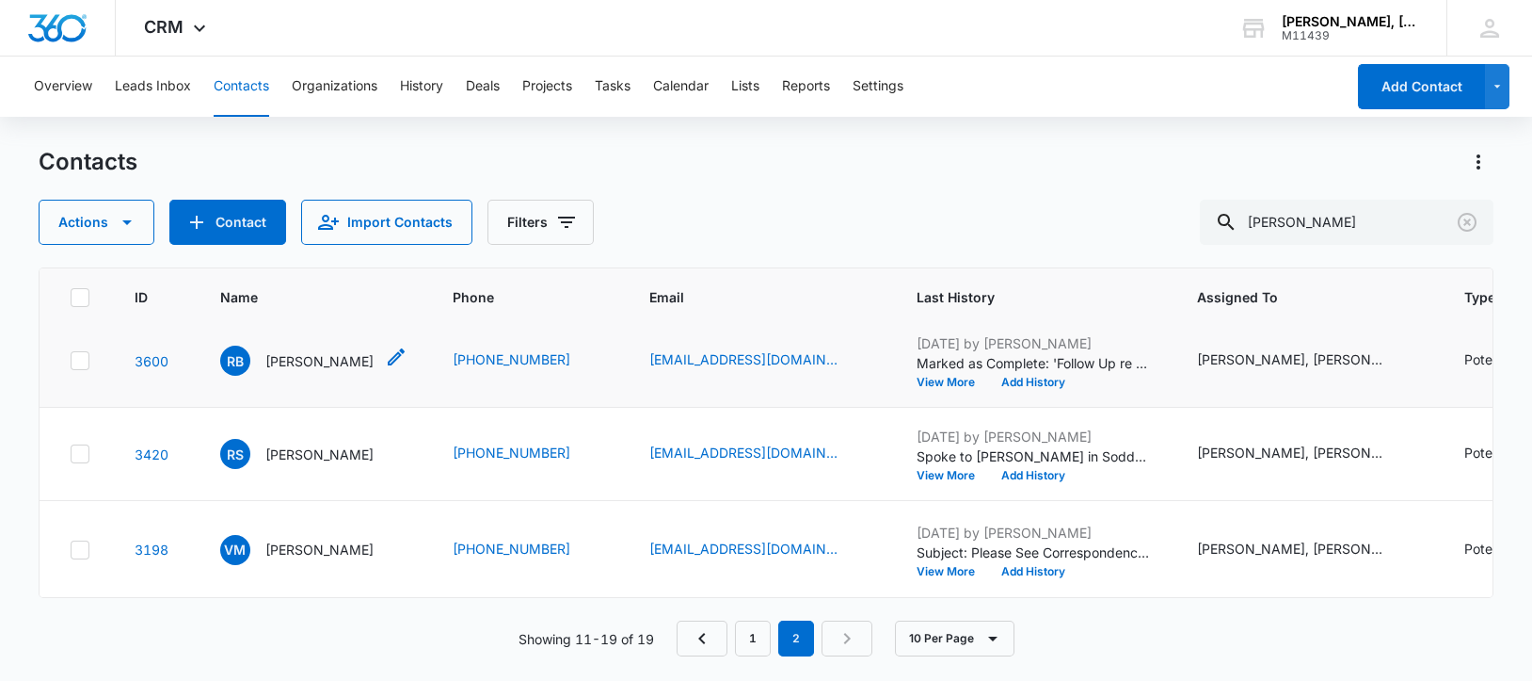
scroll to position [235, 0]
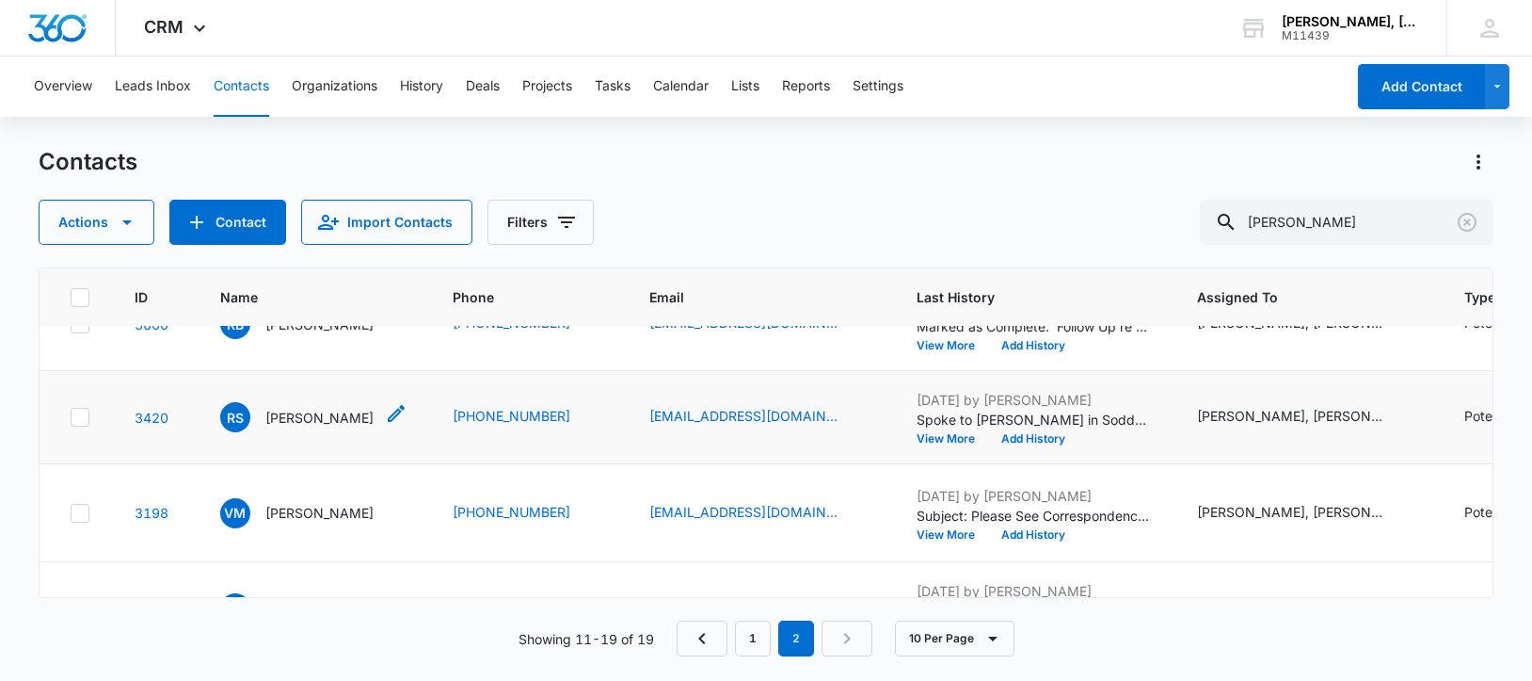
click at [313, 427] on p "[PERSON_NAME]" at bounding box center [319, 418] width 108 height 20
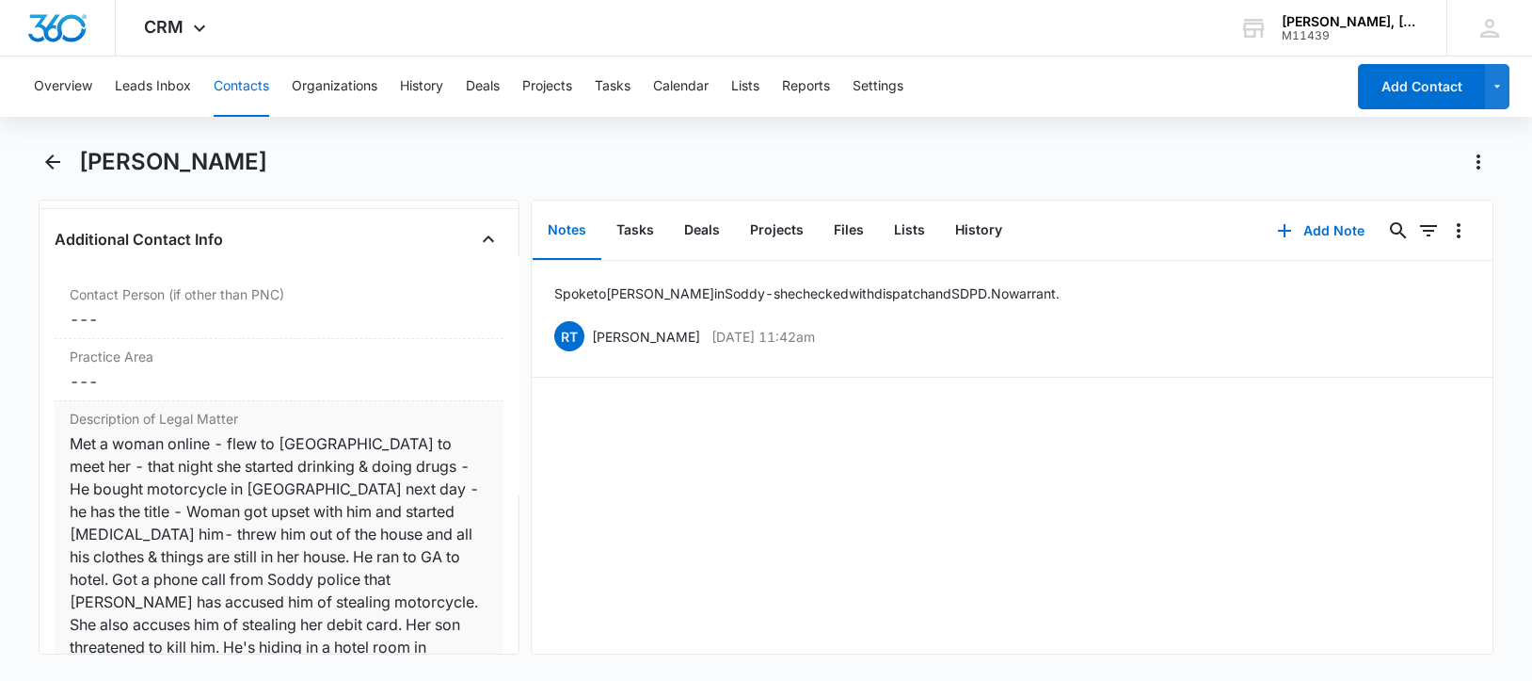
scroll to position [1529, 0]
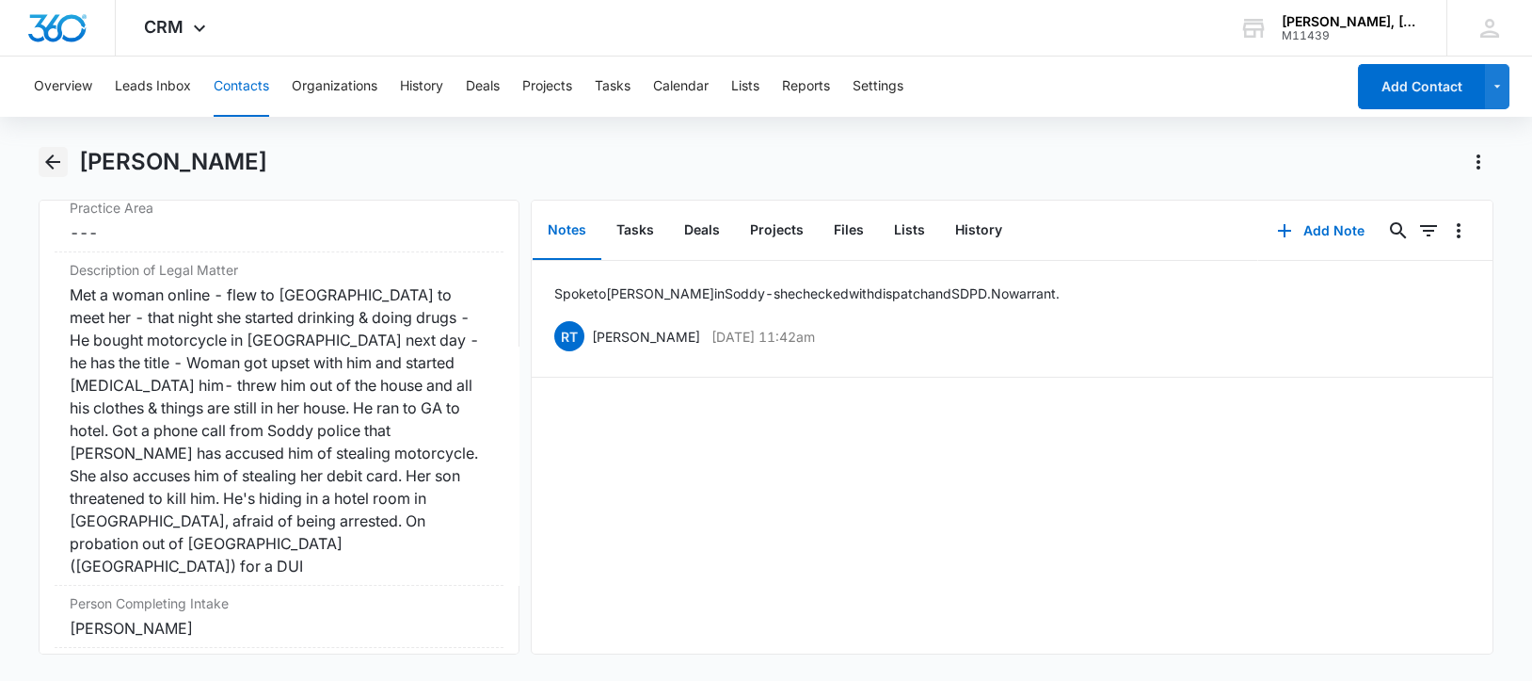
click at [48, 159] on icon "Back" at bounding box center [52, 161] width 15 height 15
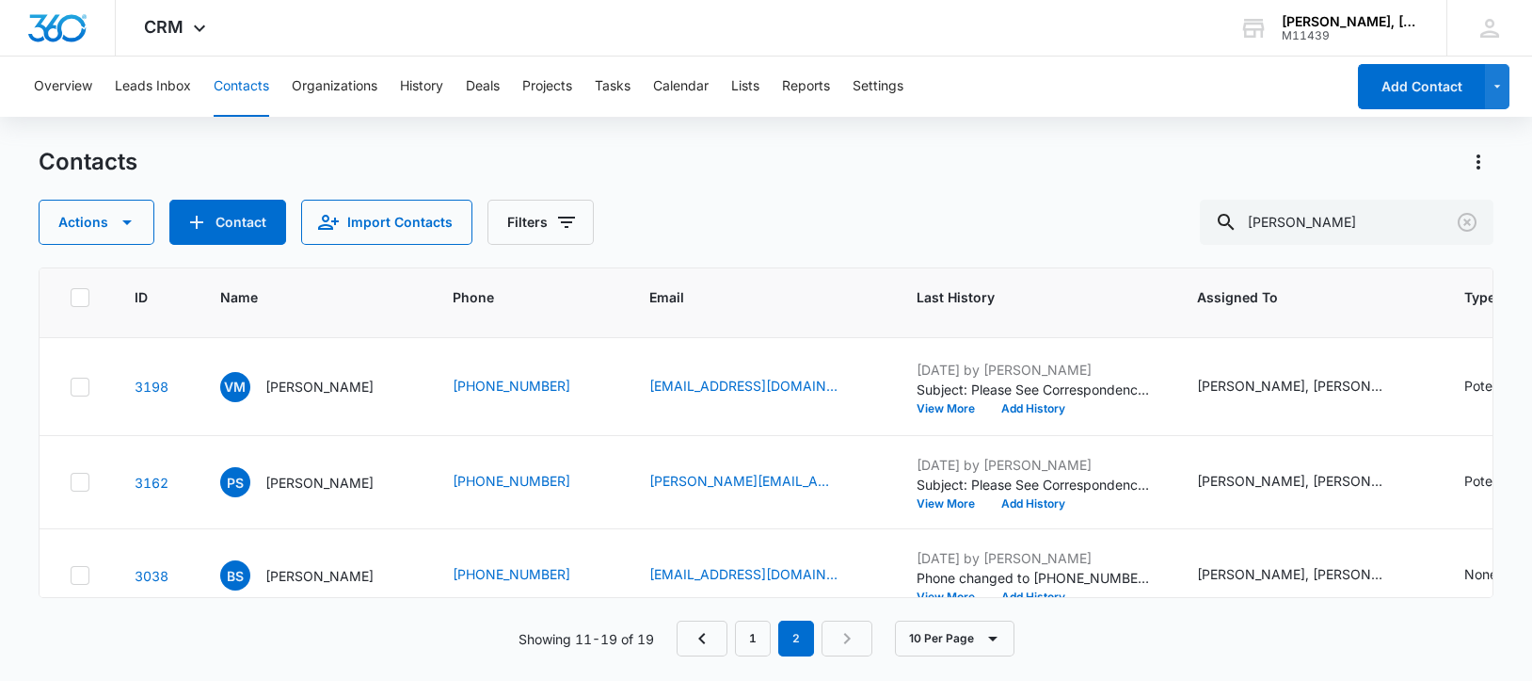
scroll to position [471, 0]
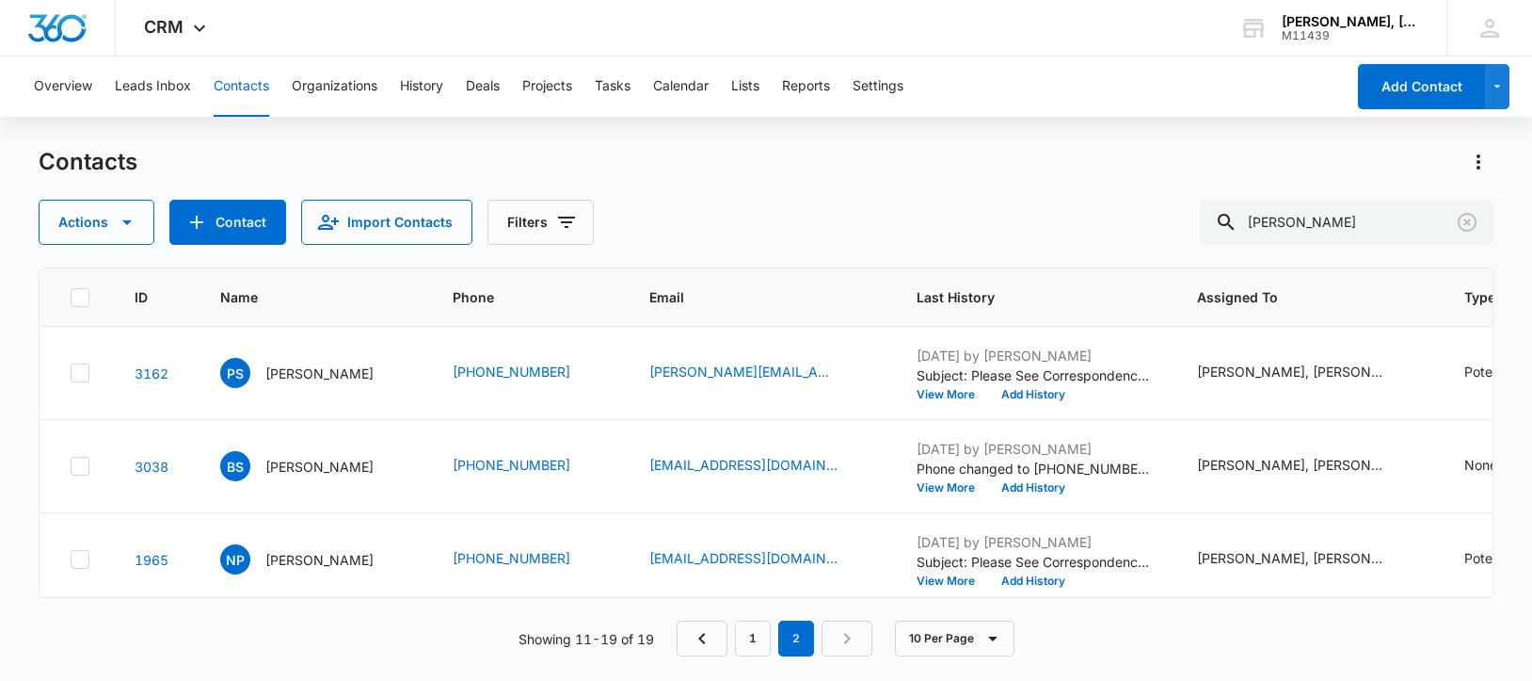
click at [314, 287] on p "[PERSON_NAME]" at bounding box center [319, 277] width 108 height 20
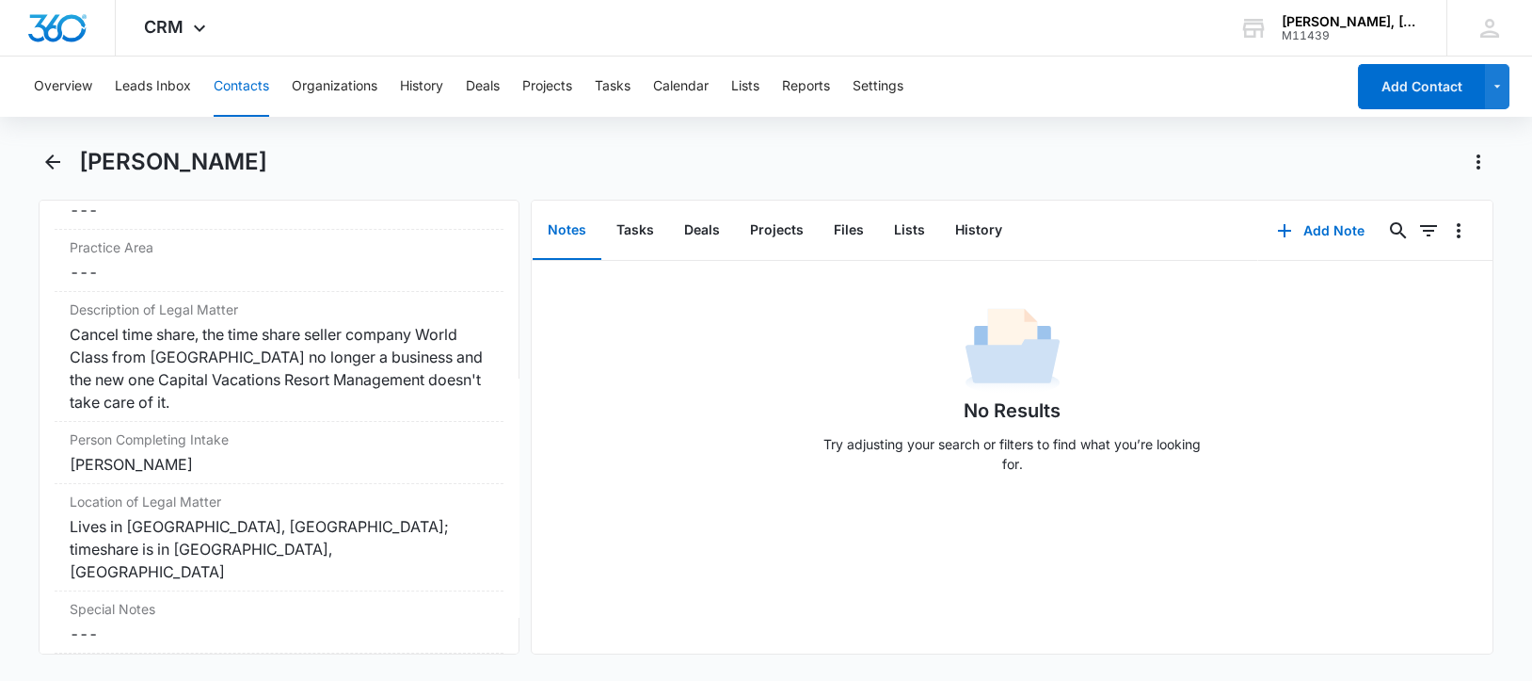
scroll to position [1529, 0]
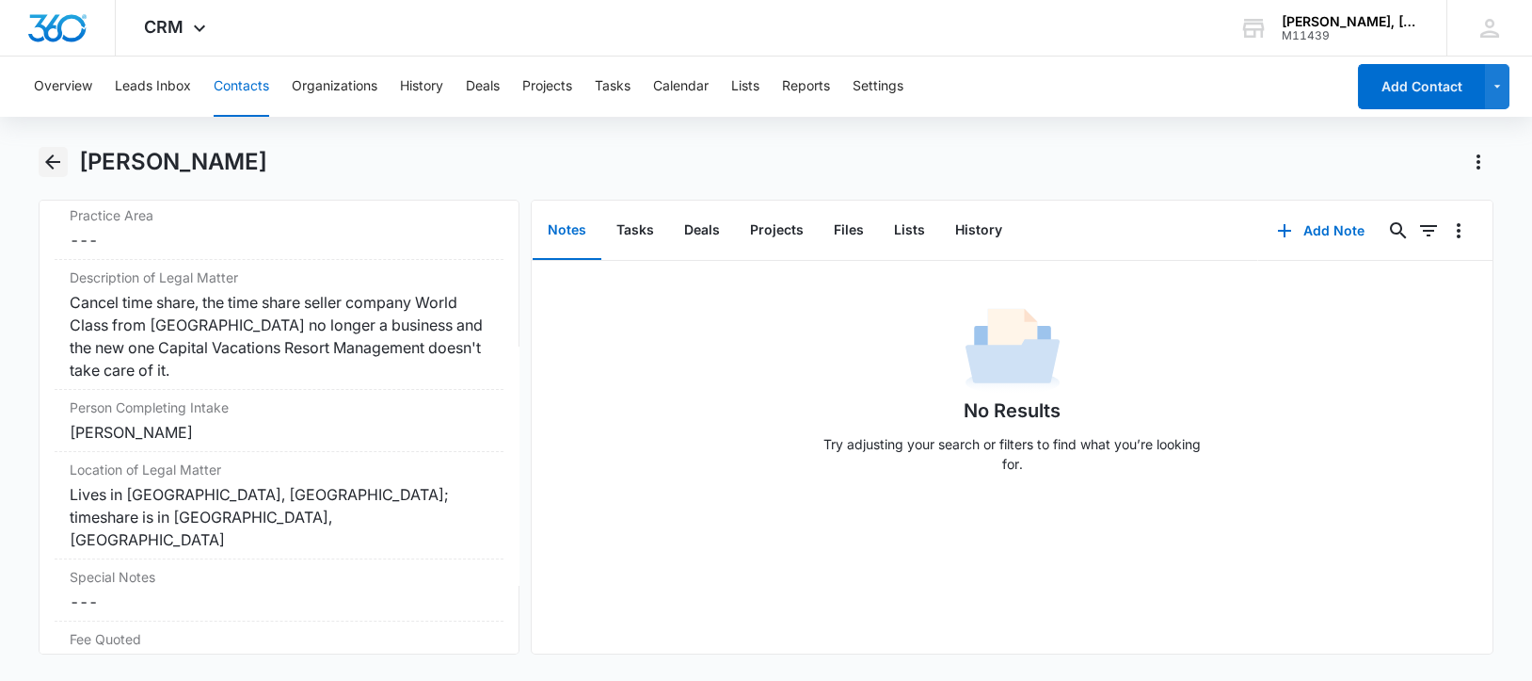
click at [56, 168] on icon "Back" at bounding box center [52, 162] width 23 height 23
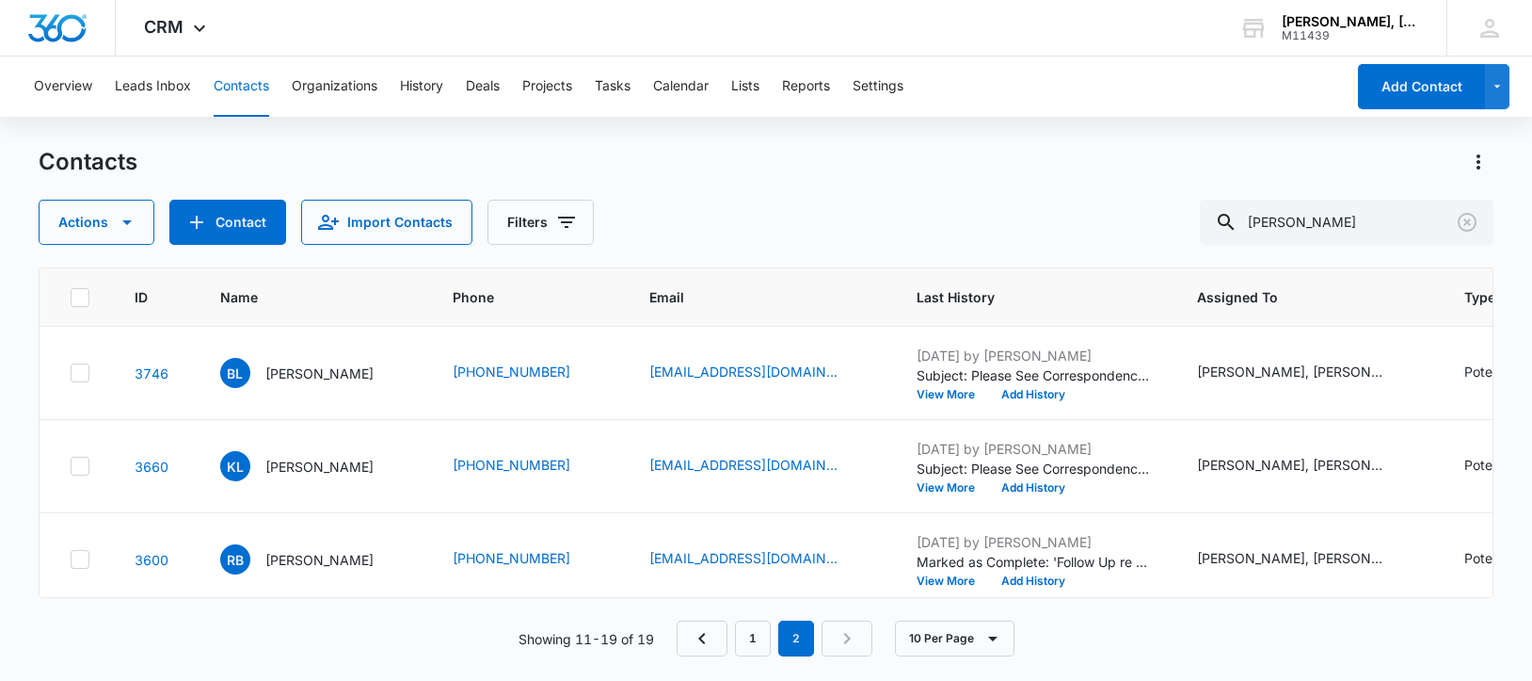
scroll to position [471, 0]
click at [308, 383] on p "[PERSON_NAME]" at bounding box center [319, 373] width 108 height 20
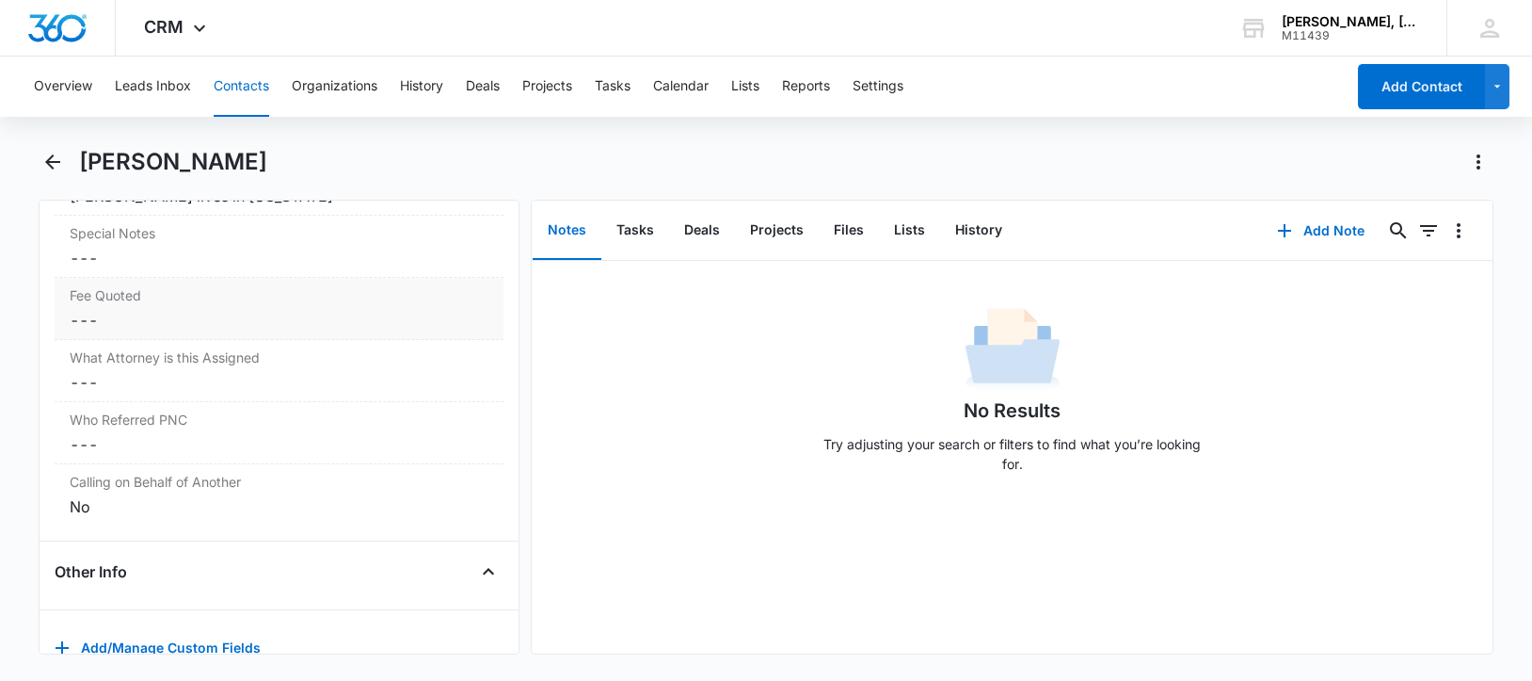
scroll to position [1969, 0]
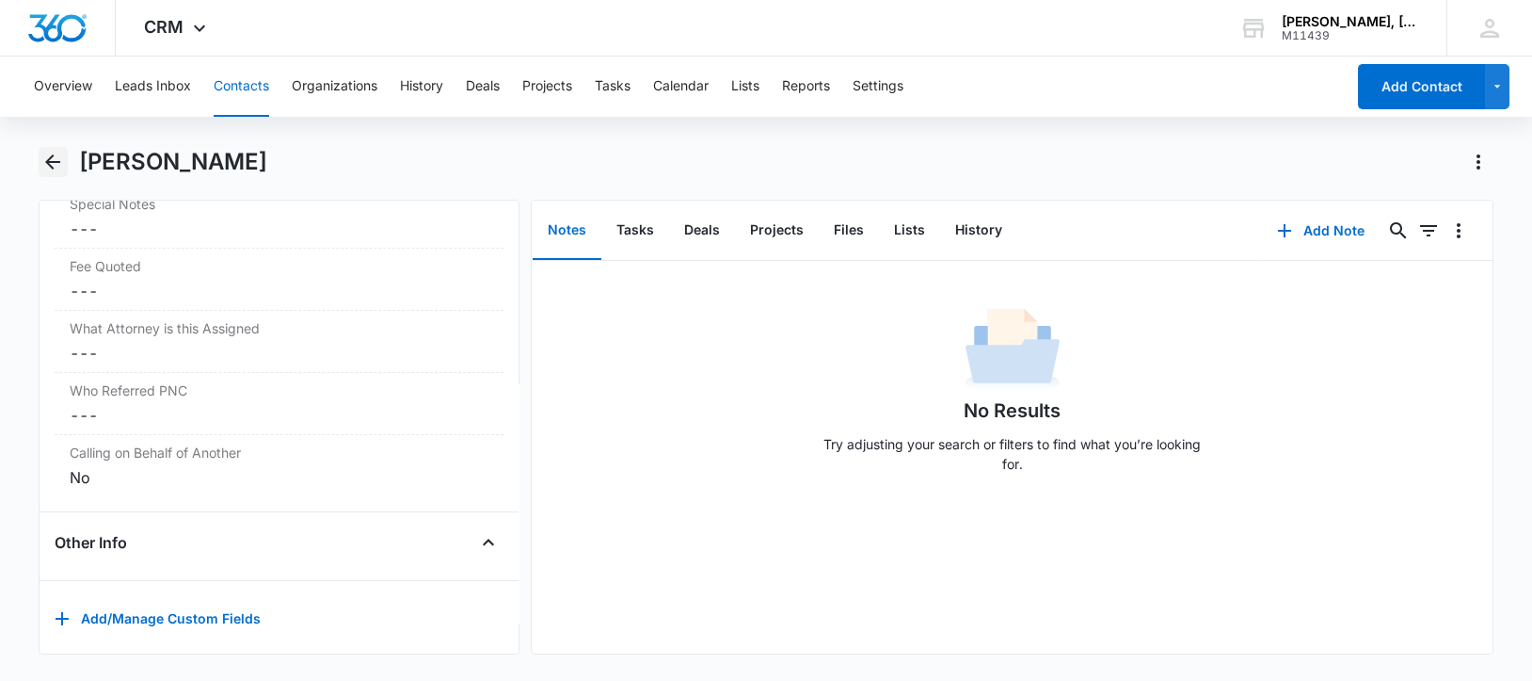
click at [46, 157] on icon "Back" at bounding box center [52, 162] width 23 height 23
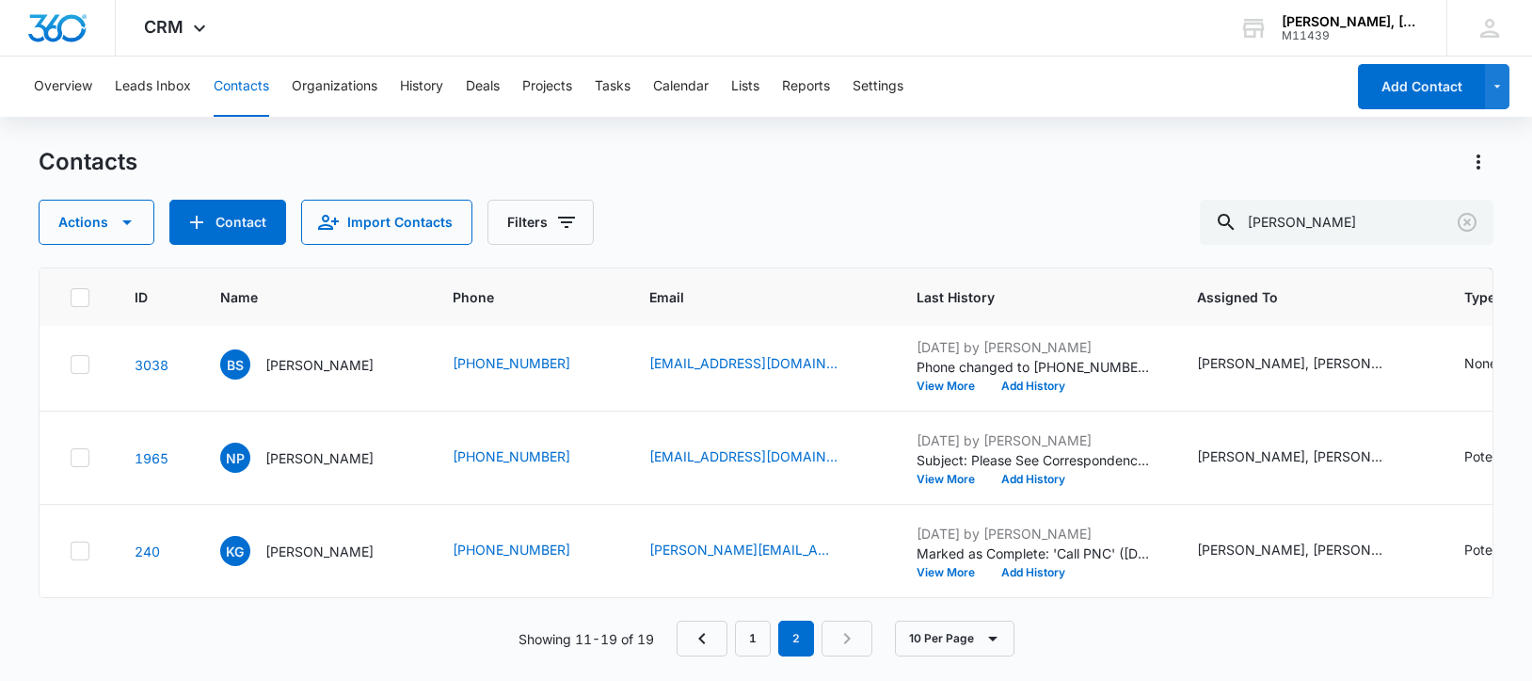
scroll to position [706, 0]
click at [287, 375] on p "[PERSON_NAME]" at bounding box center [319, 365] width 108 height 20
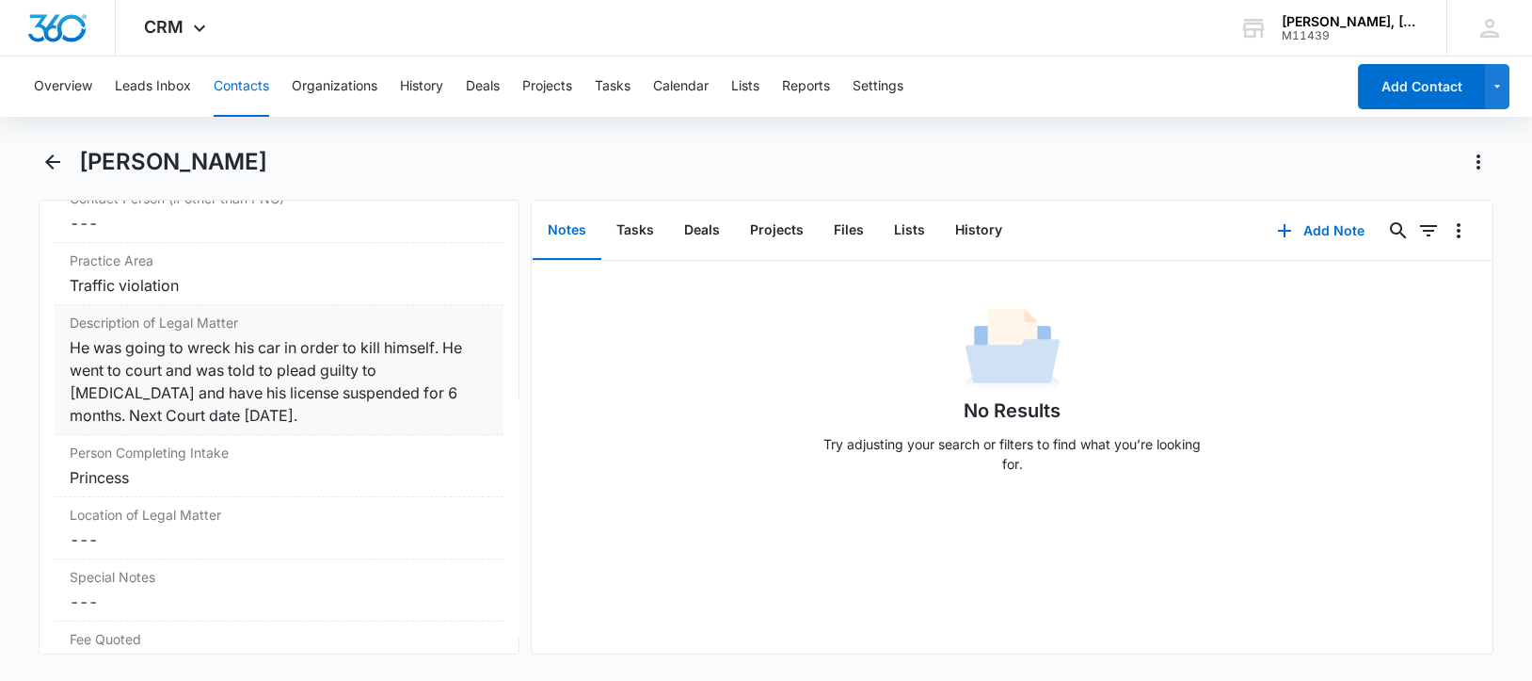
scroll to position [1529, 0]
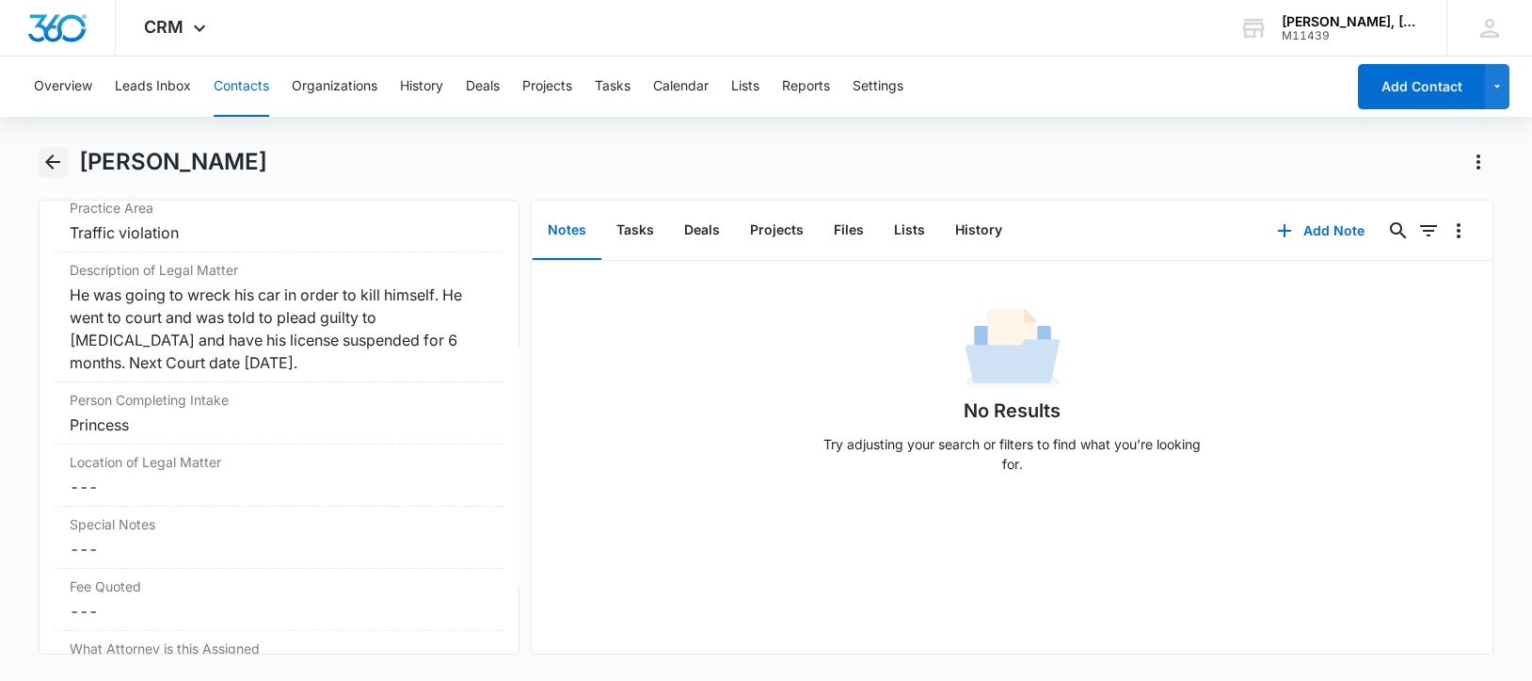
click at [48, 162] on icon "Back" at bounding box center [52, 161] width 15 height 15
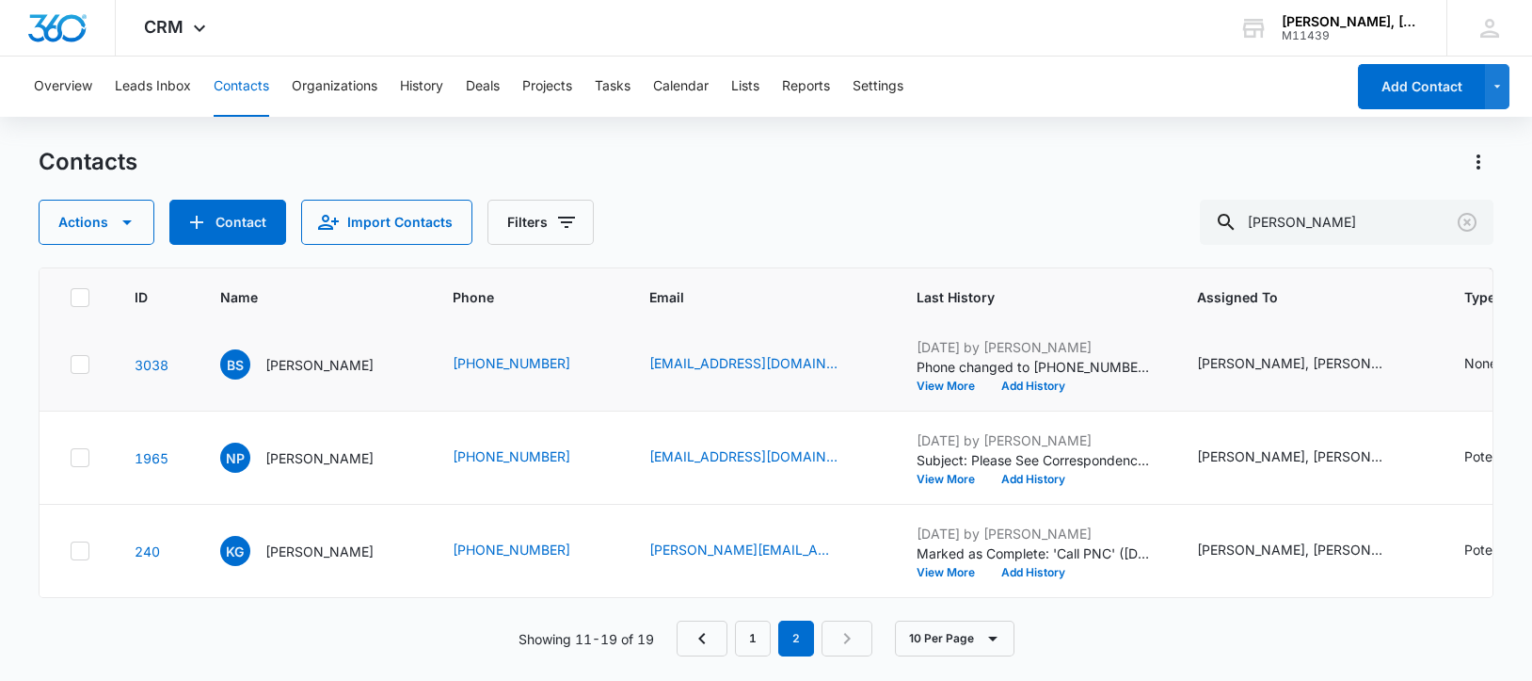
scroll to position [824, 0]
click at [319, 468] on p "[PERSON_NAME]" at bounding box center [319, 458] width 108 height 20
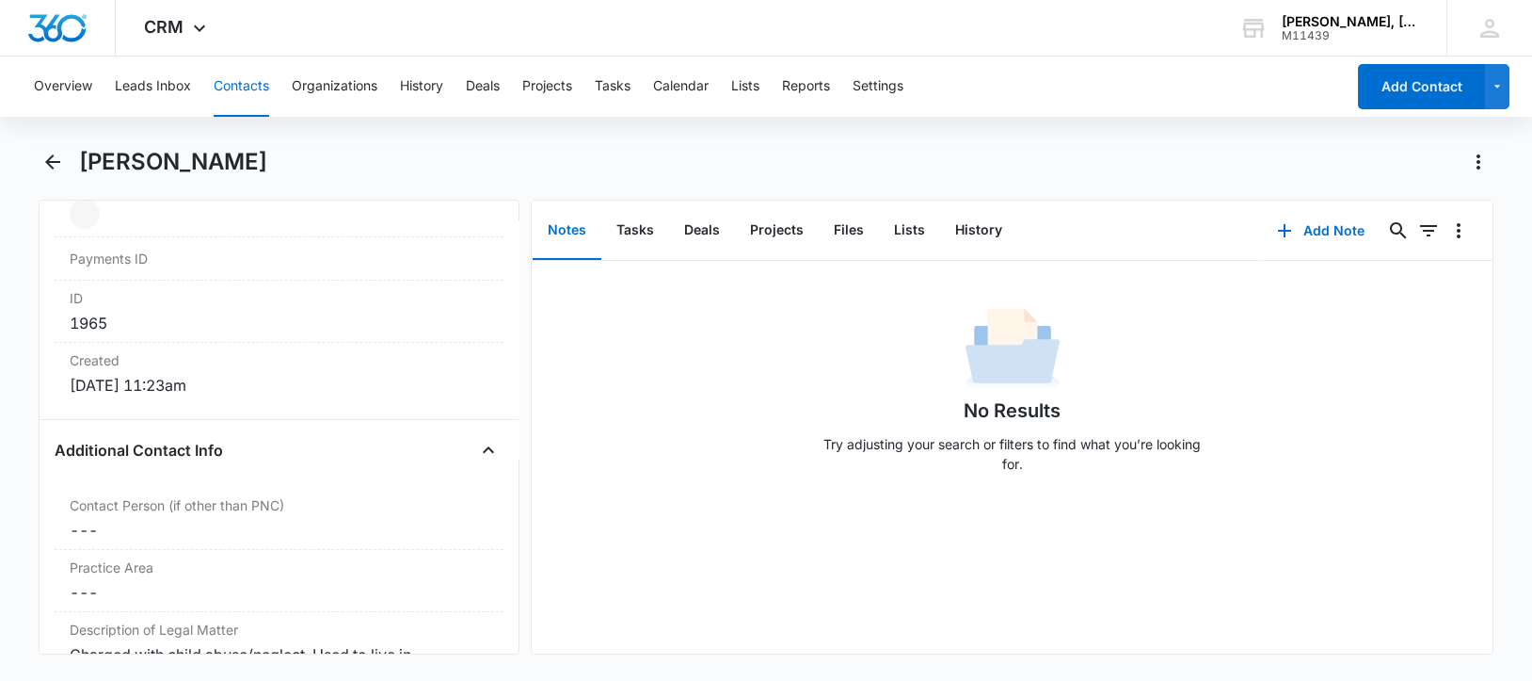
scroll to position [1529, 0]
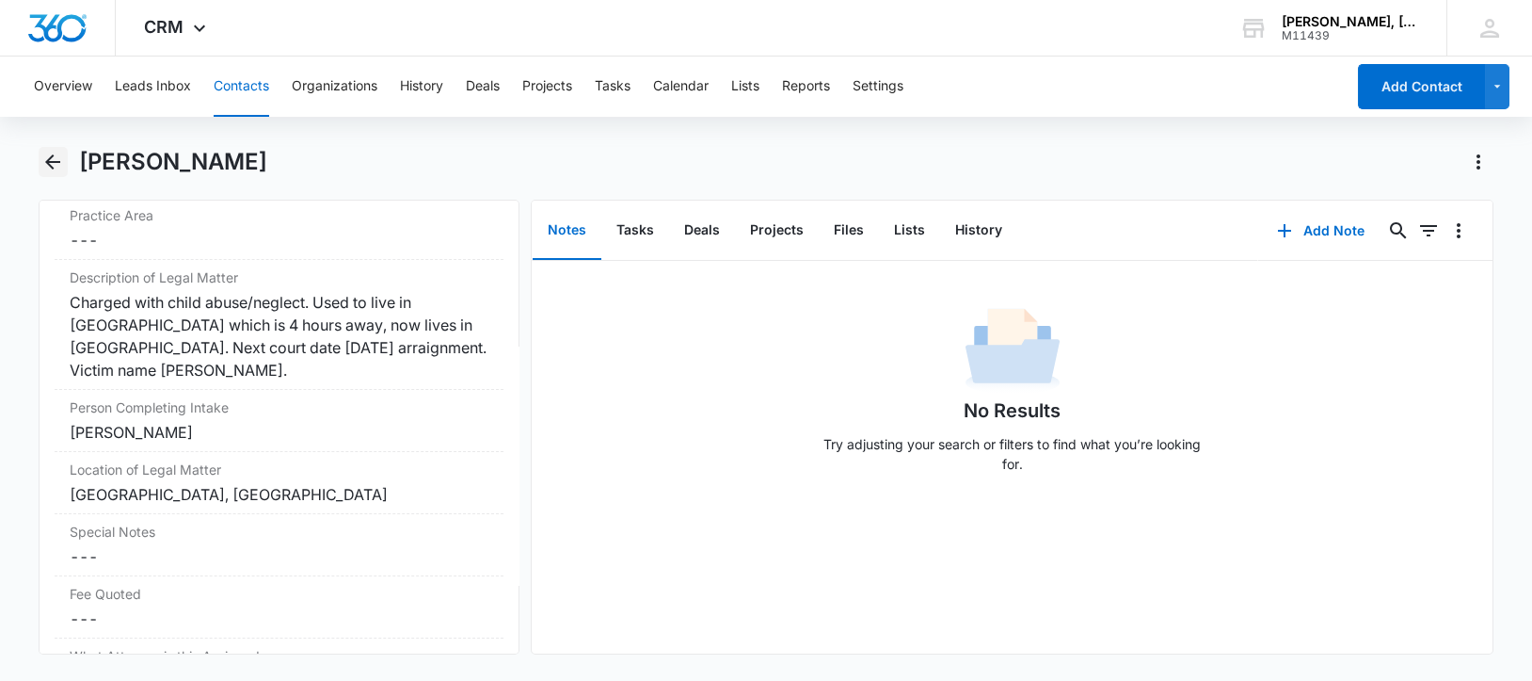
click at [51, 160] on icon "Back" at bounding box center [52, 162] width 23 height 23
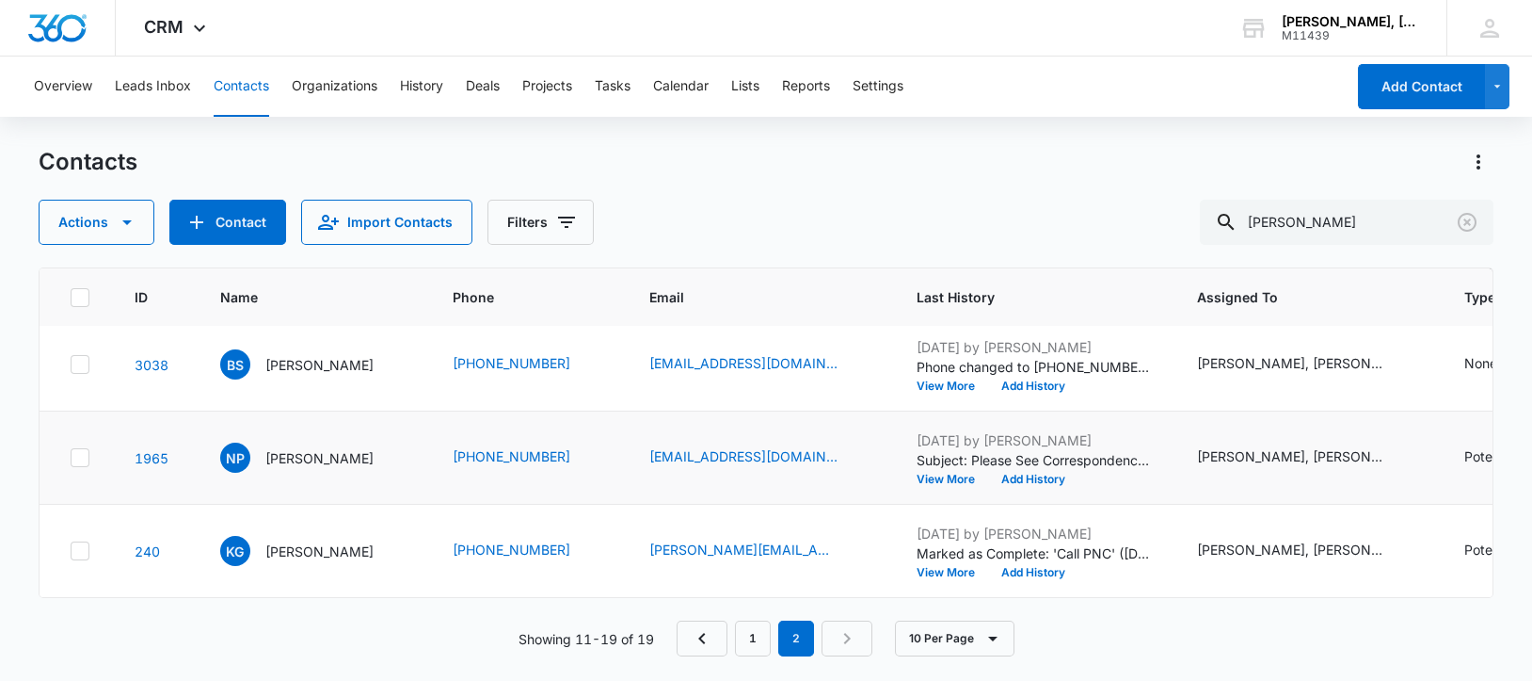
scroll to position [922, 0]
click at [303, 541] on p "[PERSON_NAME]" at bounding box center [319, 551] width 108 height 20
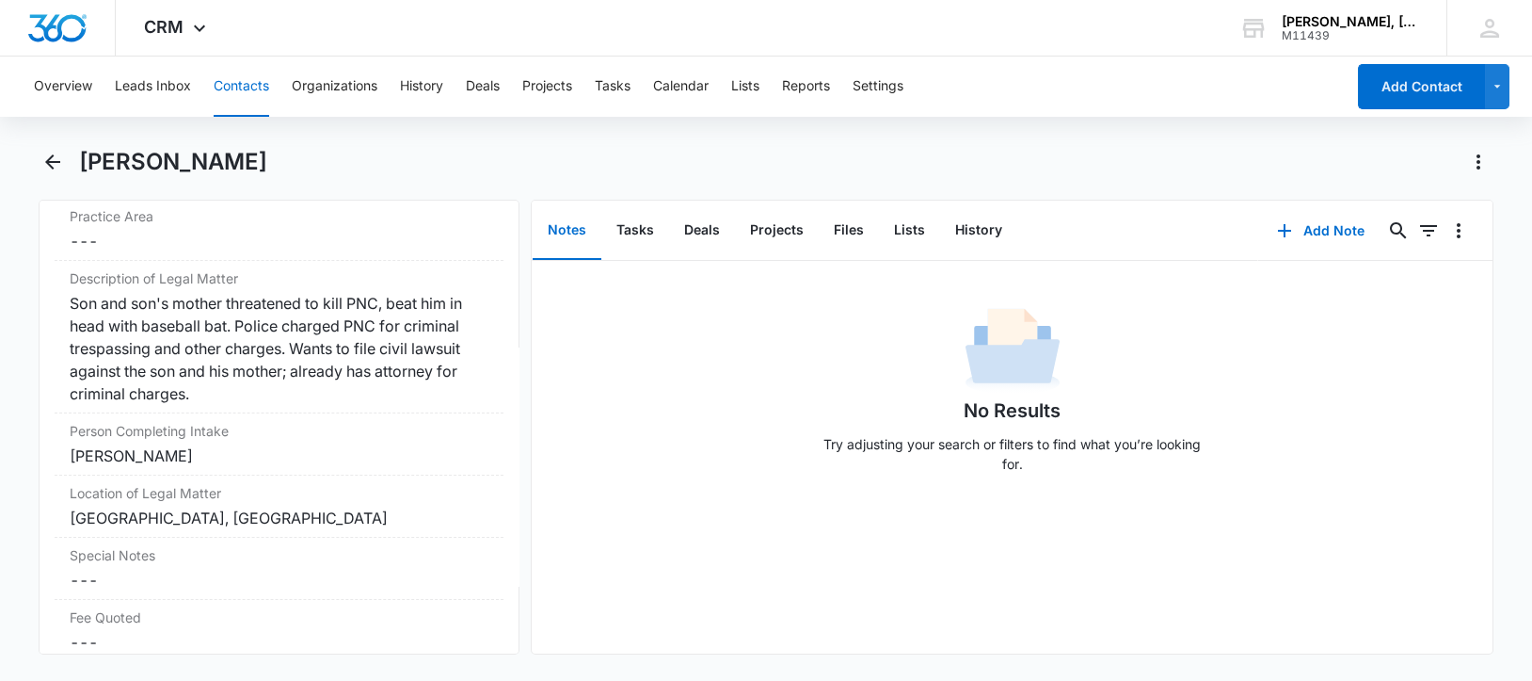
scroll to position [1529, 0]
click at [51, 159] on icon "Back" at bounding box center [52, 162] width 23 height 23
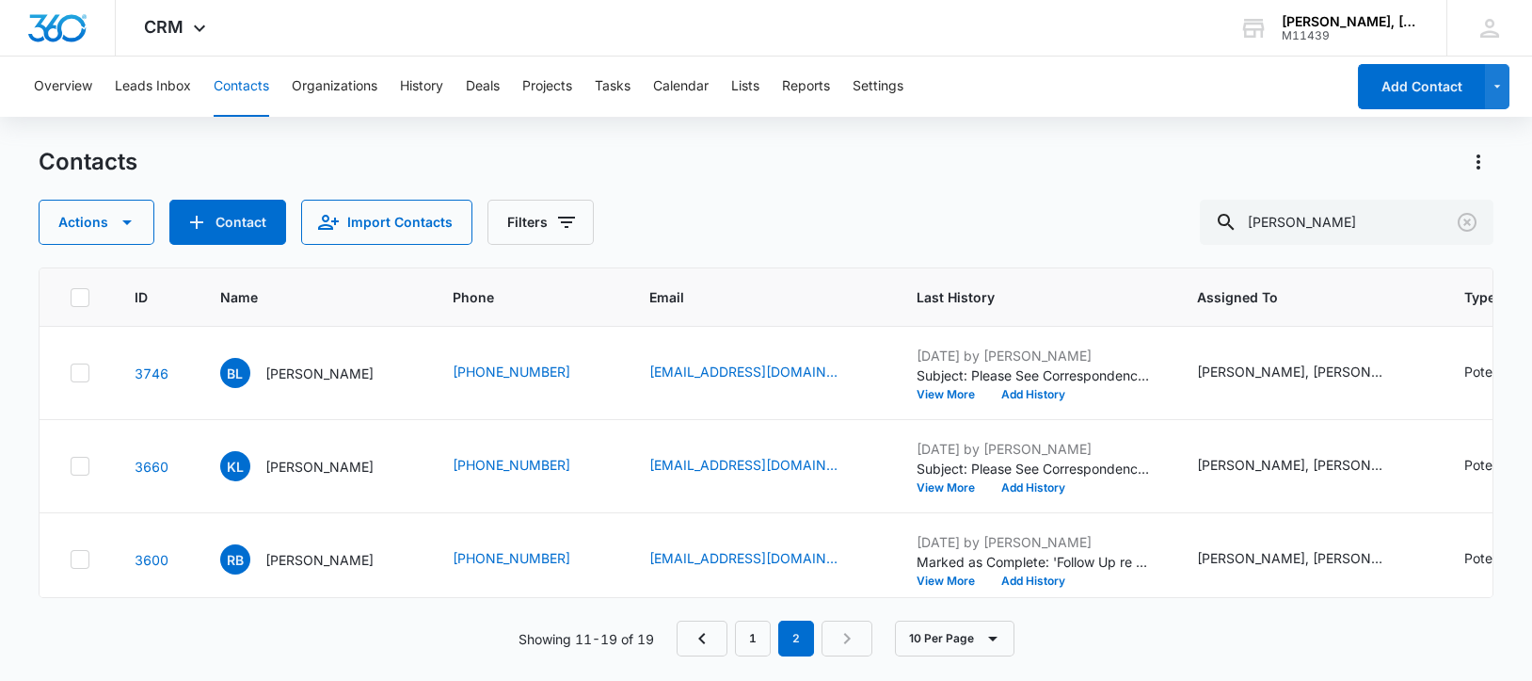
scroll to position [922, 0]
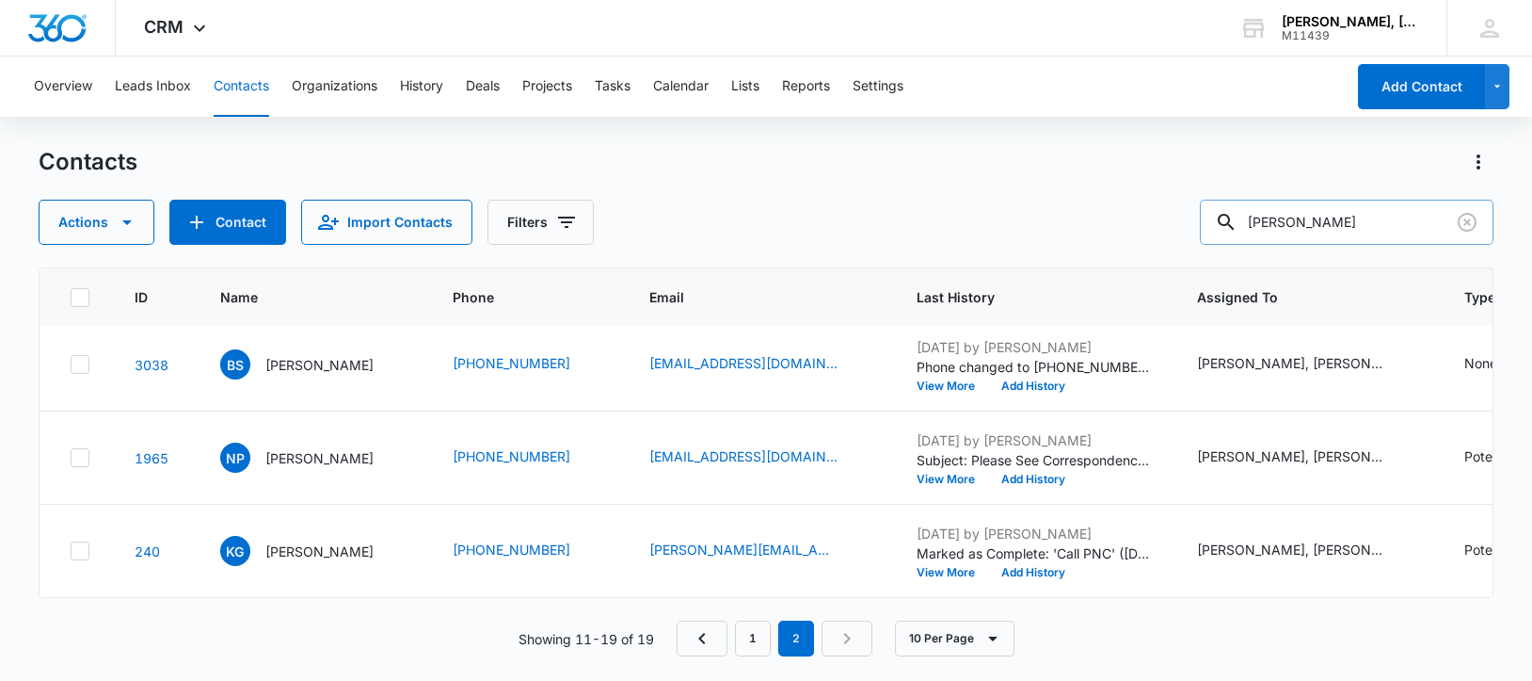
drag, startPoint x: 1267, startPoint y: 227, endPoint x: 1420, endPoint y: 229, distance: 153.4
click at [1420, 229] on input "[PERSON_NAME]" at bounding box center [1347, 222] width 294 height 45
paste input "mberly Broc"
type input "[PERSON_NAME]"
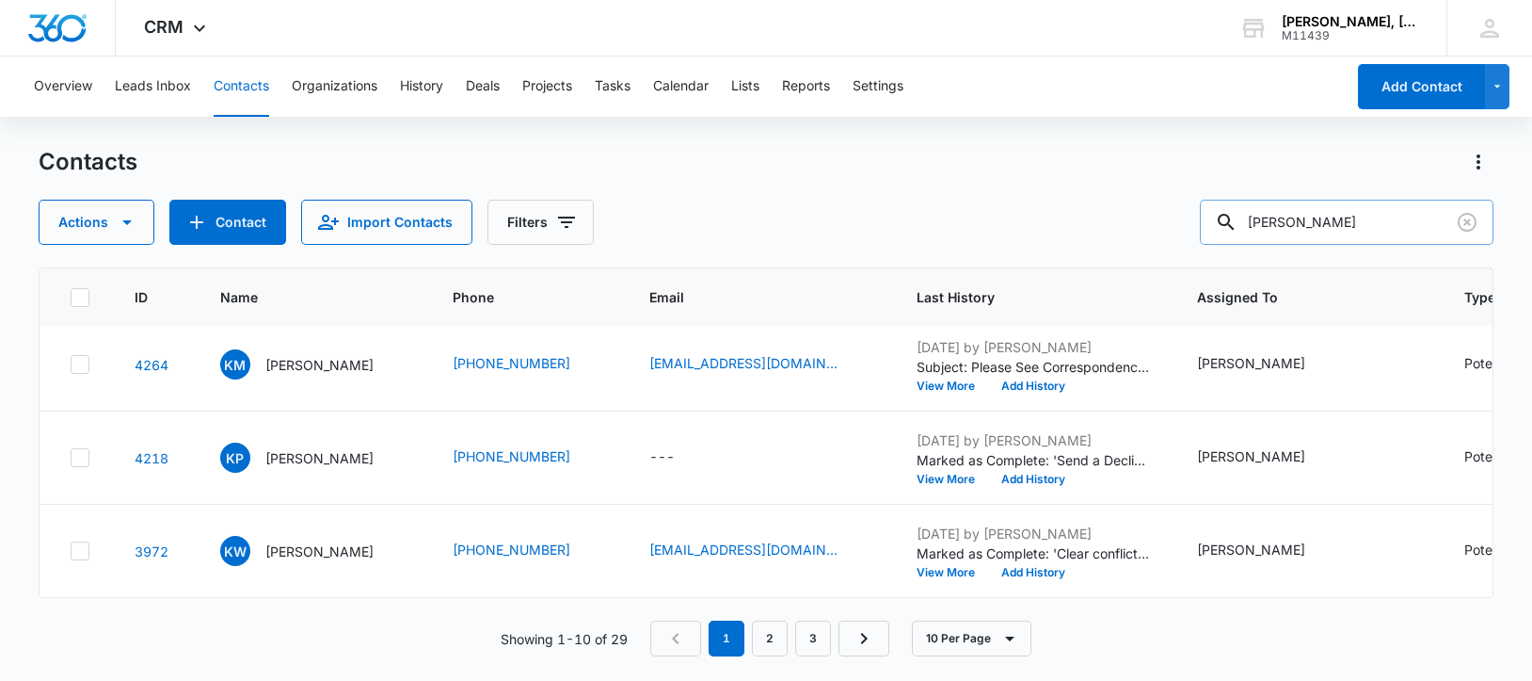
scroll to position [0, 0]
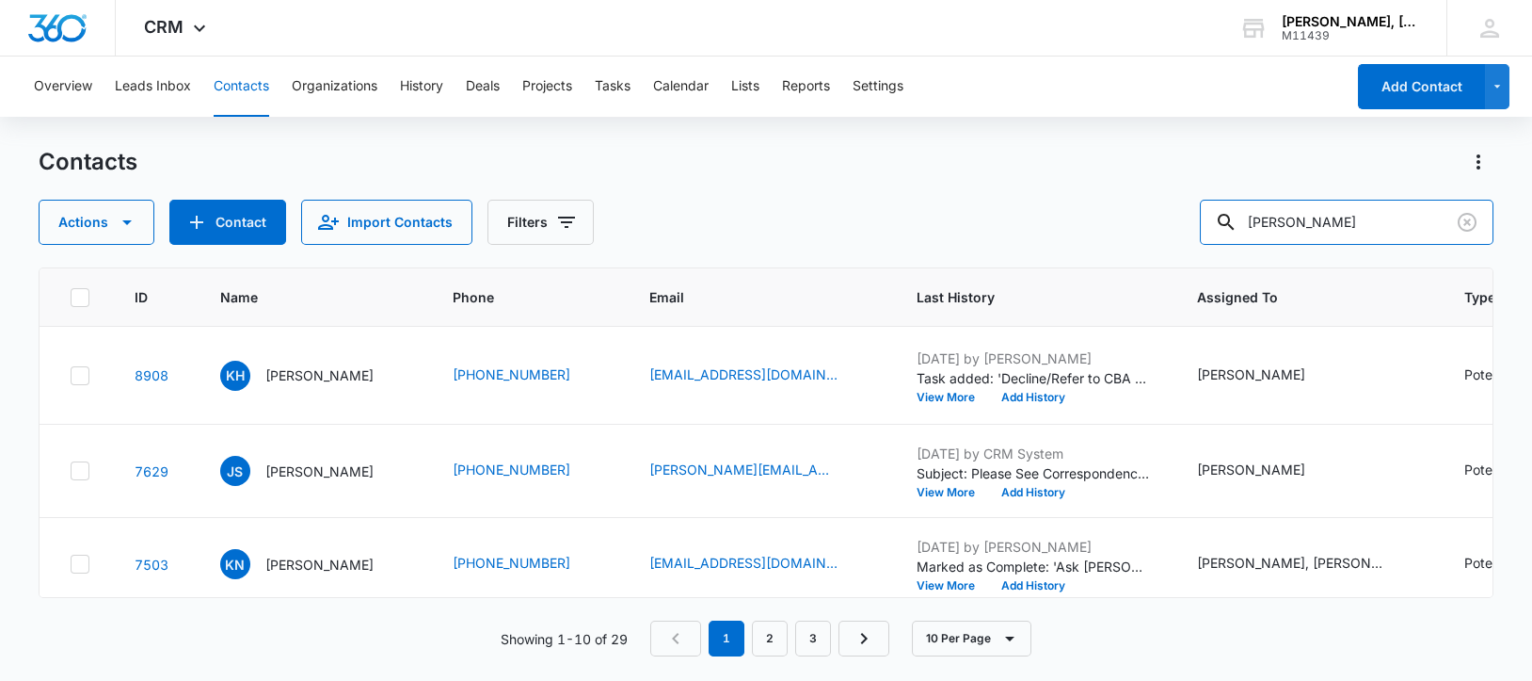
drag, startPoint x: 1378, startPoint y: 223, endPoint x: 1199, endPoint y: 221, distance: 178.9
click at [1192, 222] on div "Actions Contact Import Contacts Filters [PERSON_NAME]" at bounding box center [767, 222] width 1456 height 45
click at [289, 481] on p "[PERSON_NAME]" at bounding box center [319, 471] width 108 height 20
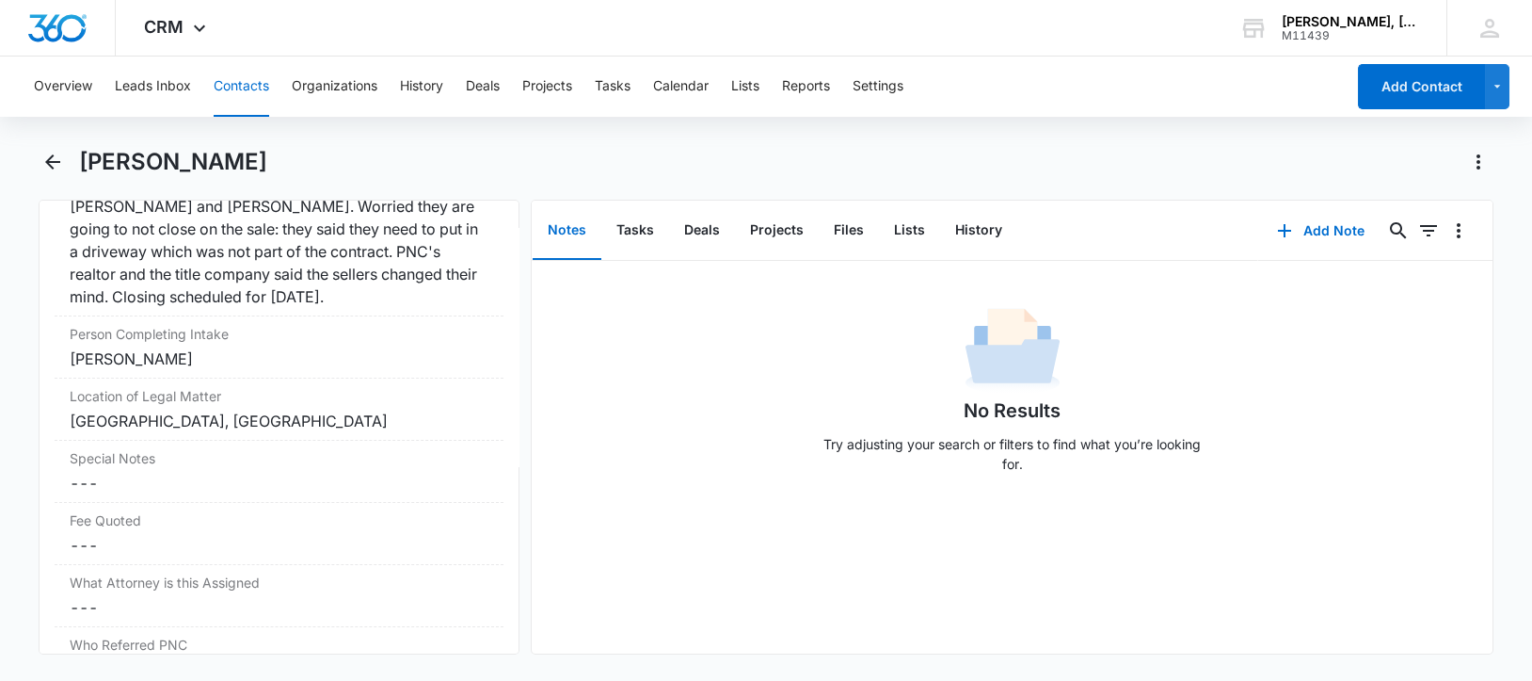
scroll to position [1529, 0]
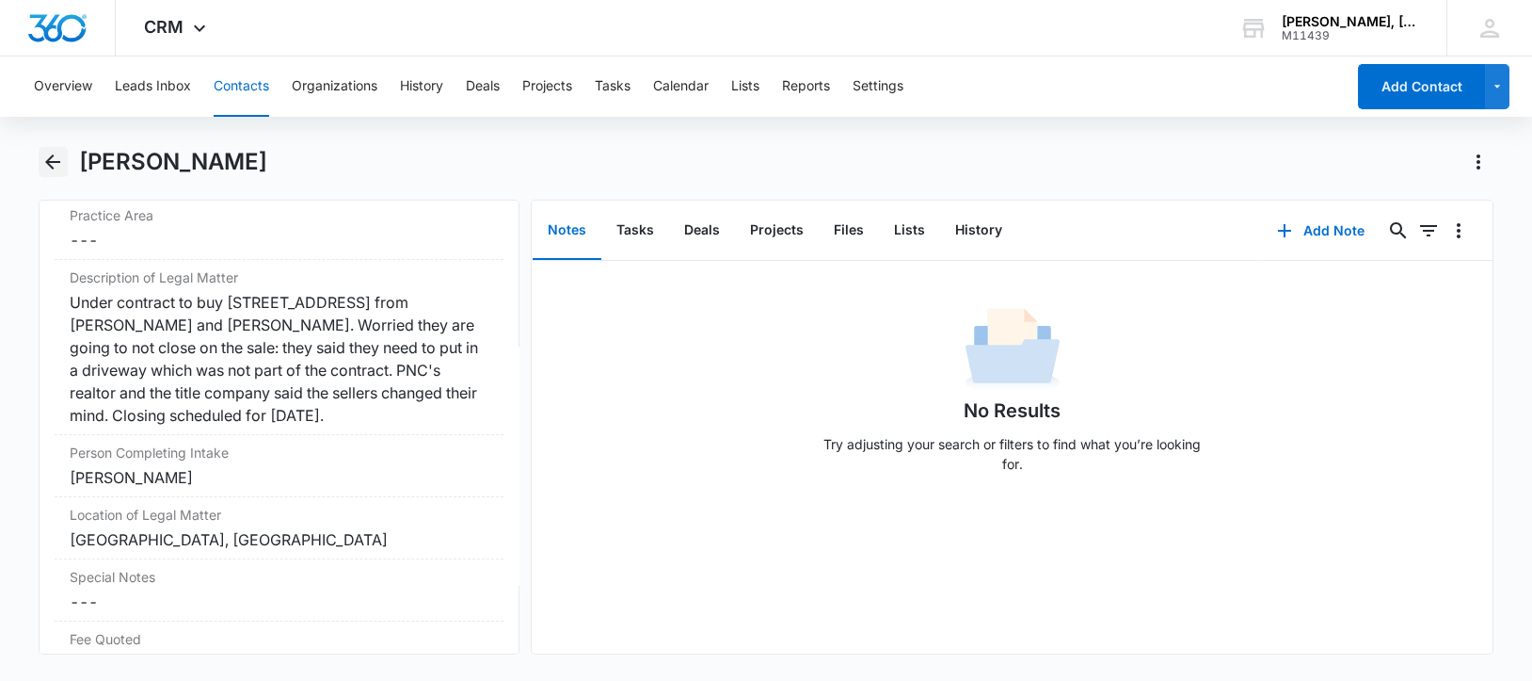
click at [51, 157] on icon "Back" at bounding box center [52, 161] width 15 height 15
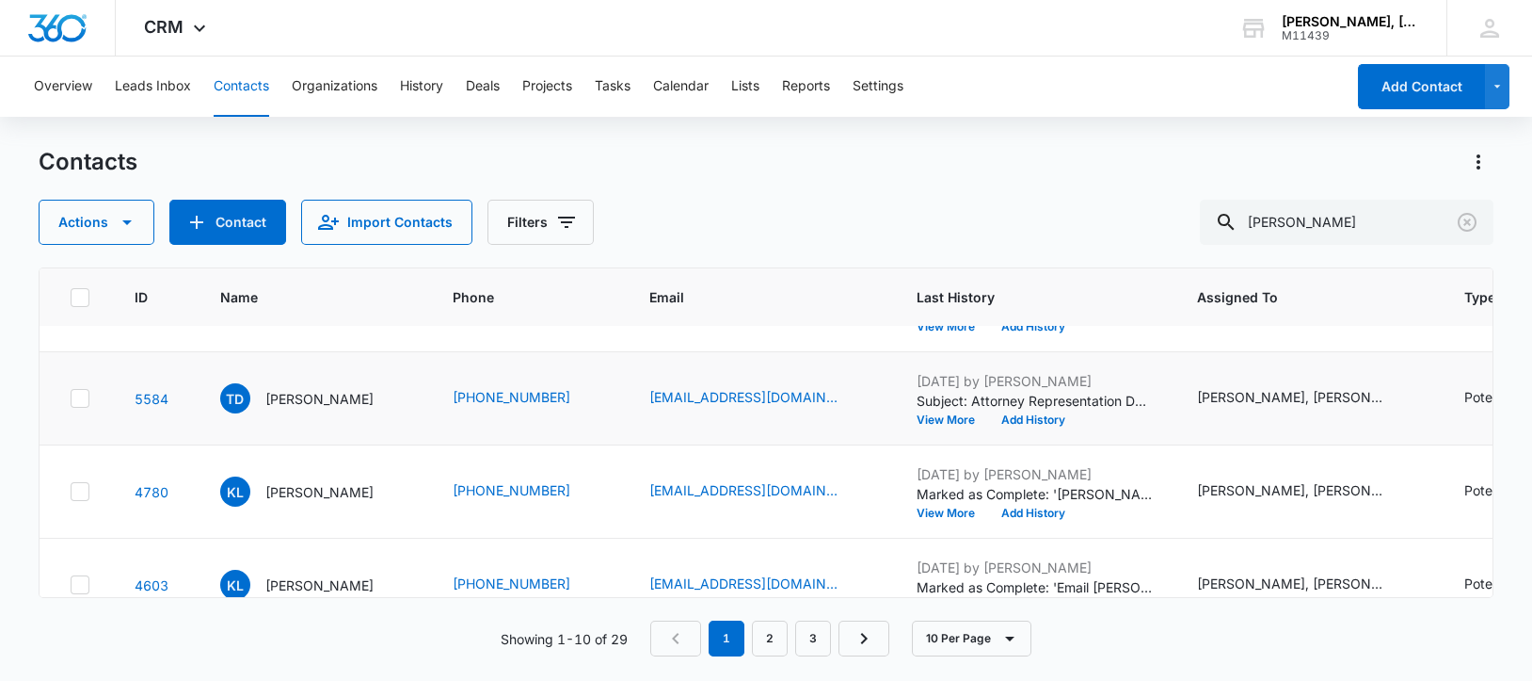
scroll to position [471, 0]
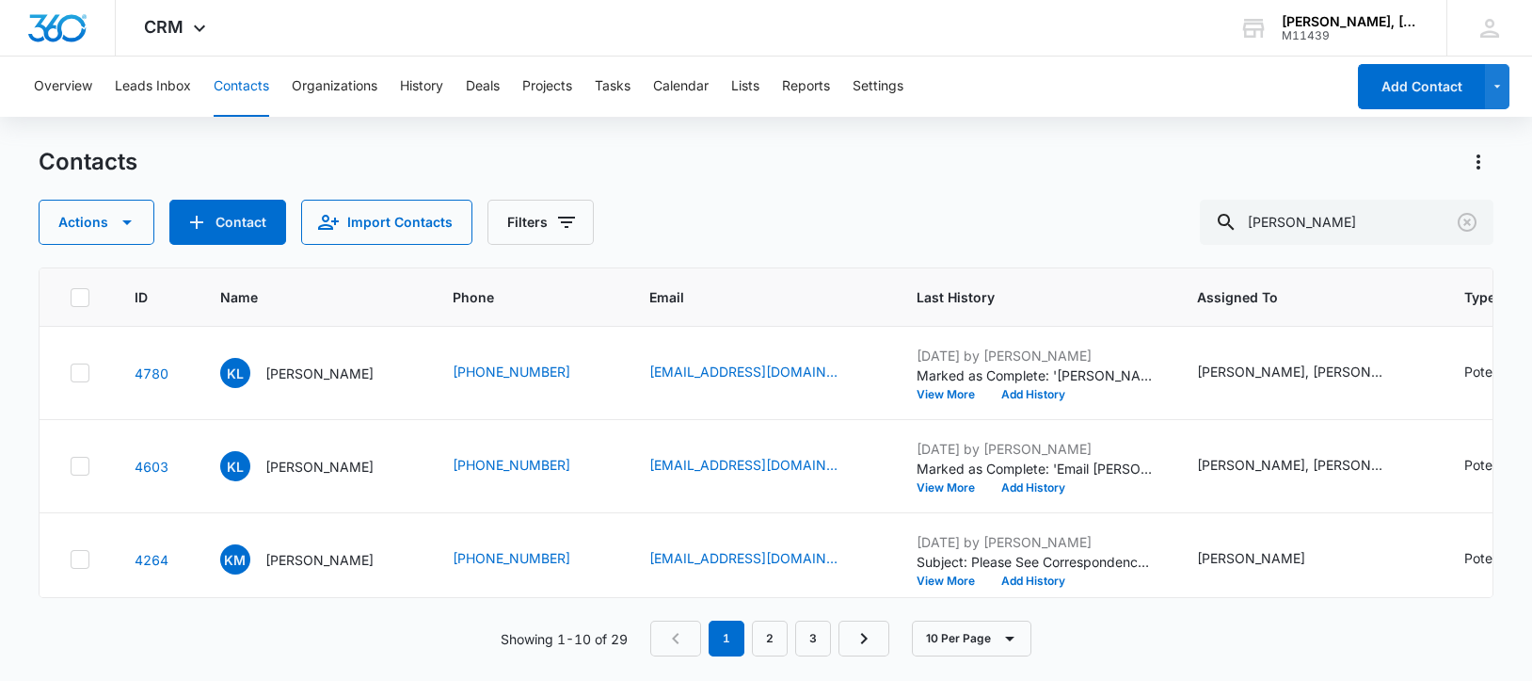
click at [308, 290] on p "[PERSON_NAME]" at bounding box center [319, 280] width 108 height 20
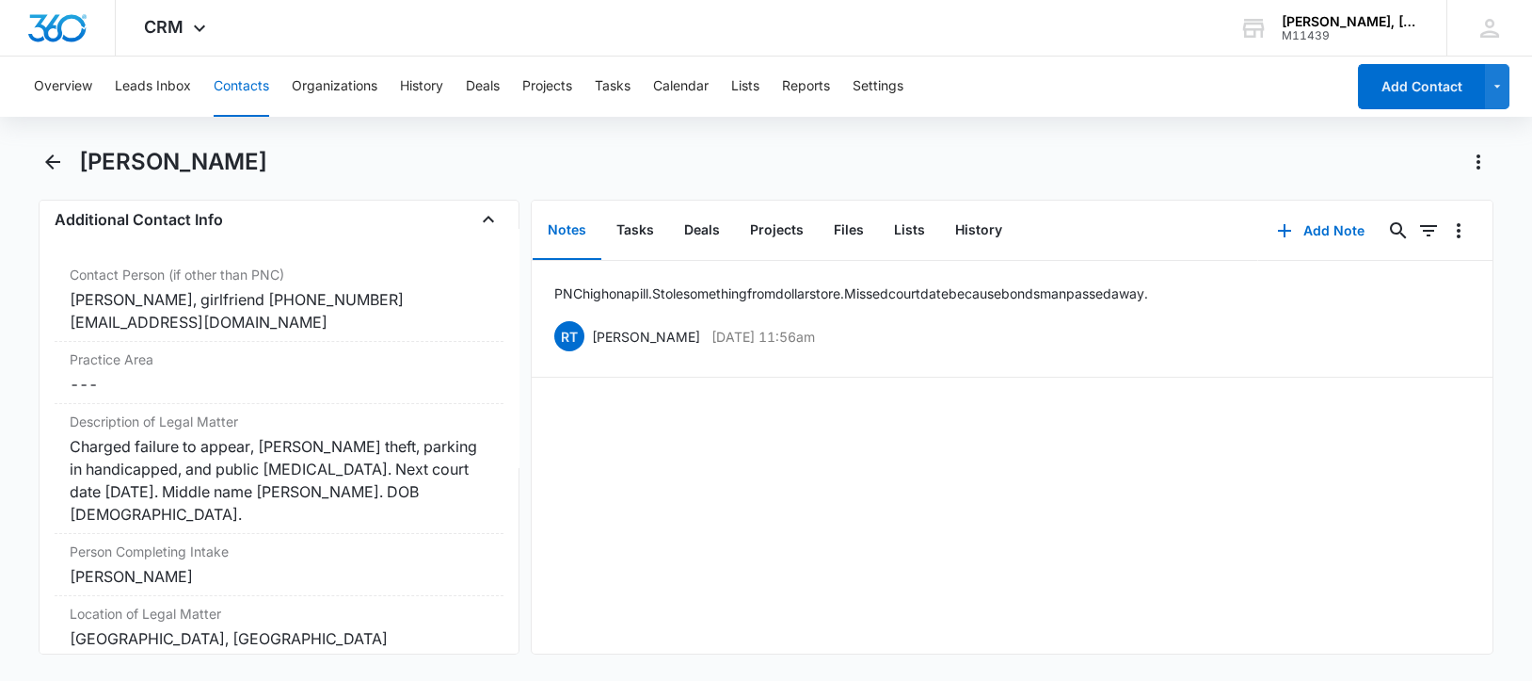
scroll to position [1412, 0]
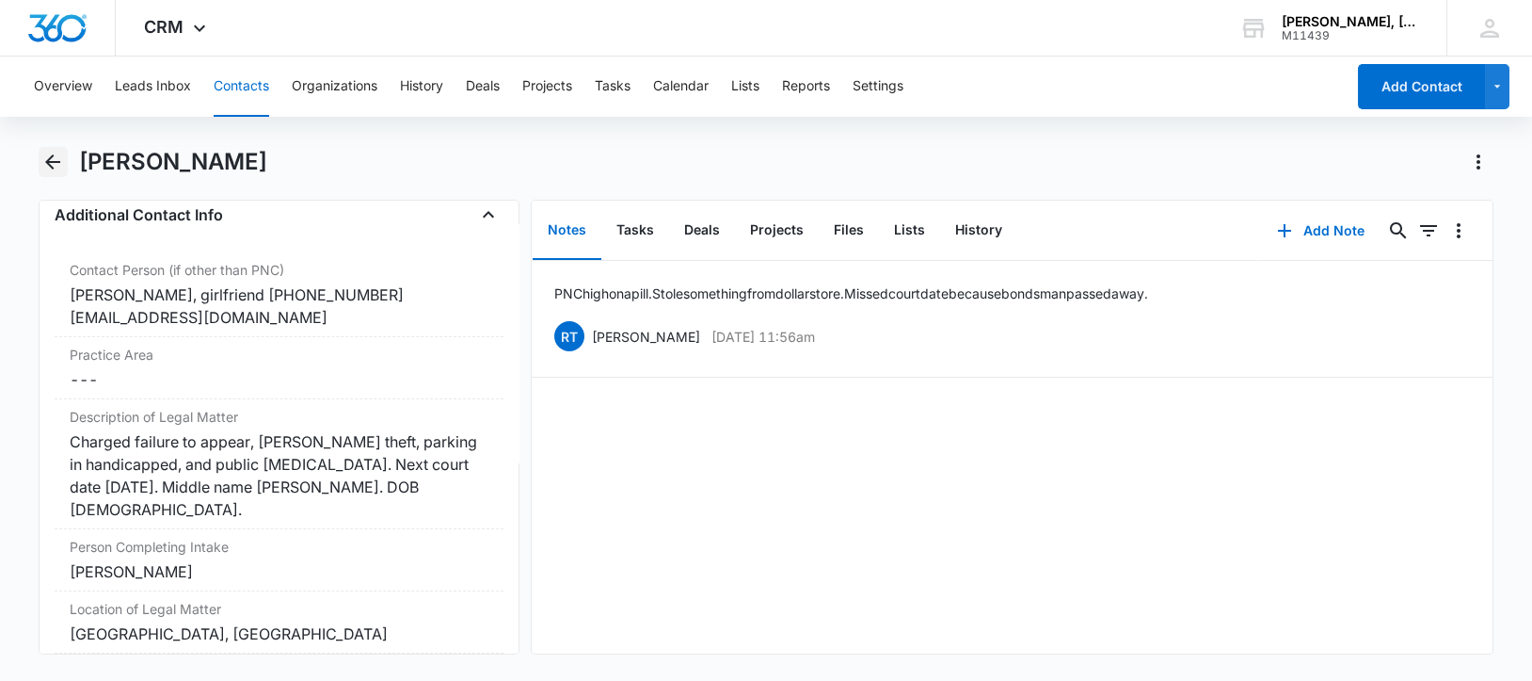
click at [50, 162] on icon "Back" at bounding box center [52, 161] width 15 height 15
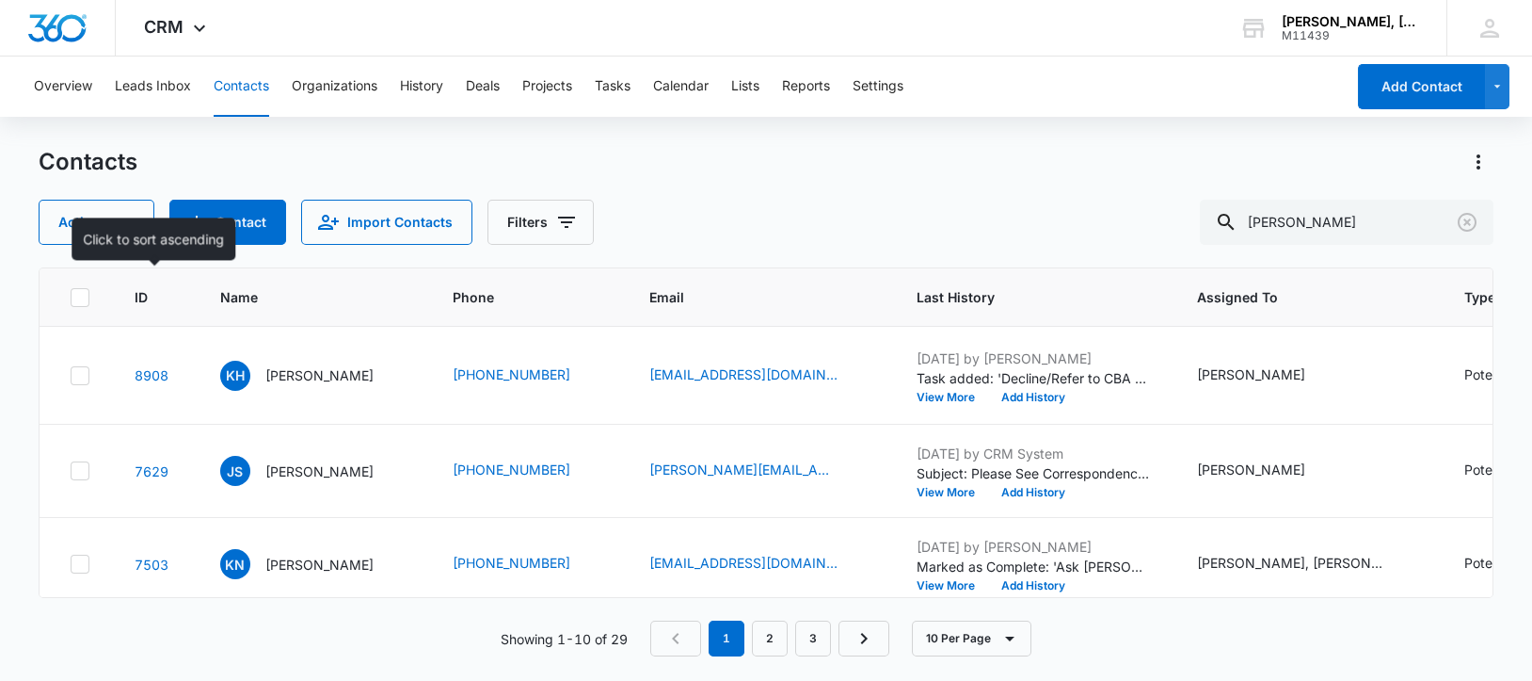
scroll to position [471, 0]
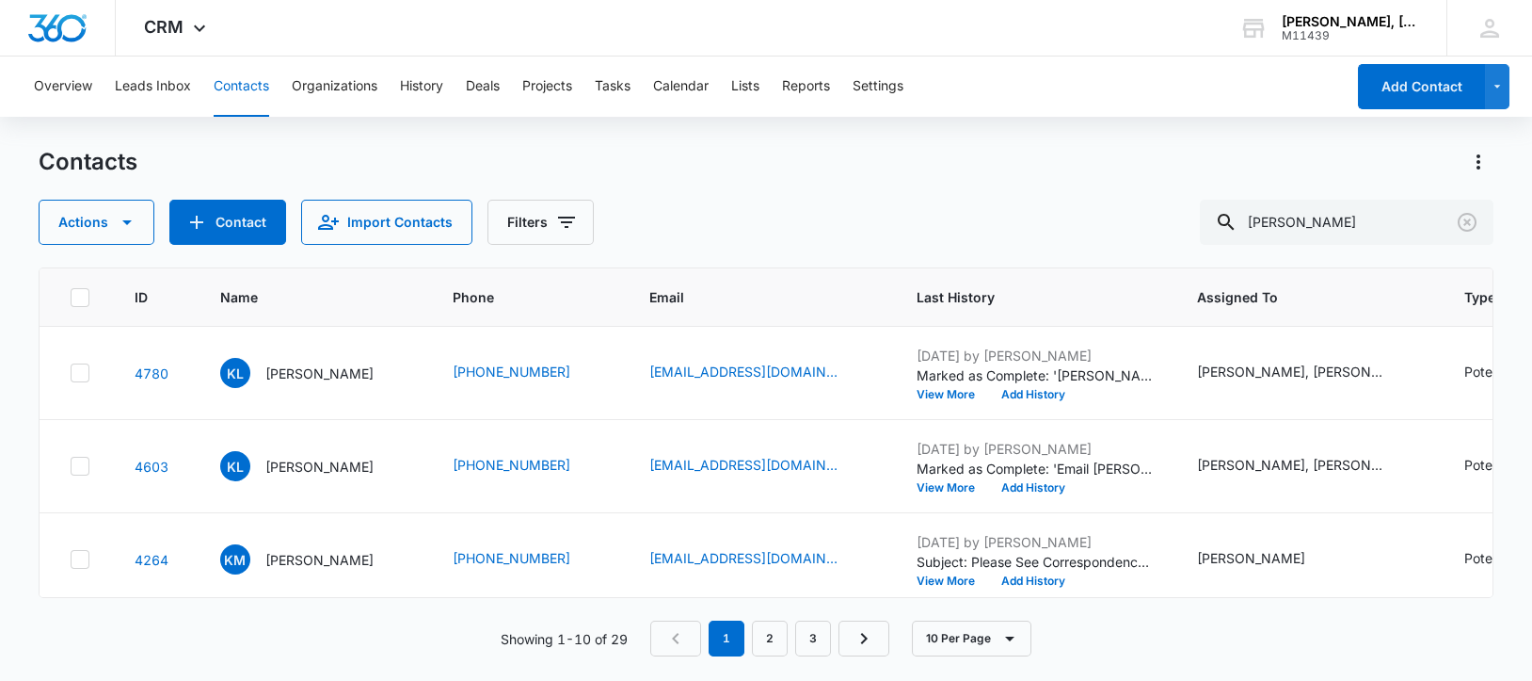
click at [314, 290] on p "[PERSON_NAME]" at bounding box center [319, 280] width 108 height 20
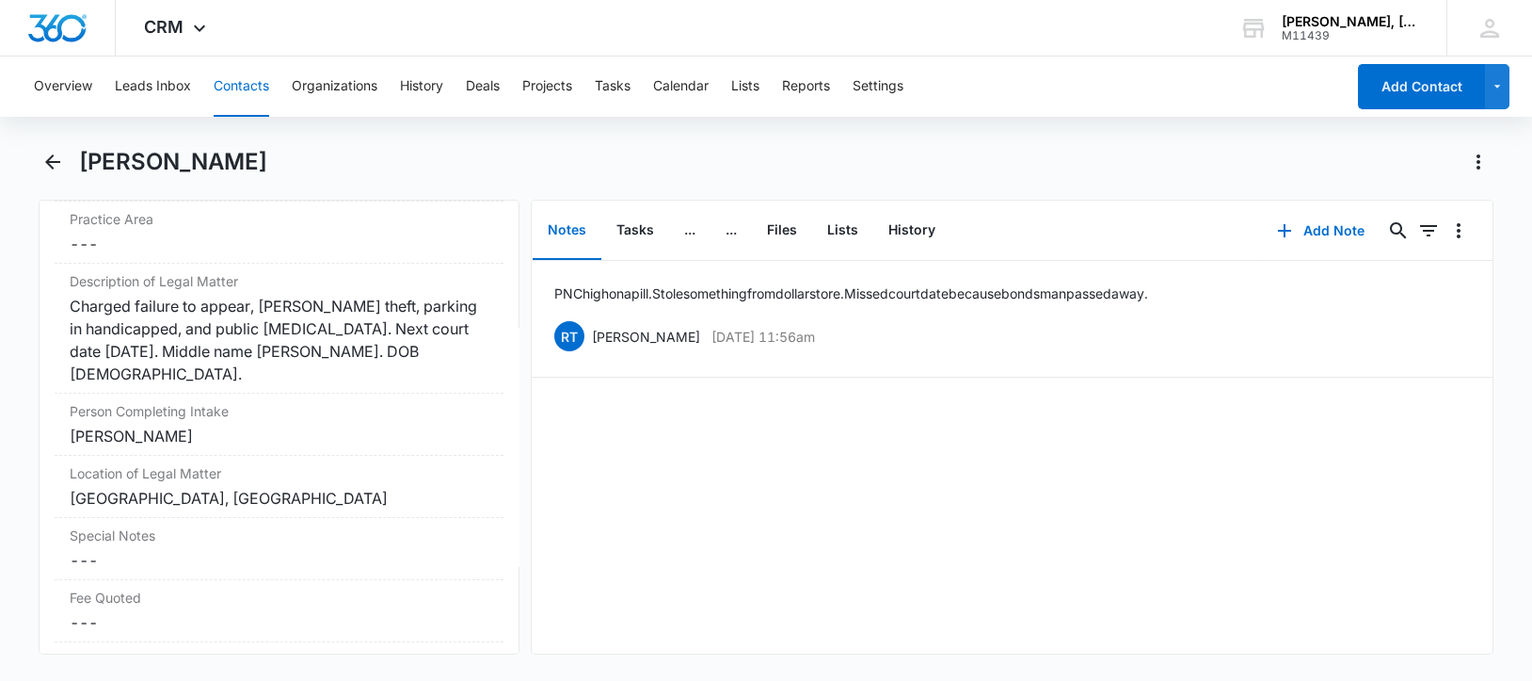
scroll to position [1412, 0]
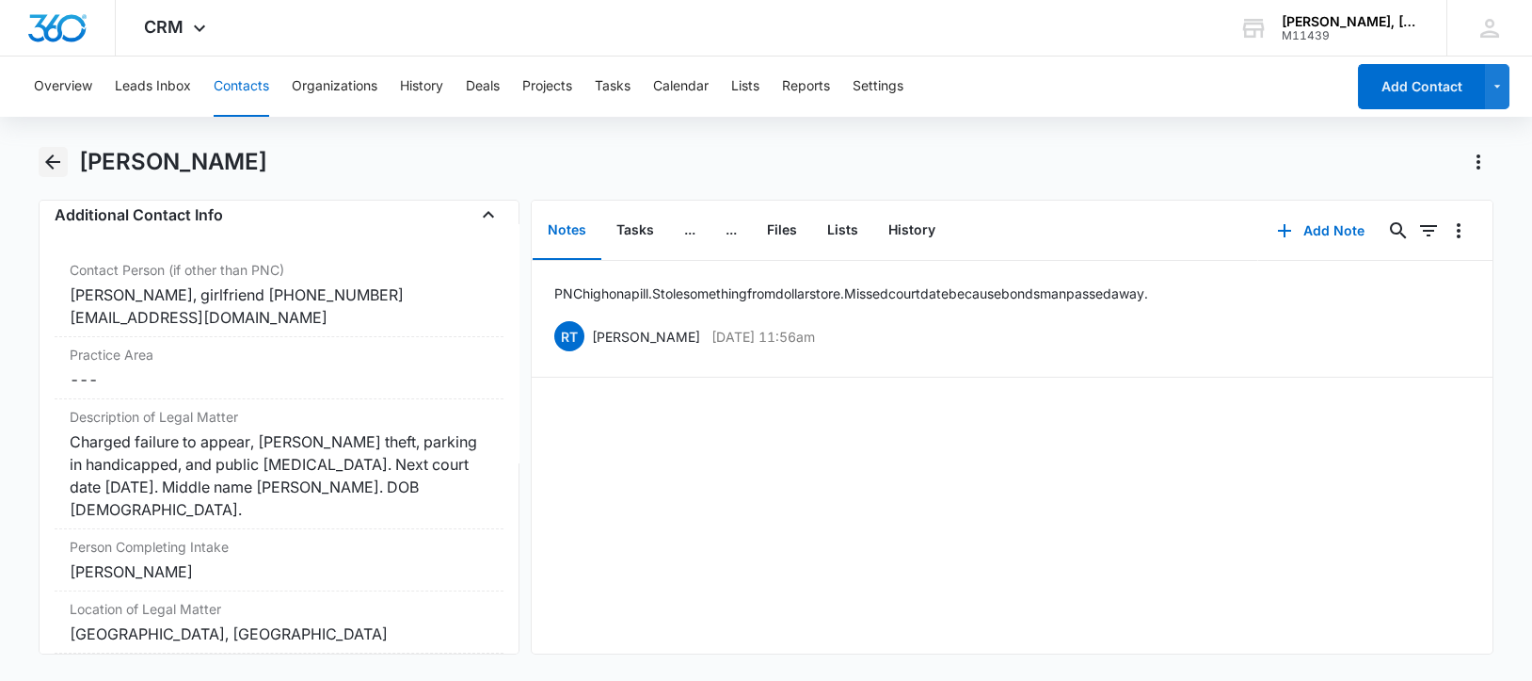
click at [44, 158] on icon "Back" at bounding box center [52, 162] width 23 height 23
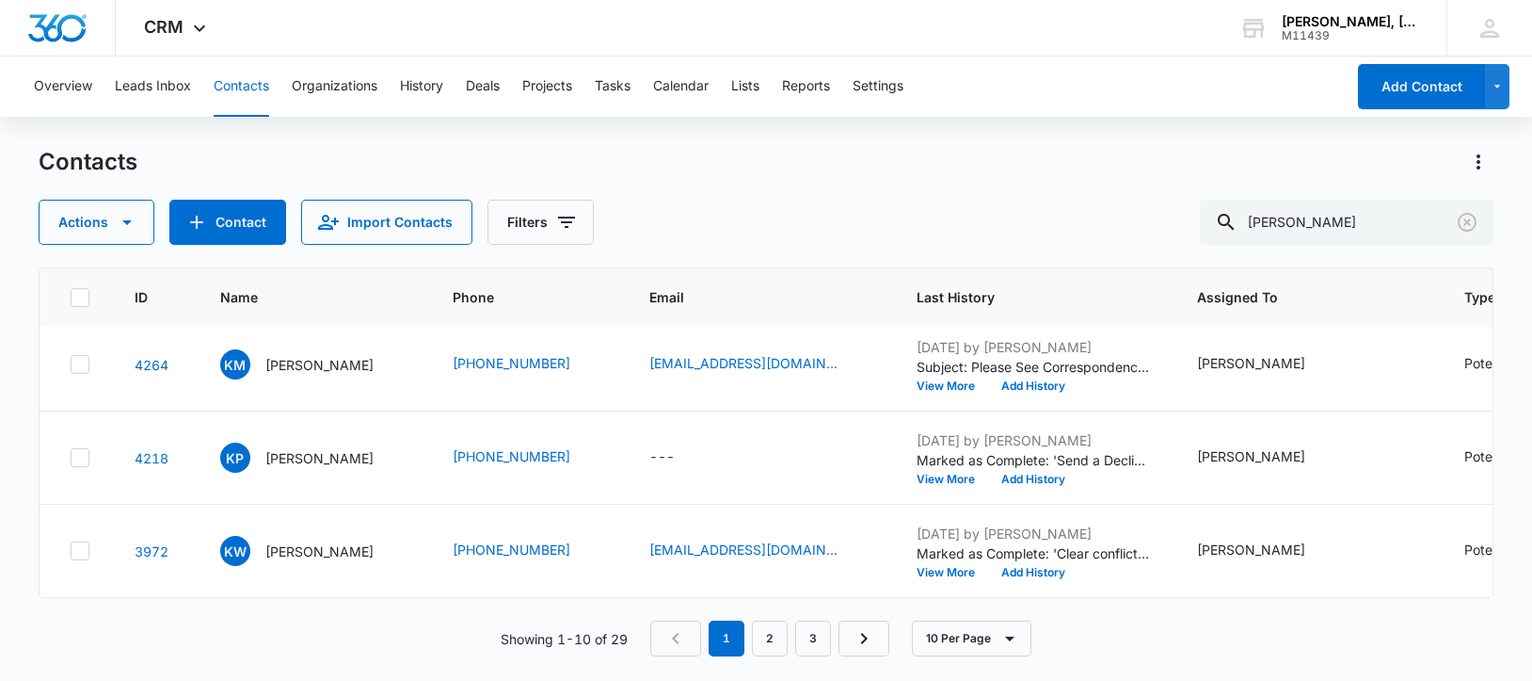
scroll to position [955, 0]
click at [769, 647] on link "2" at bounding box center [770, 638] width 36 height 36
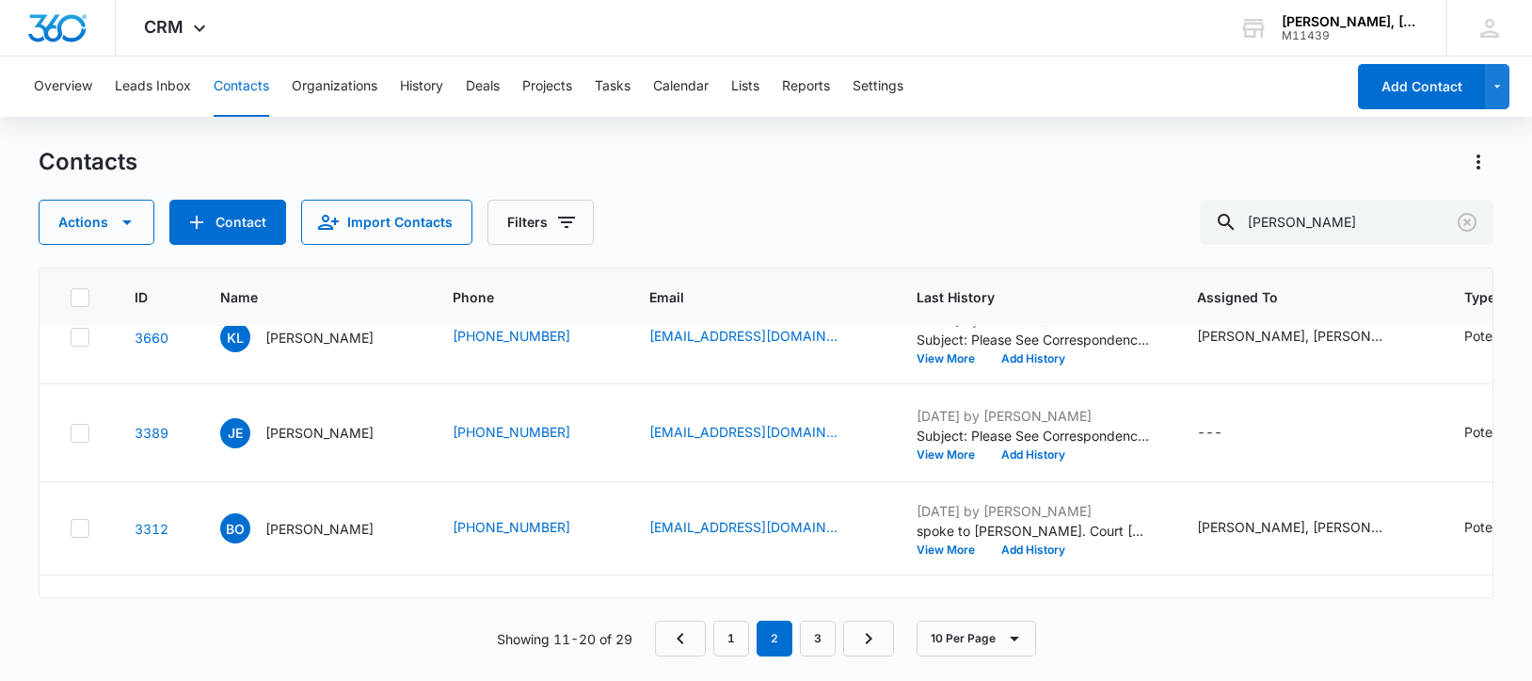
scroll to position [235, 0]
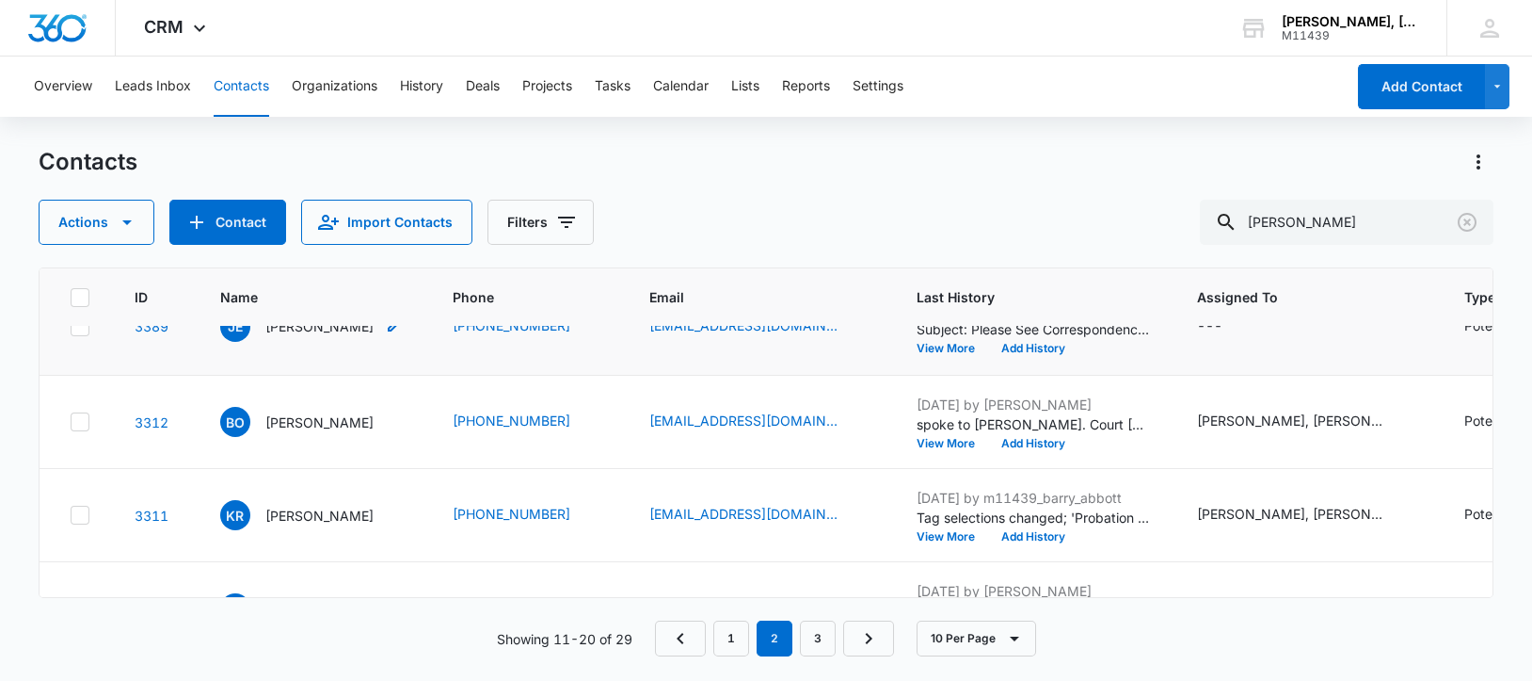
click at [307, 336] on p "[PERSON_NAME]" at bounding box center [319, 326] width 108 height 20
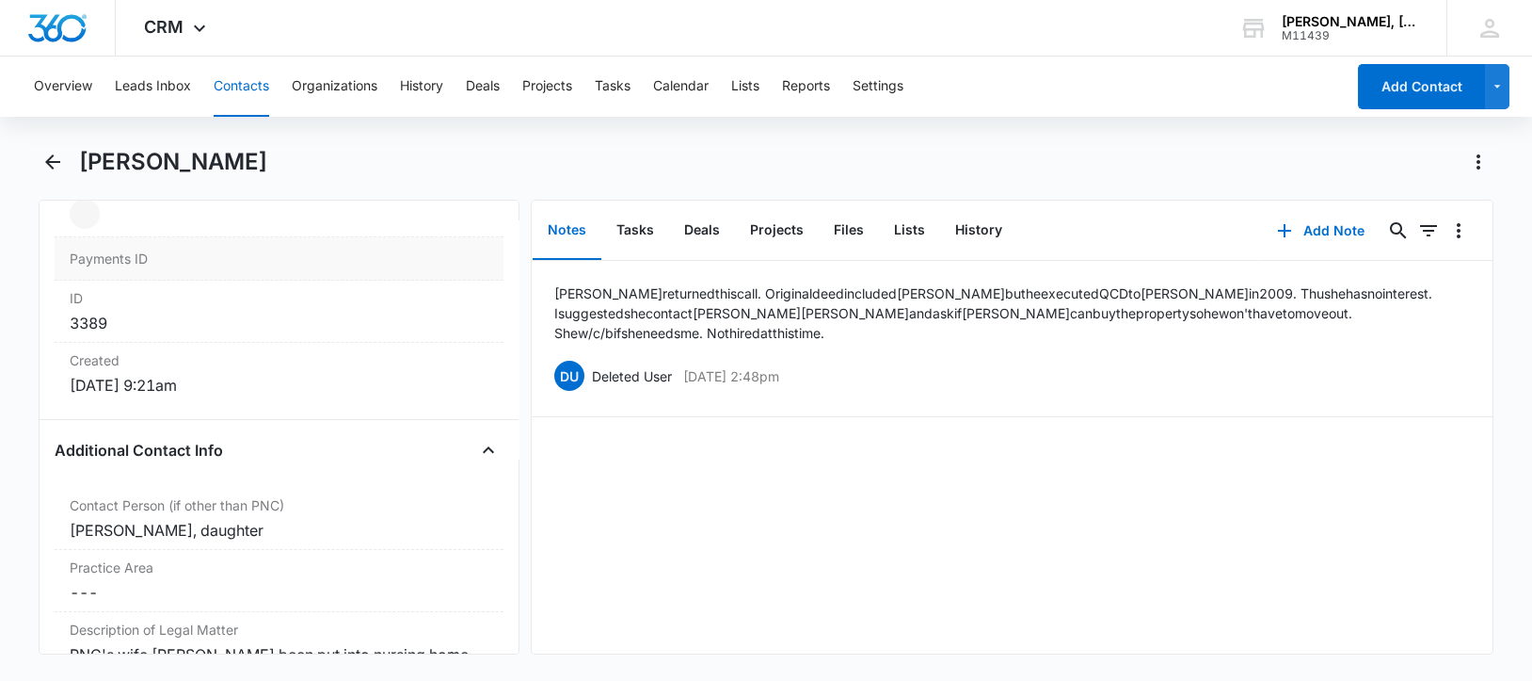
scroll to position [1412, 0]
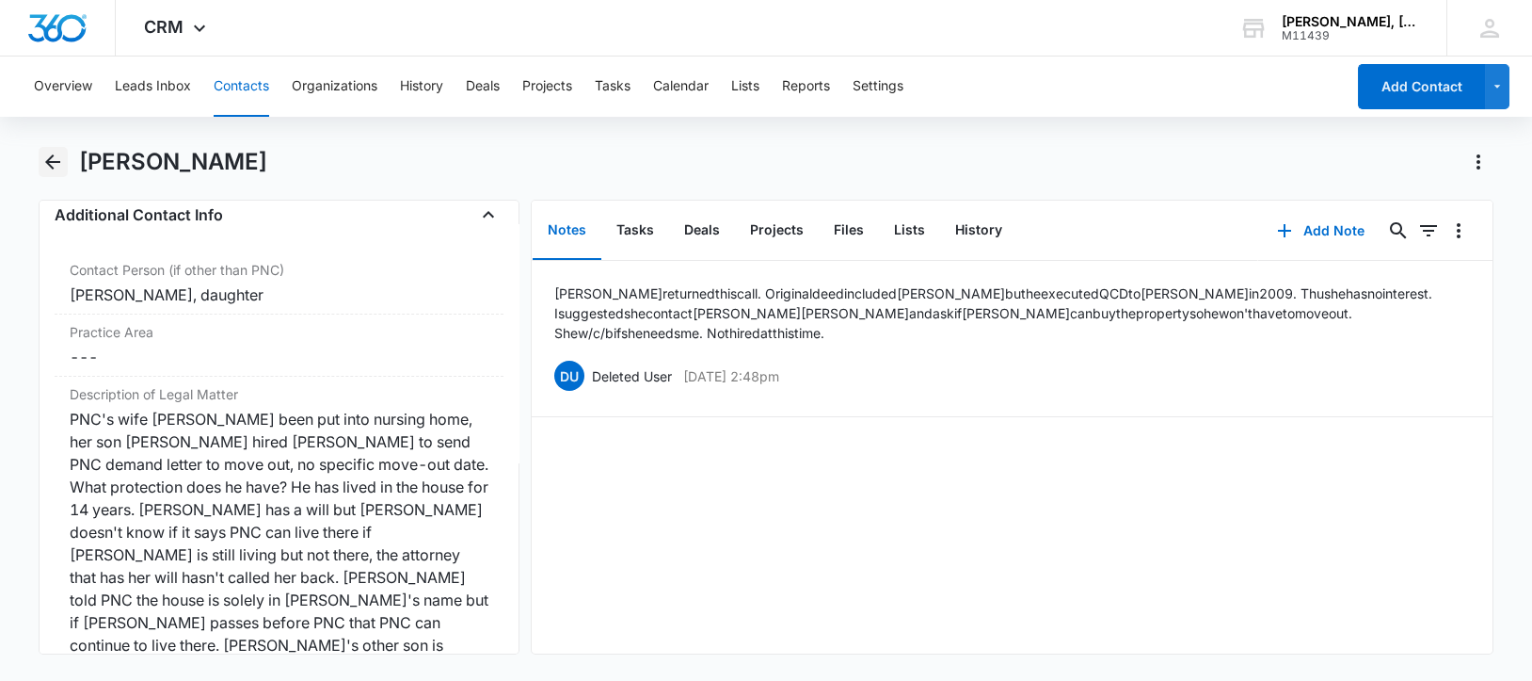
click at [49, 163] on icon "Back" at bounding box center [52, 161] width 15 height 15
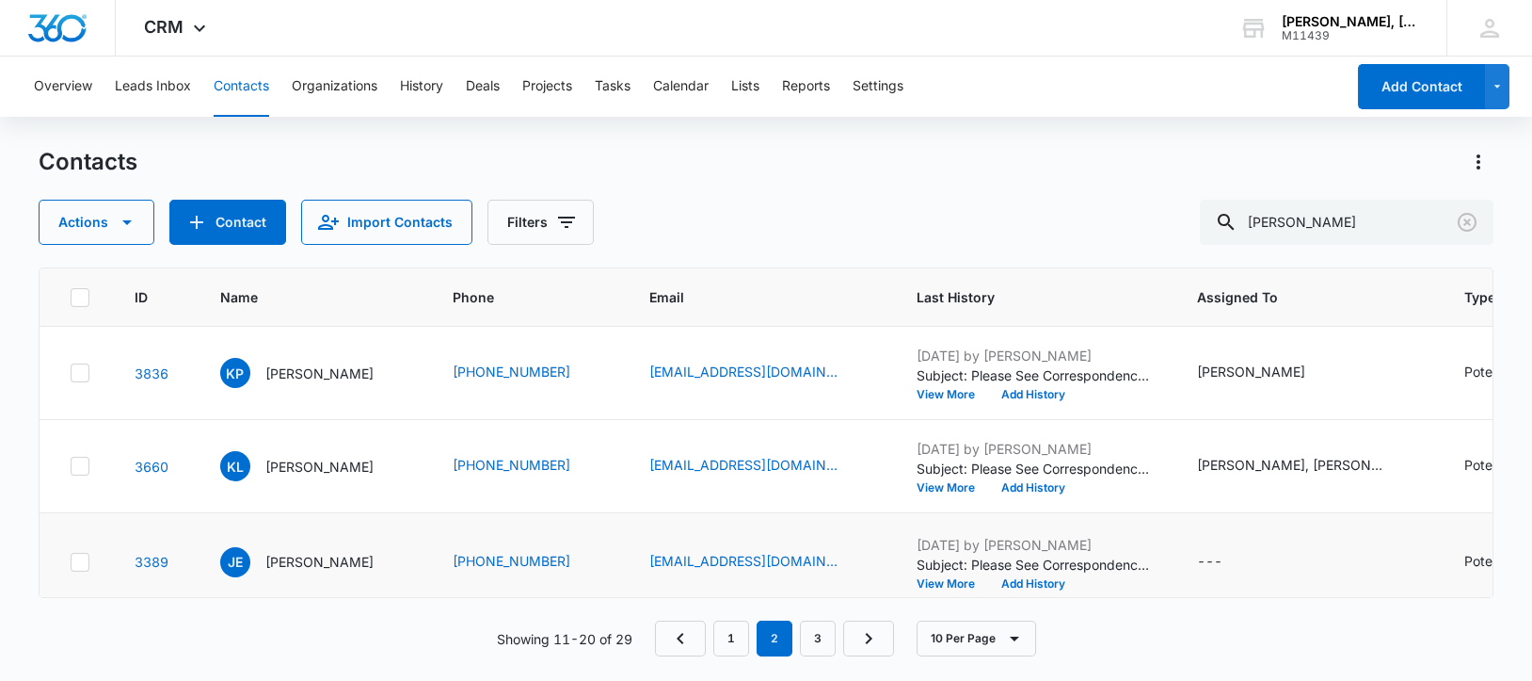
scroll to position [235, 0]
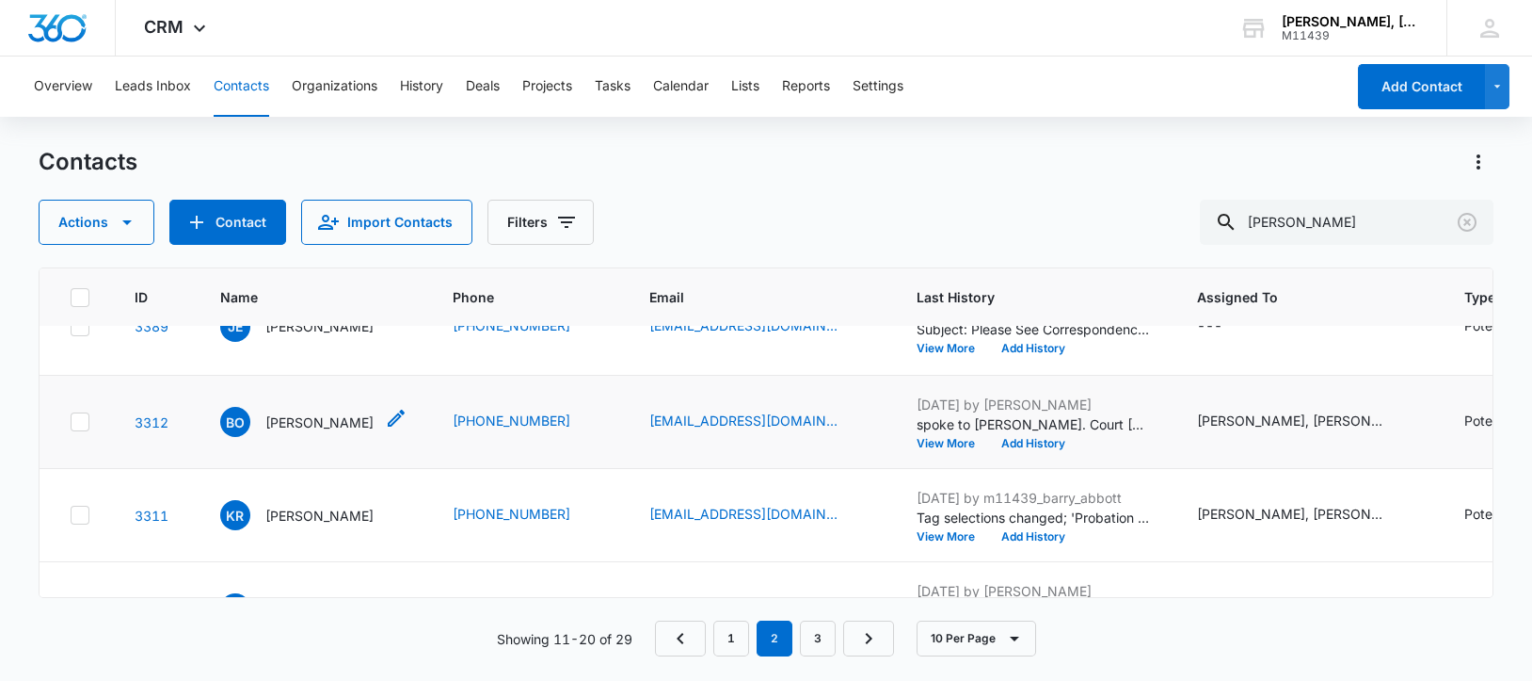
click at [303, 432] on p "[PERSON_NAME]" at bounding box center [319, 422] width 108 height 20
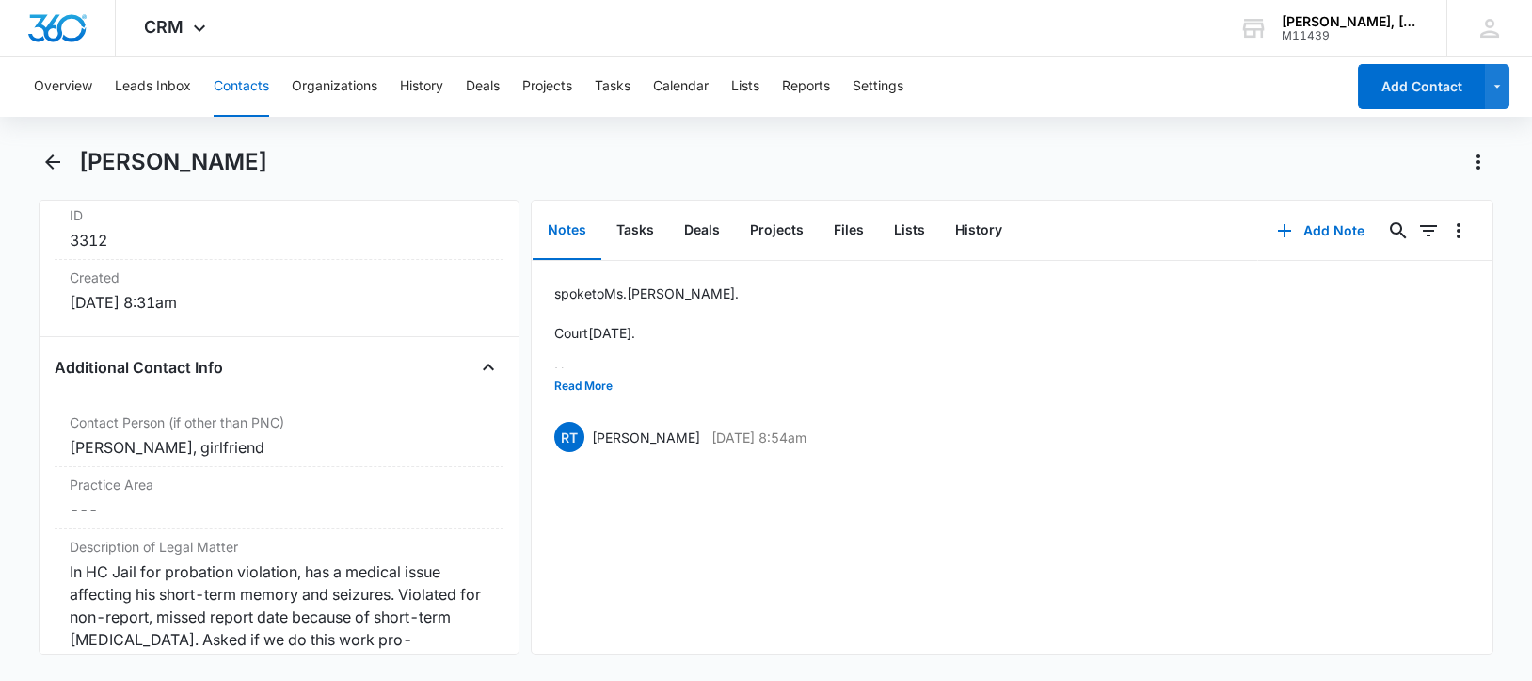
scroll to position [1412, 0]
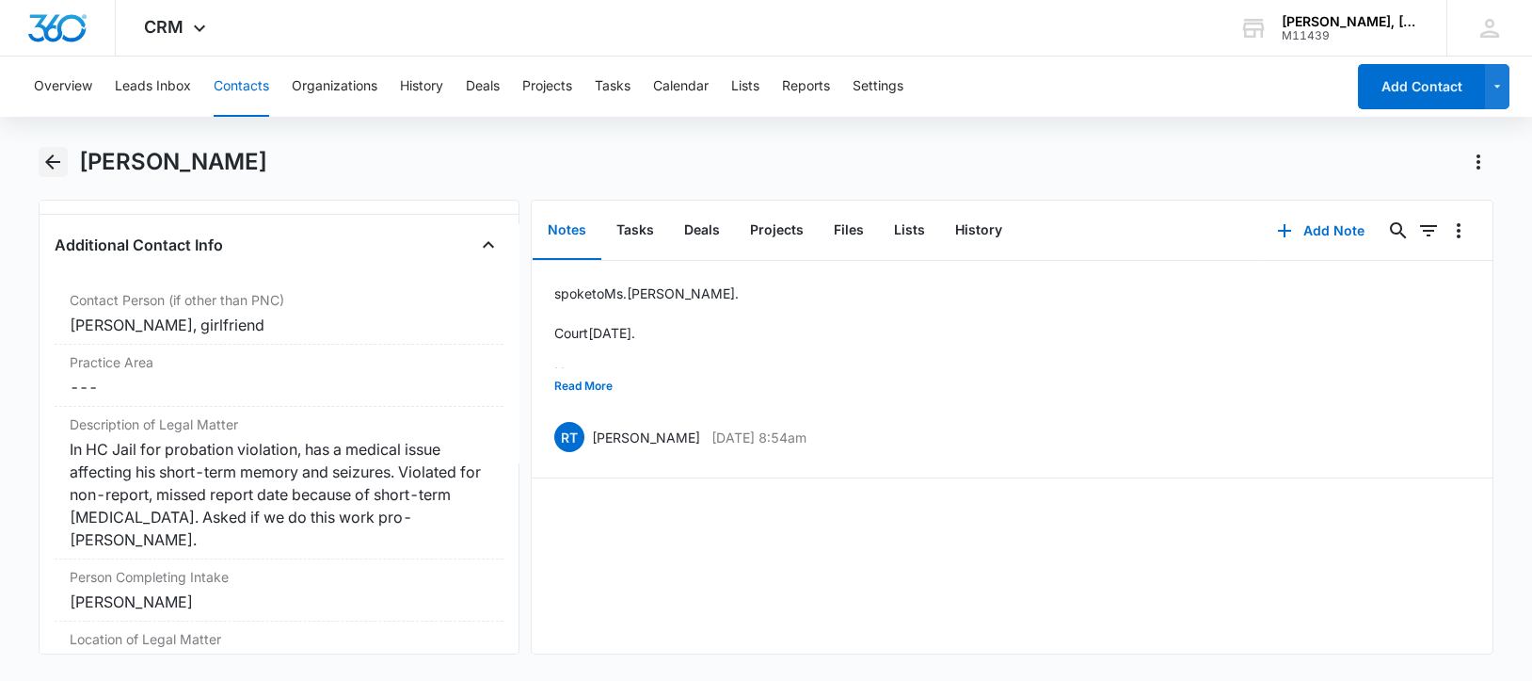
click at [50, 155] on icon "Back" at bounding box center [52, 162] width 23 height 23
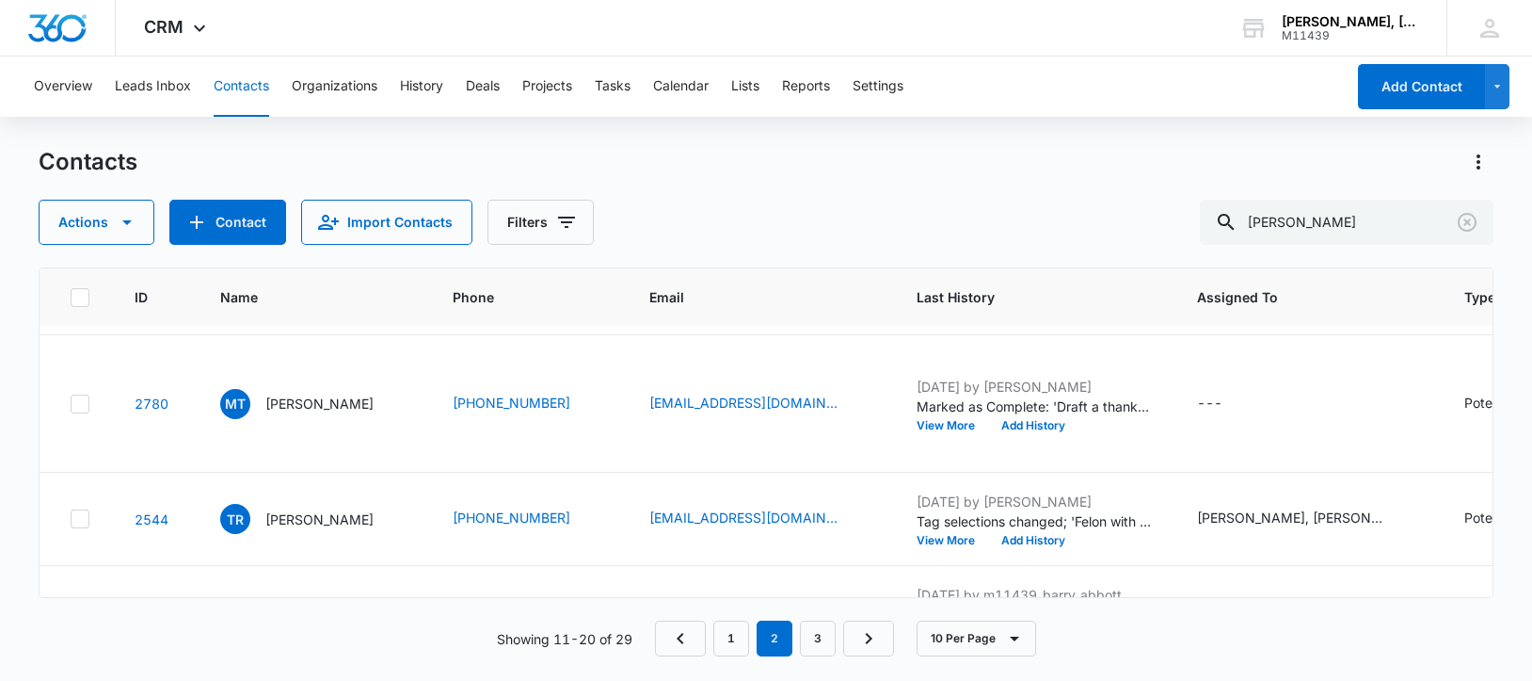
scroll to position [588, 0]
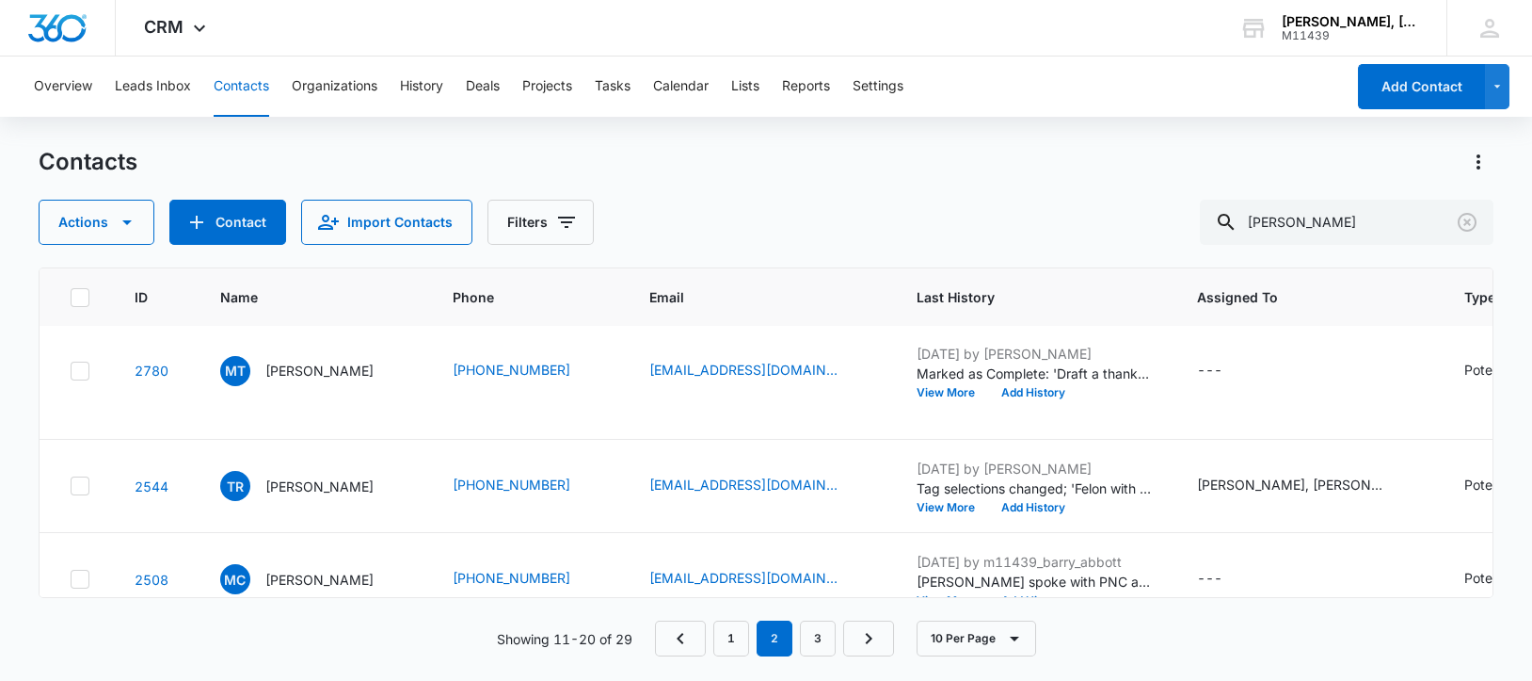
click at [303, 265] on p "[PERSON_NAME]" at bounding box center [319, 256] width 108 height 20
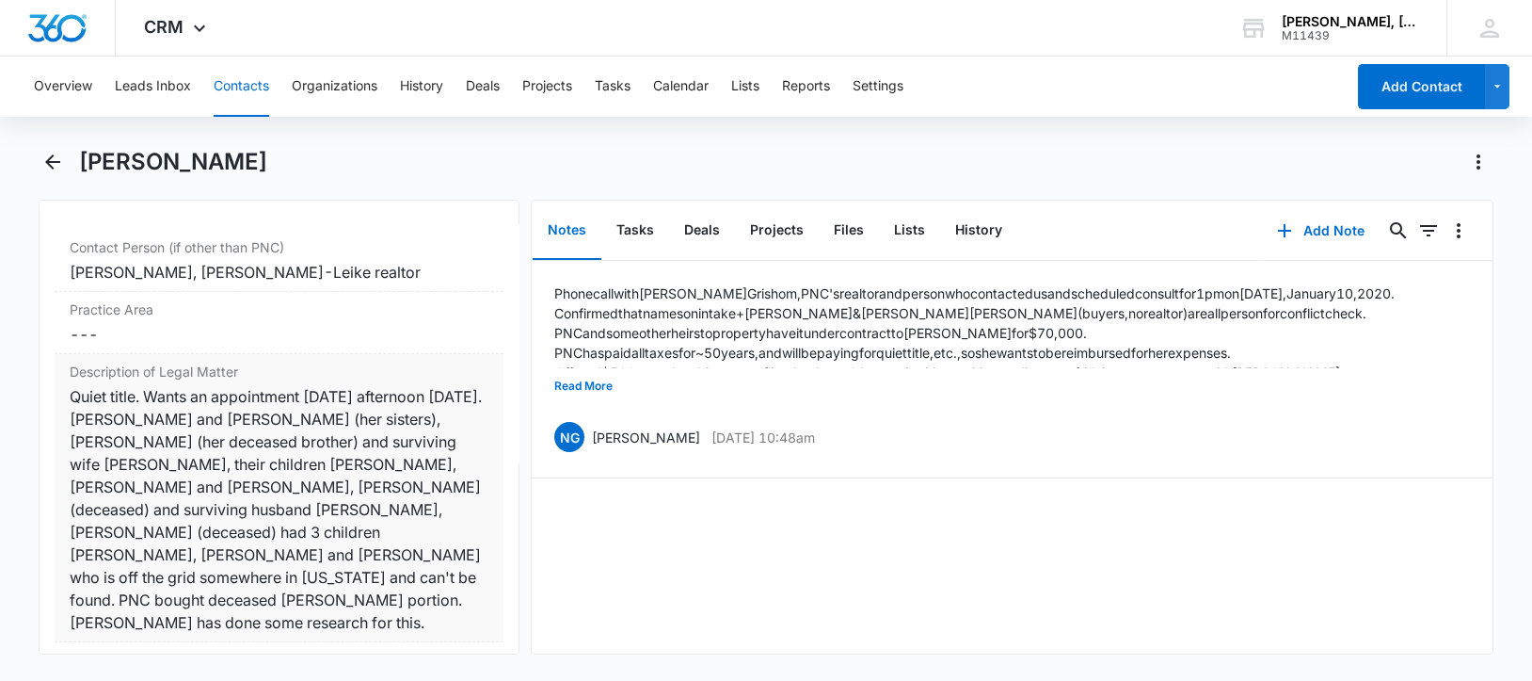
scroll to position [1529, 0]
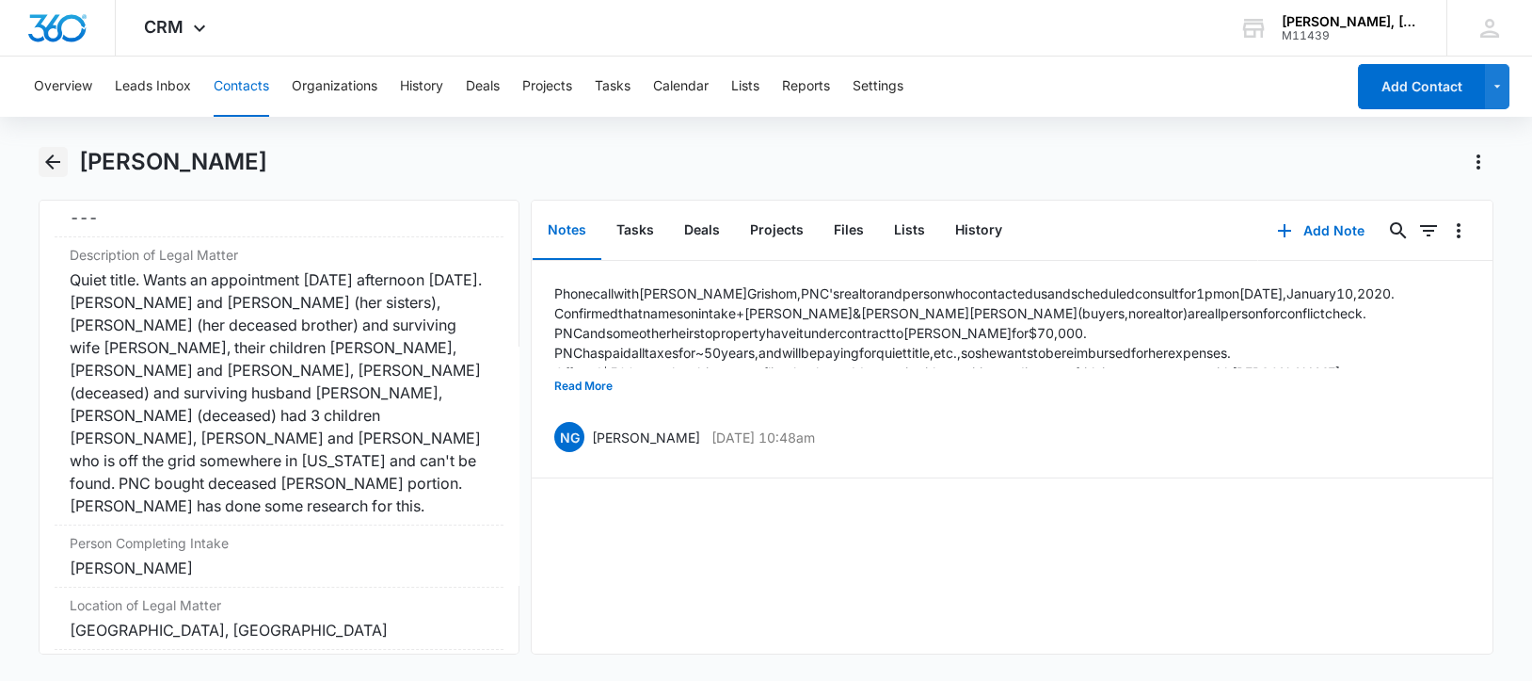
click at [48, 163] on icon "Back" at bounding box center [52, 161] width 15 height 15
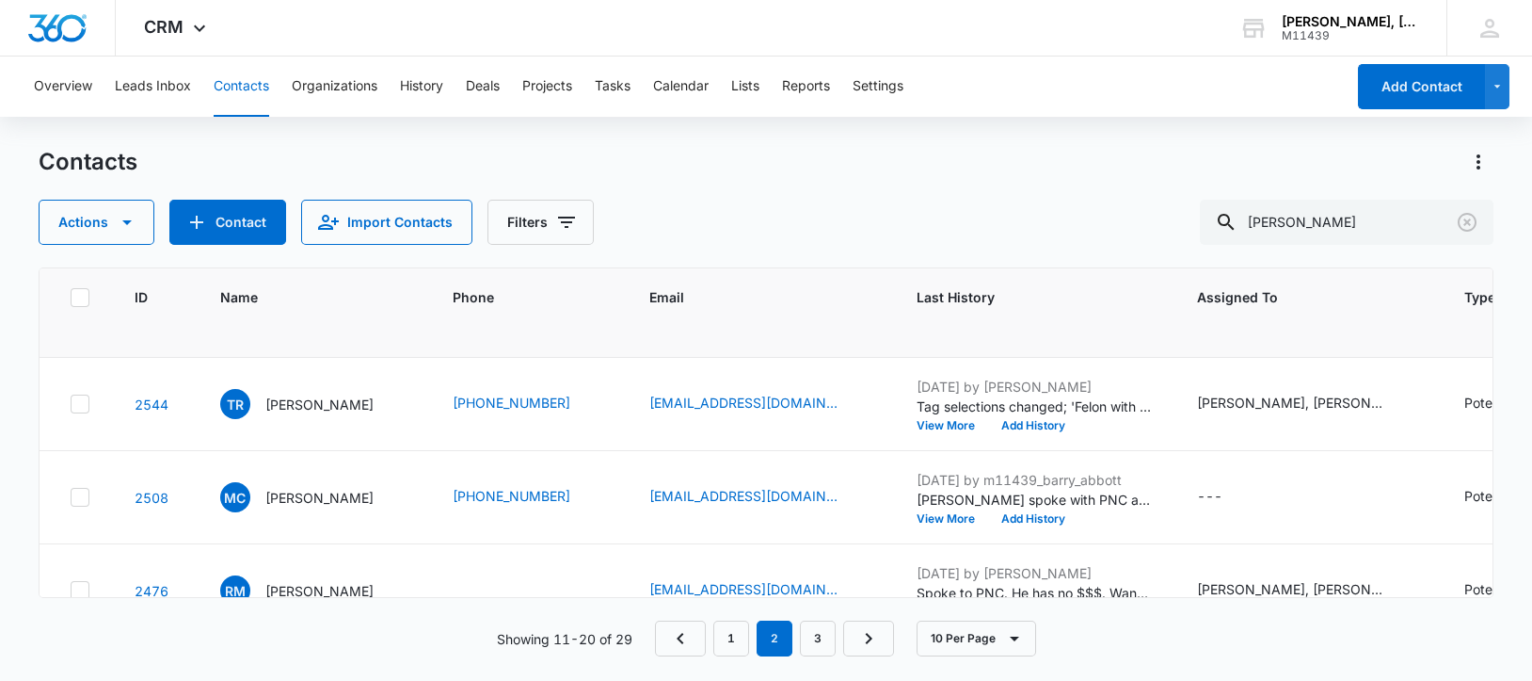
scroll to position [706, 0]
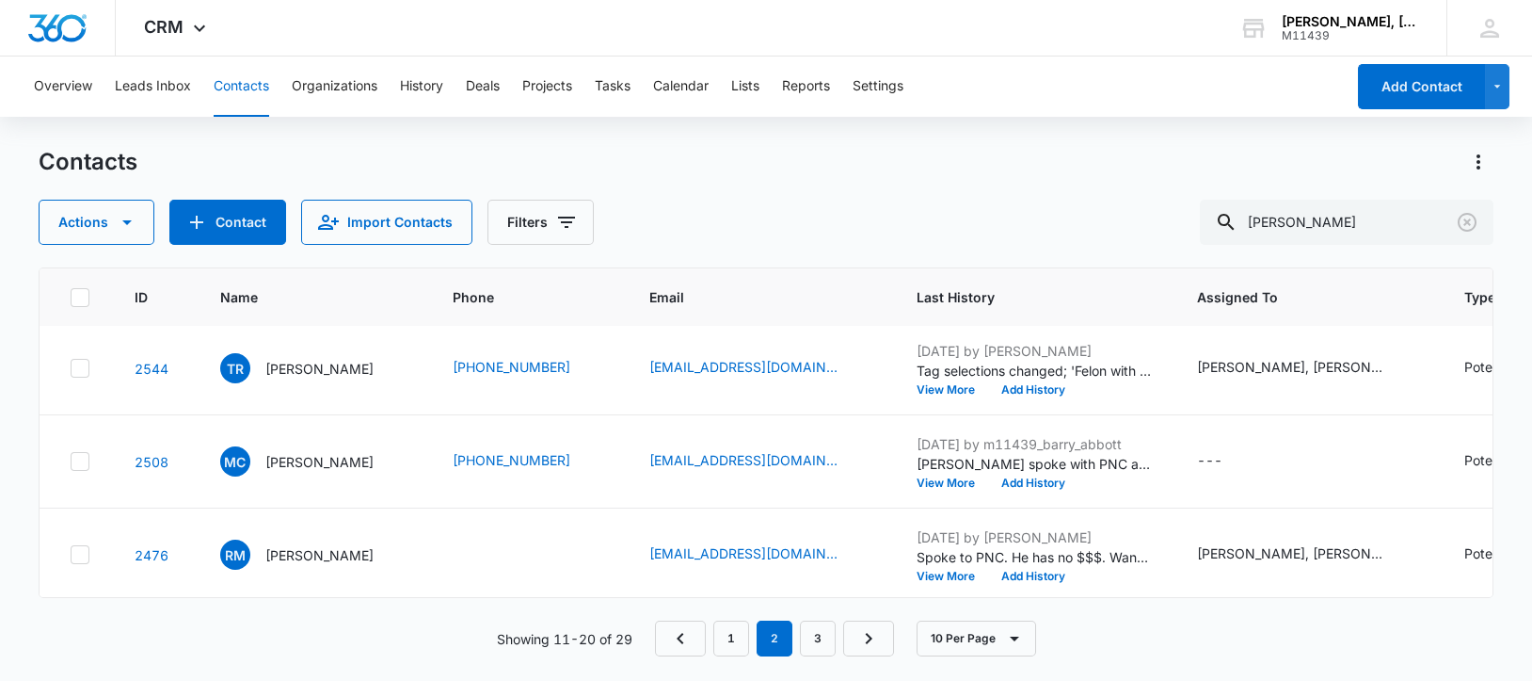
click at [312, 263] on p "[PERSON_NAME]" at bounding box center [319, 253] width 108 height 20
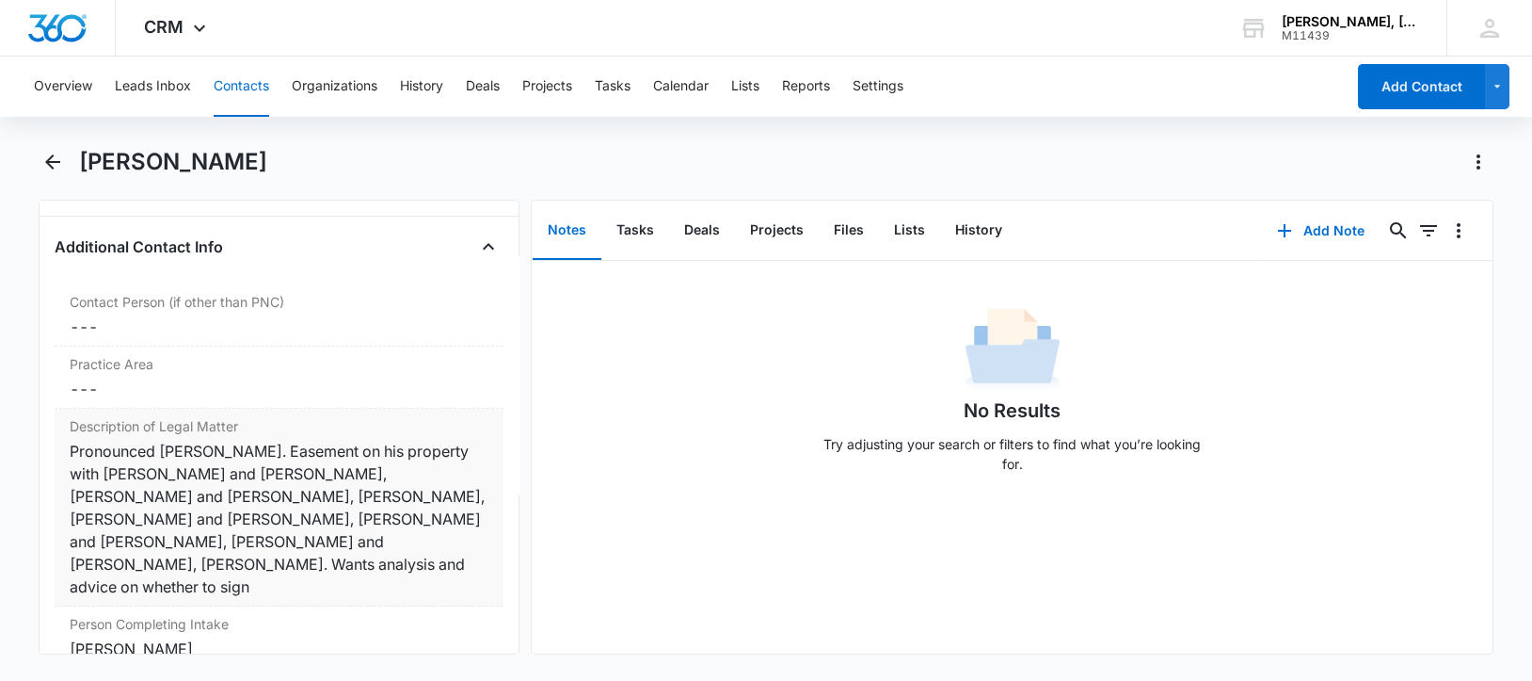
scroll to position [1412, 0]
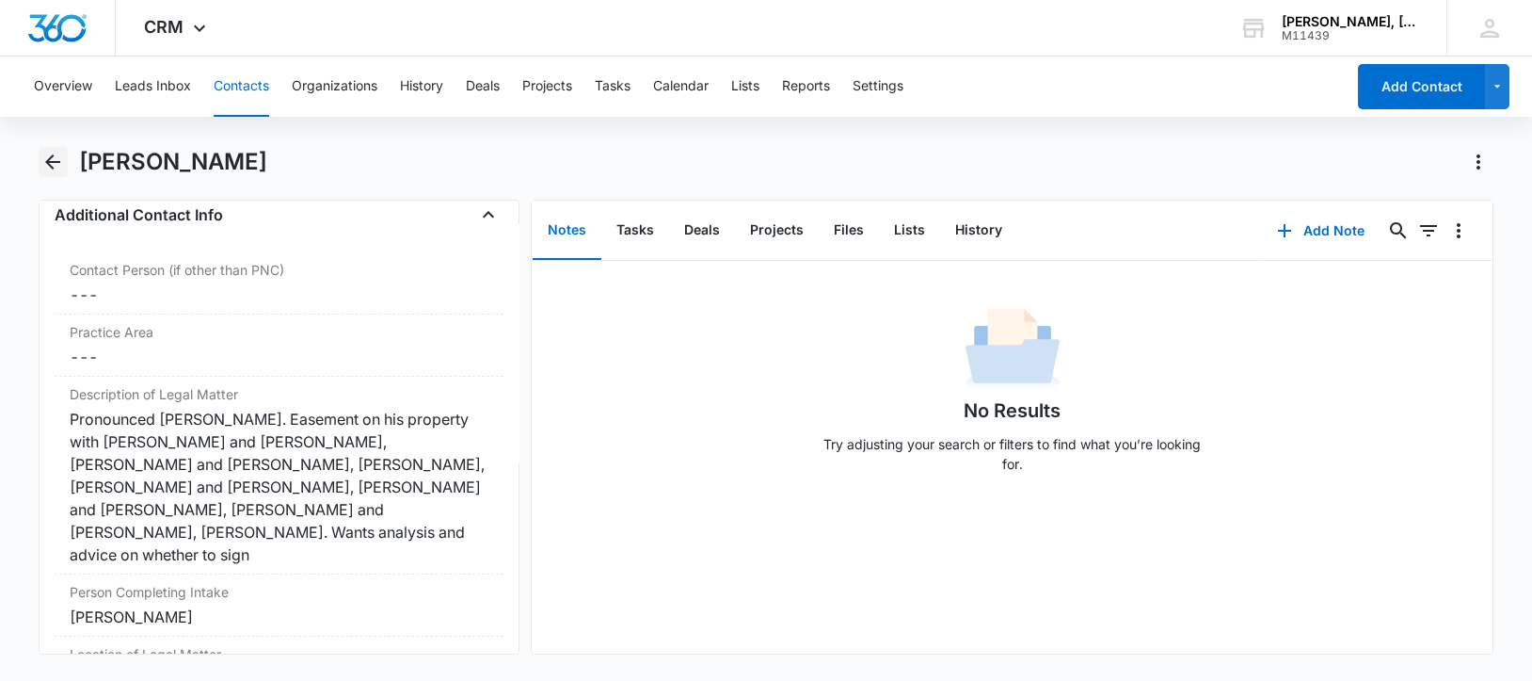
click at [51, 159] on icon "Back" at bounding box center [52, 162] width 23 height 23
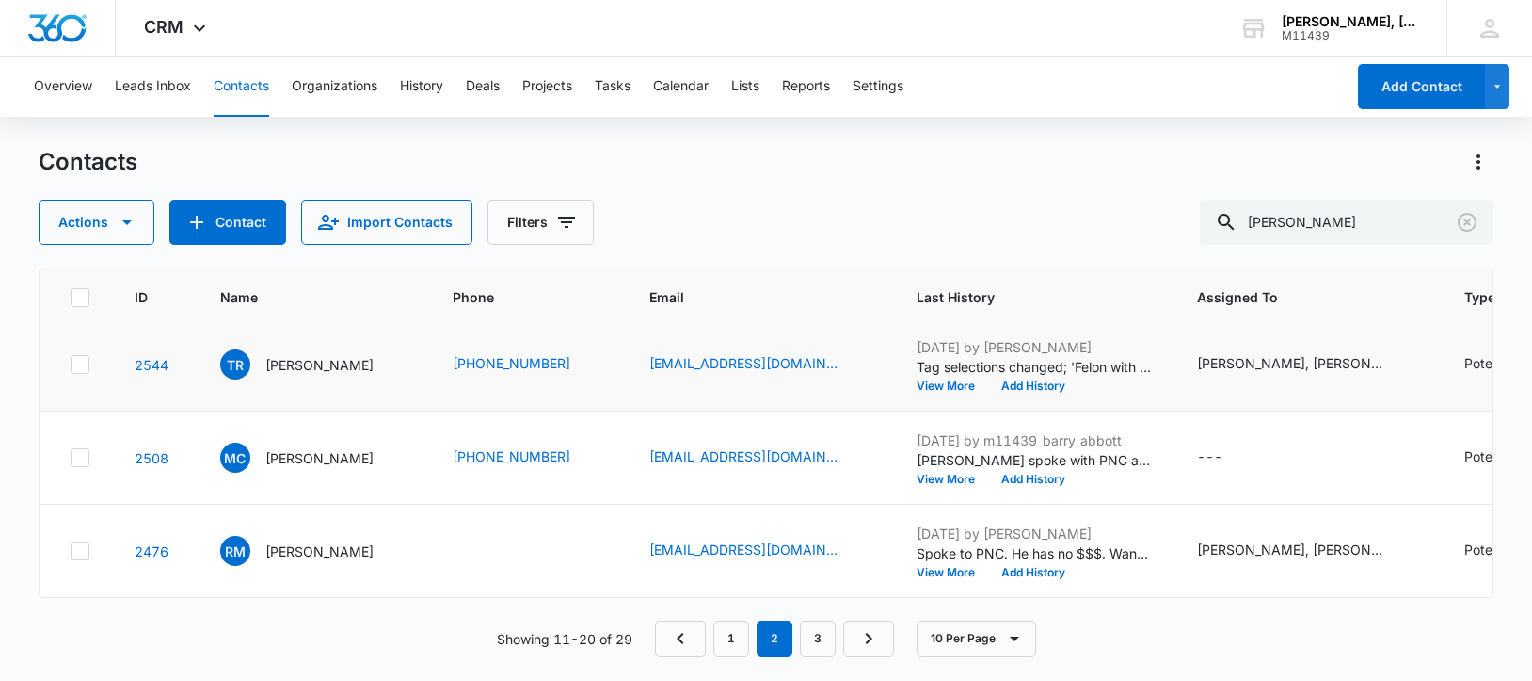
scroll to position [825, 0]
click at [313, 375] on p "[PERSON_NAME]" at bounding box center [319, 365] width 108 height 20
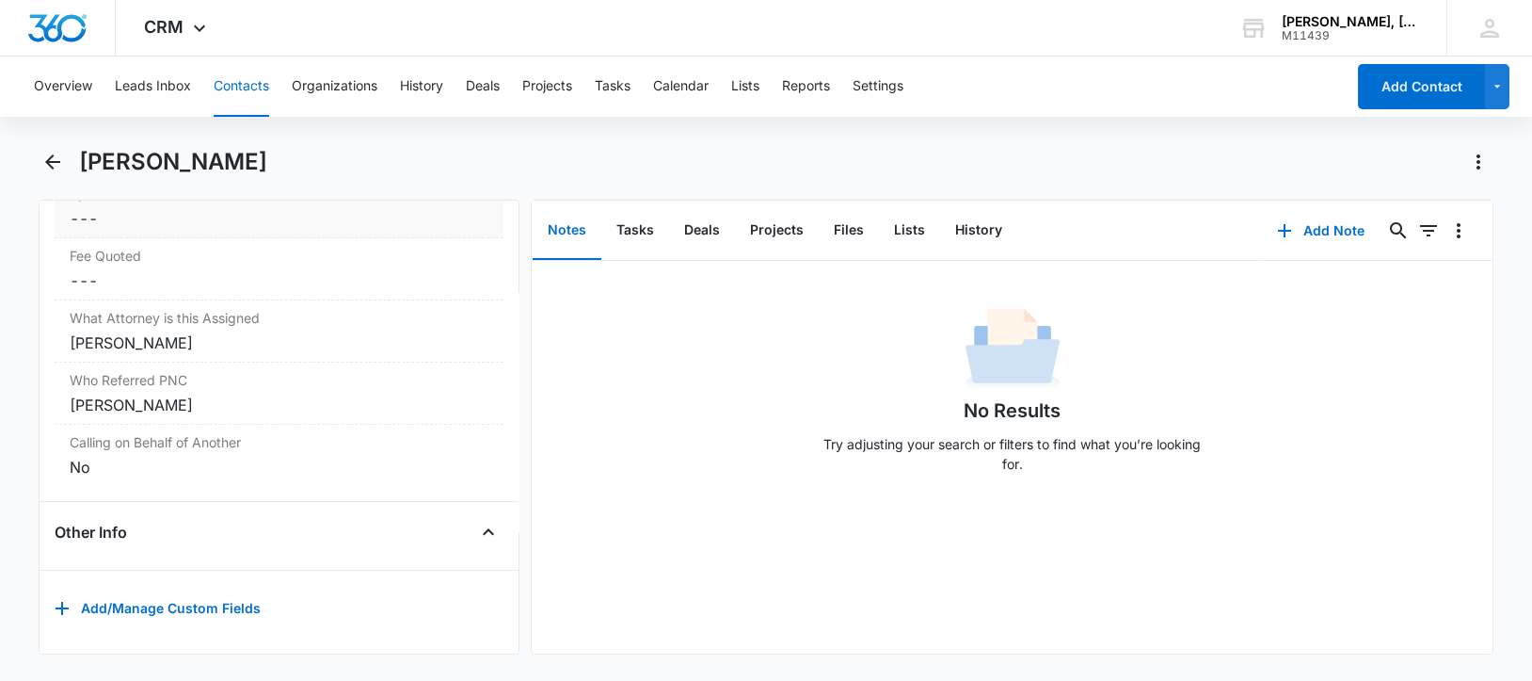
scroll to position [1856, 0]
click at [49, 159] on icon "Back" at bounding box center [52, 161] width 15 height 15
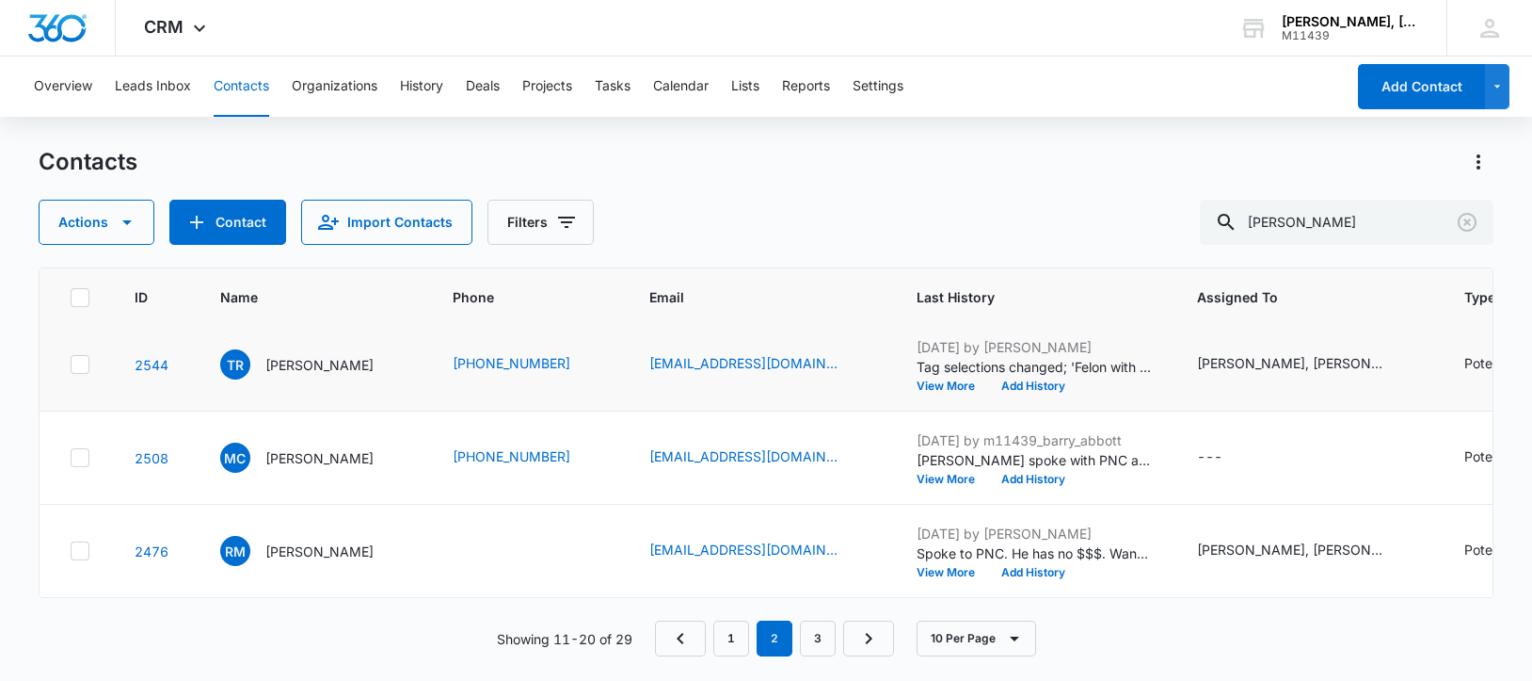
scroll to position [942, 0]
click at [304, 468] on p "[PERSON_NAME]" at bounding box center [319, 458] width 108 height 20
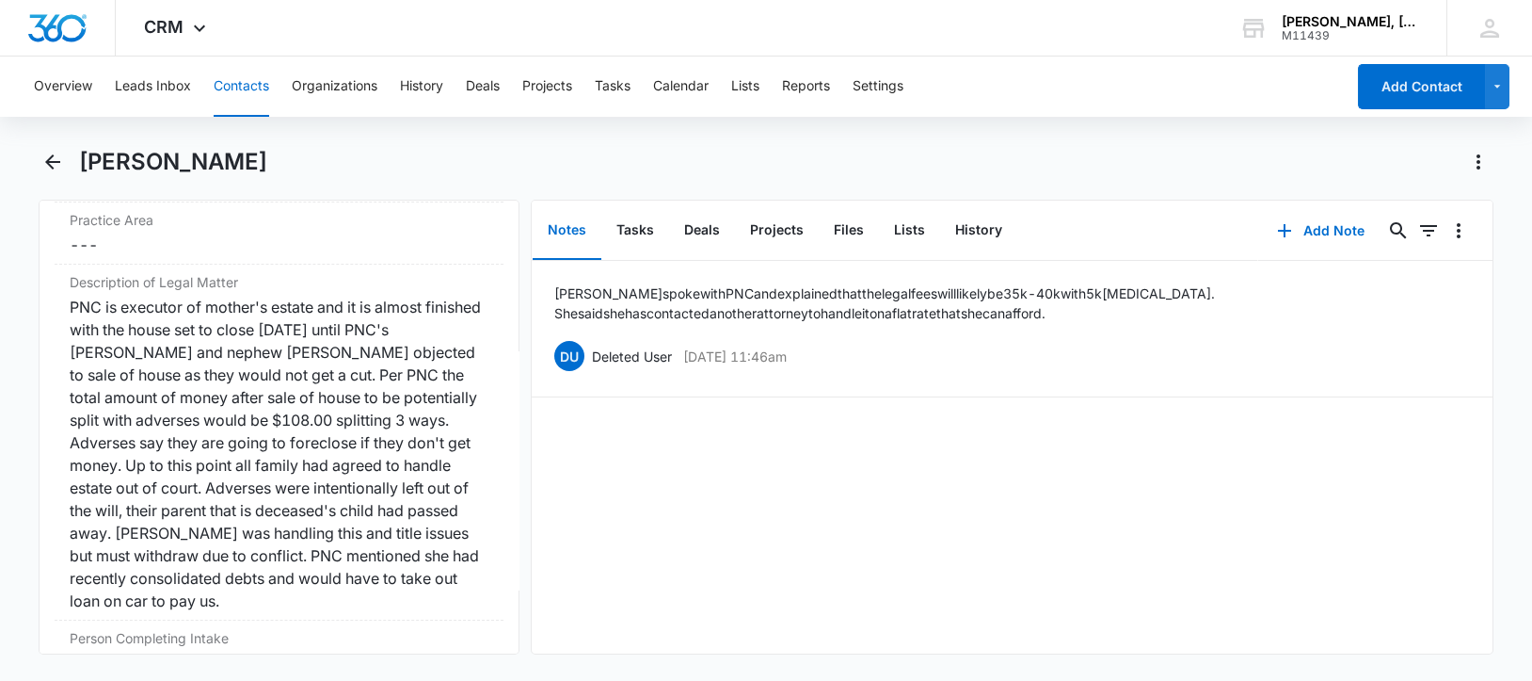
scroll to position [1529, 0]
click at [50, 165] on icon "Back" at bounding box center [52, 161] width 15 height 15
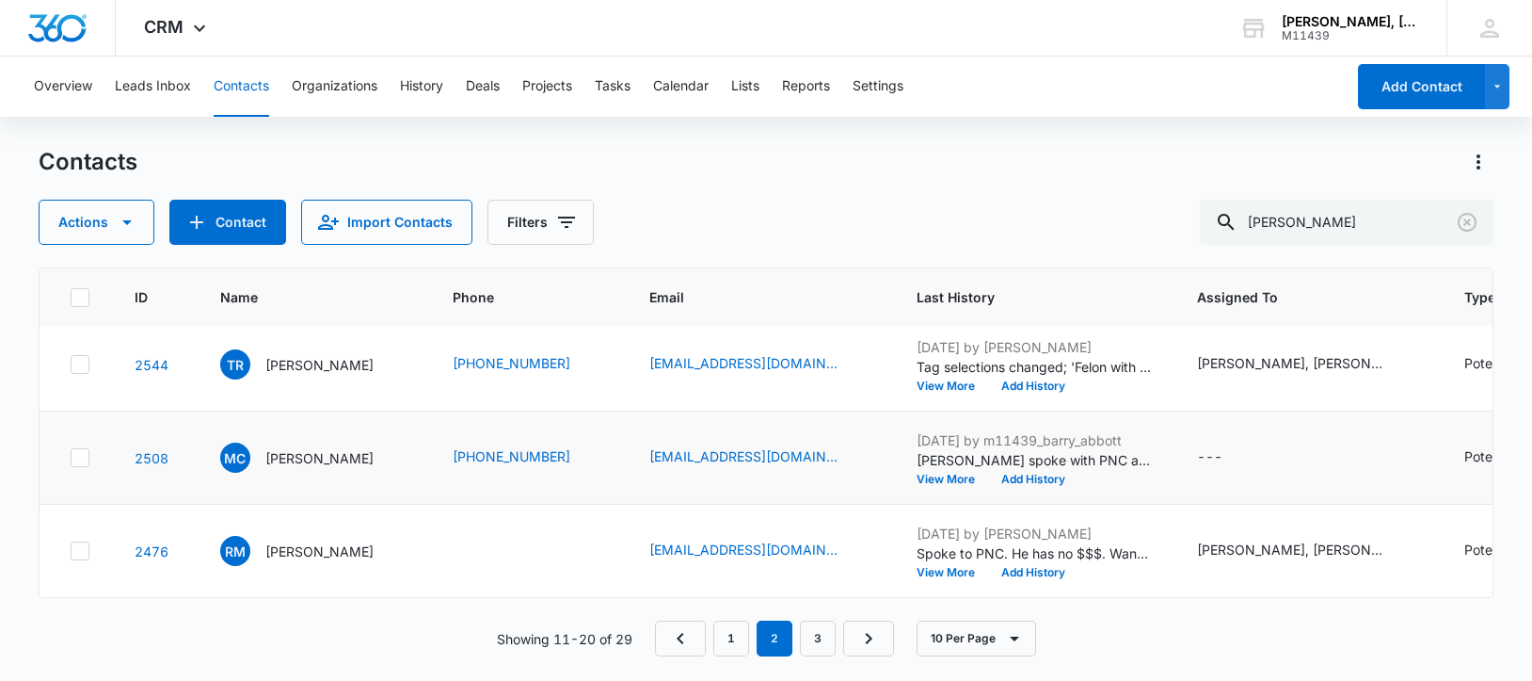
scroll to position [1054, 0]
click at [293, 541] on p "[PERSON_NAME]" at bounding box center [319, 551] width 108 height 20
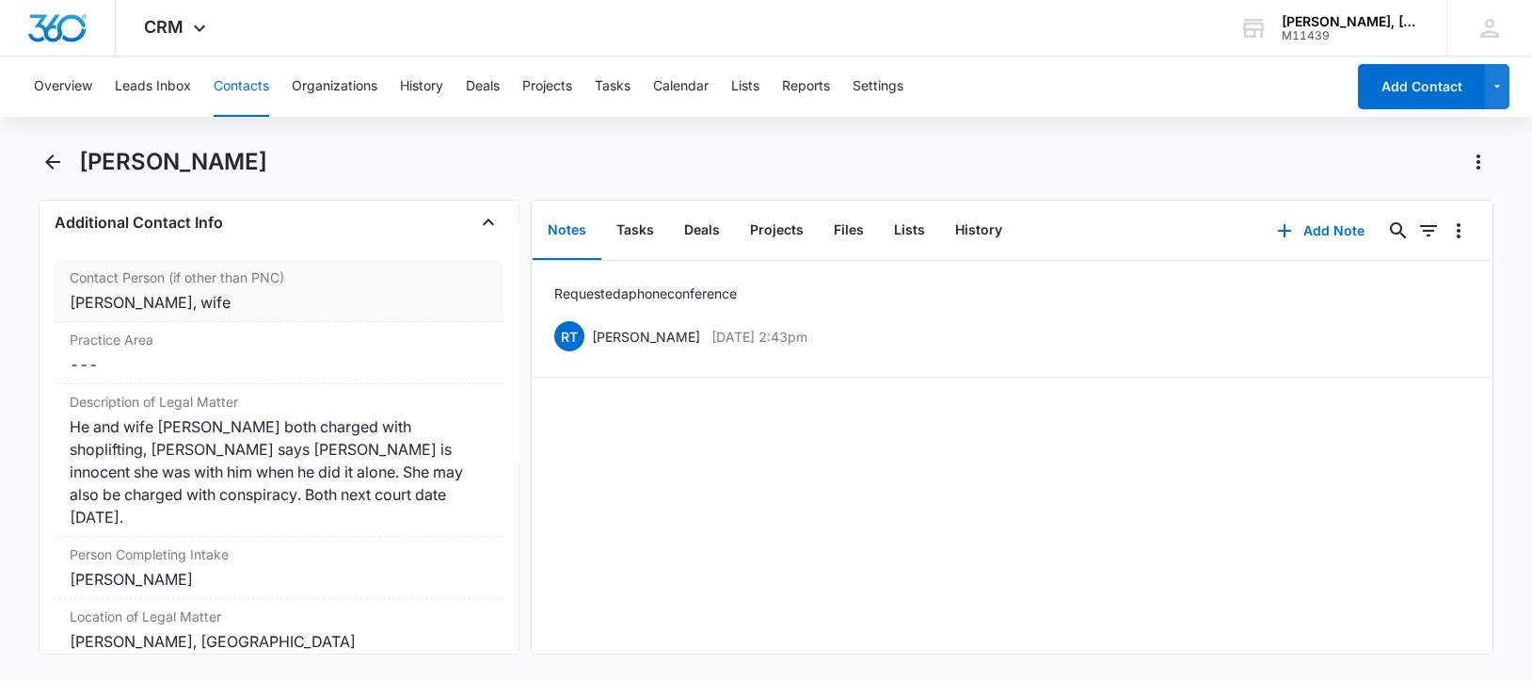
scroll to position [1529, 0]
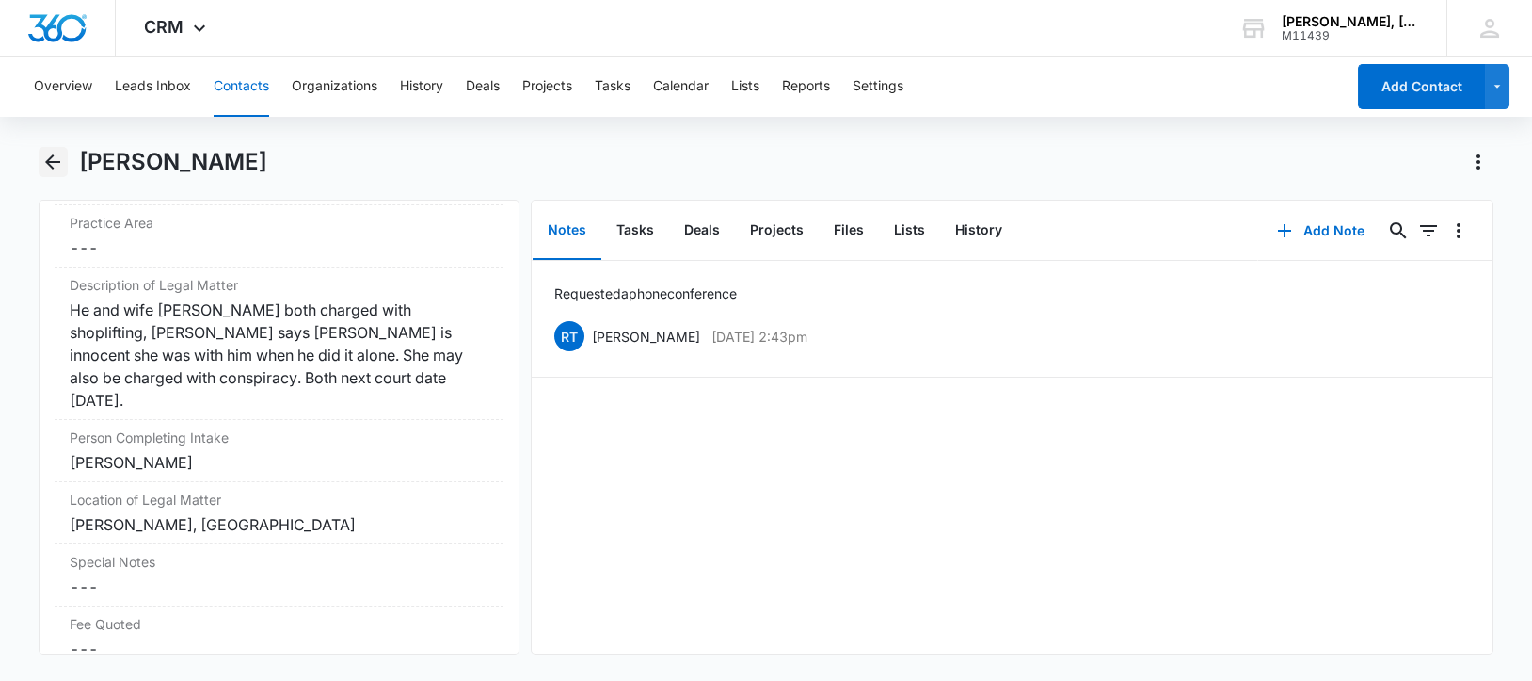
click at [52, 163] on icon "Back" at bounding box center [52, 162] width 23 height 23
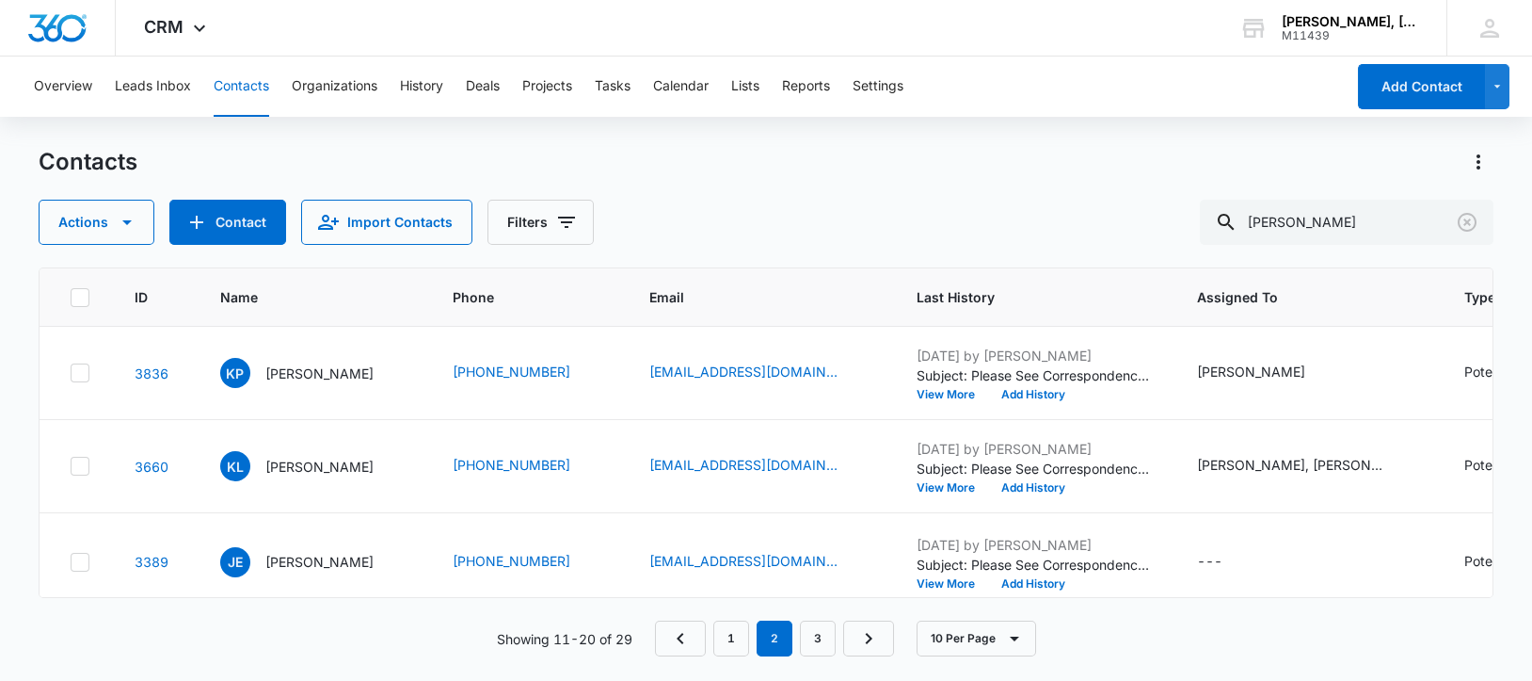
scroll to position [1054, 0]
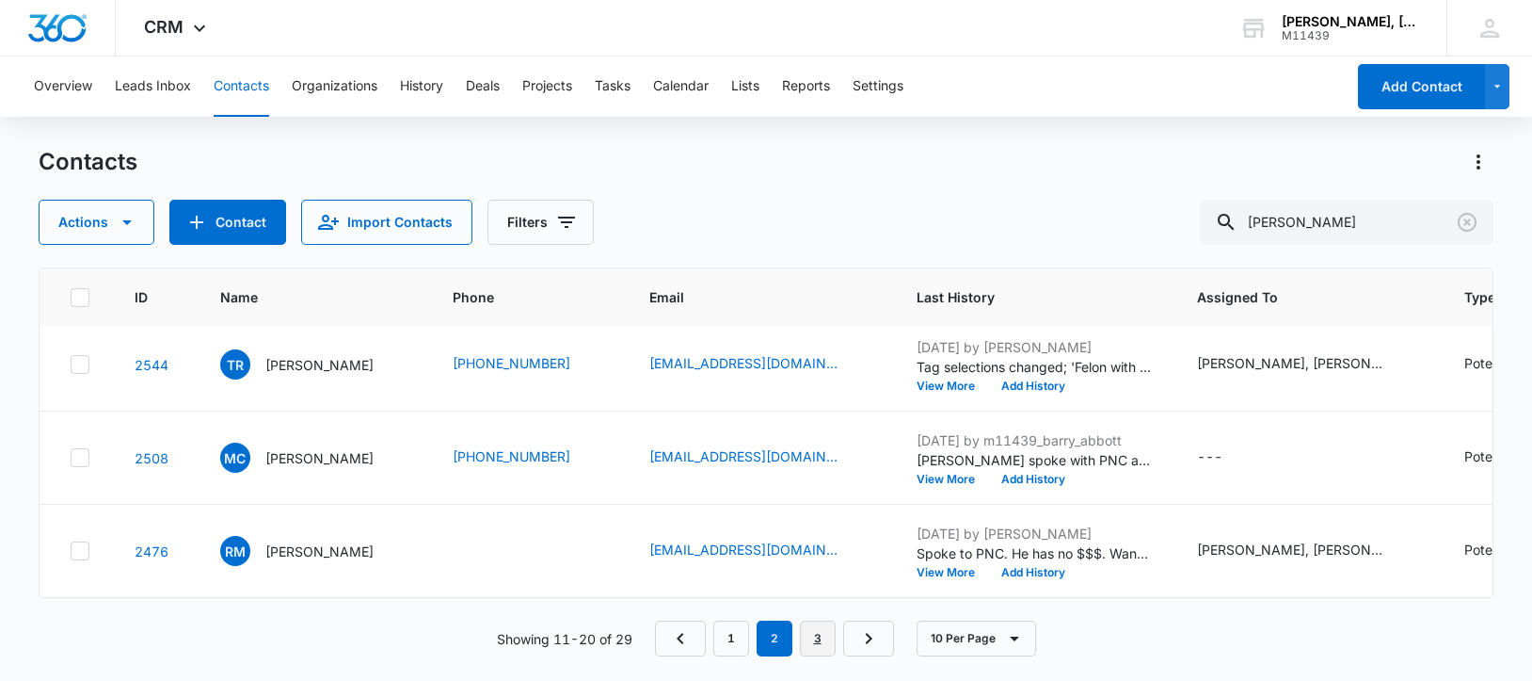
click at [815, 642] on link "3" at bounding box center [818, 638] width 36 height 36
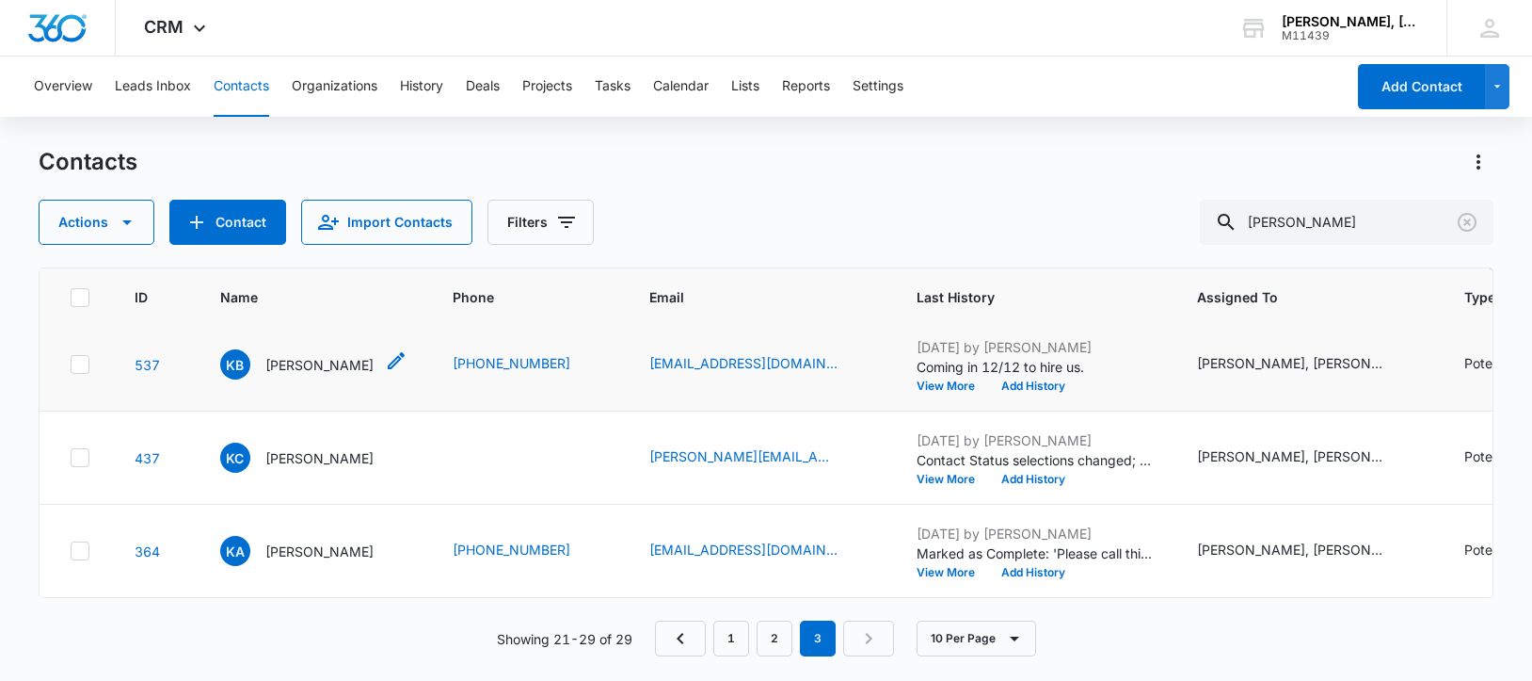
scroll to position [941, 0]
click at [1284, 222] on input "[PERSON_NAME]" at bounding box center [1347, 222] width 294 height 45
paste input "[PERSON_NAME]"
type input "[PERSON_NAME]"
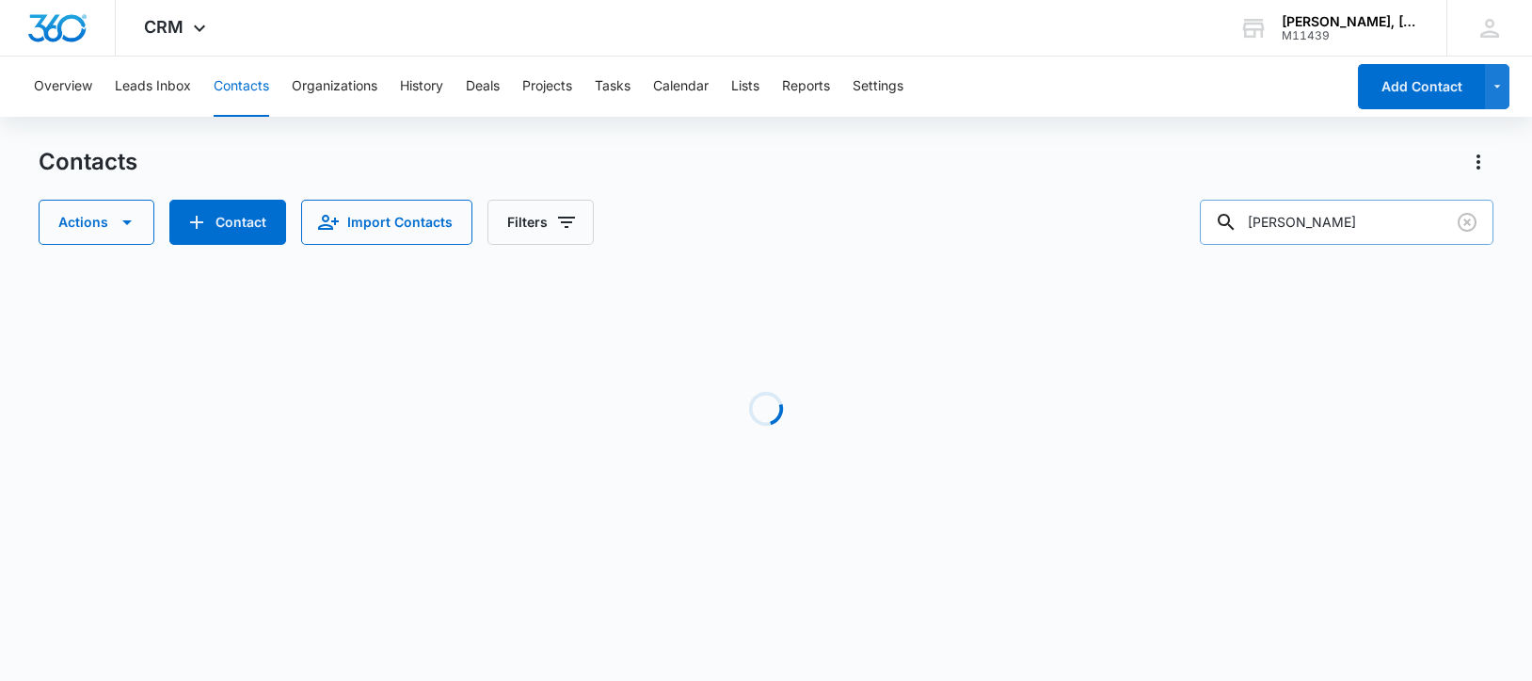
scroll to position [0, 0]
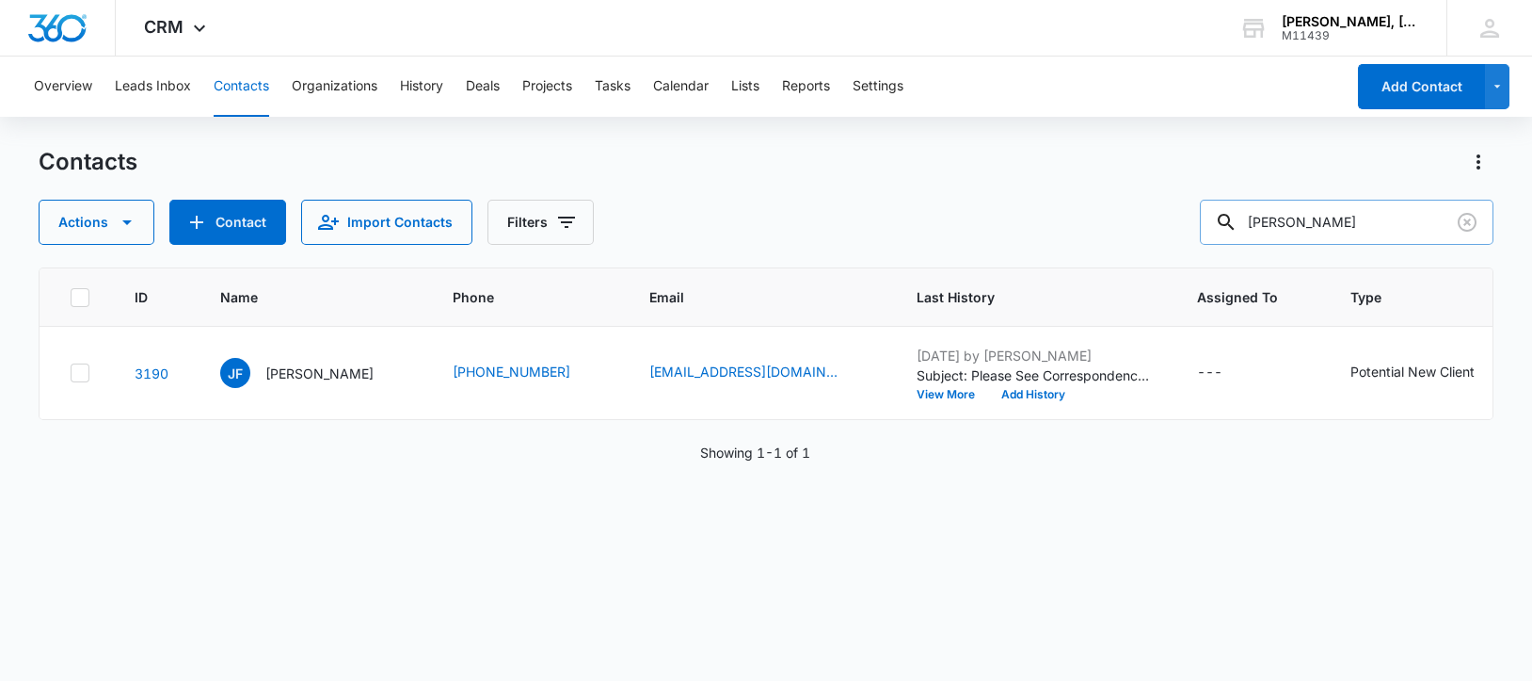
drag, startPoint x: 1275, startPoint y: 219, endPoint x: 1359, endPoint y: 204, distance: 85.1
click at [1359, 204] on input "[PERSON_NAME]" at bounding box center [1347, 222] width 294 height 45
click at [317, 383] on p "[PERSON_NAME]" at bounding box center [319, 373] width 108 height 20
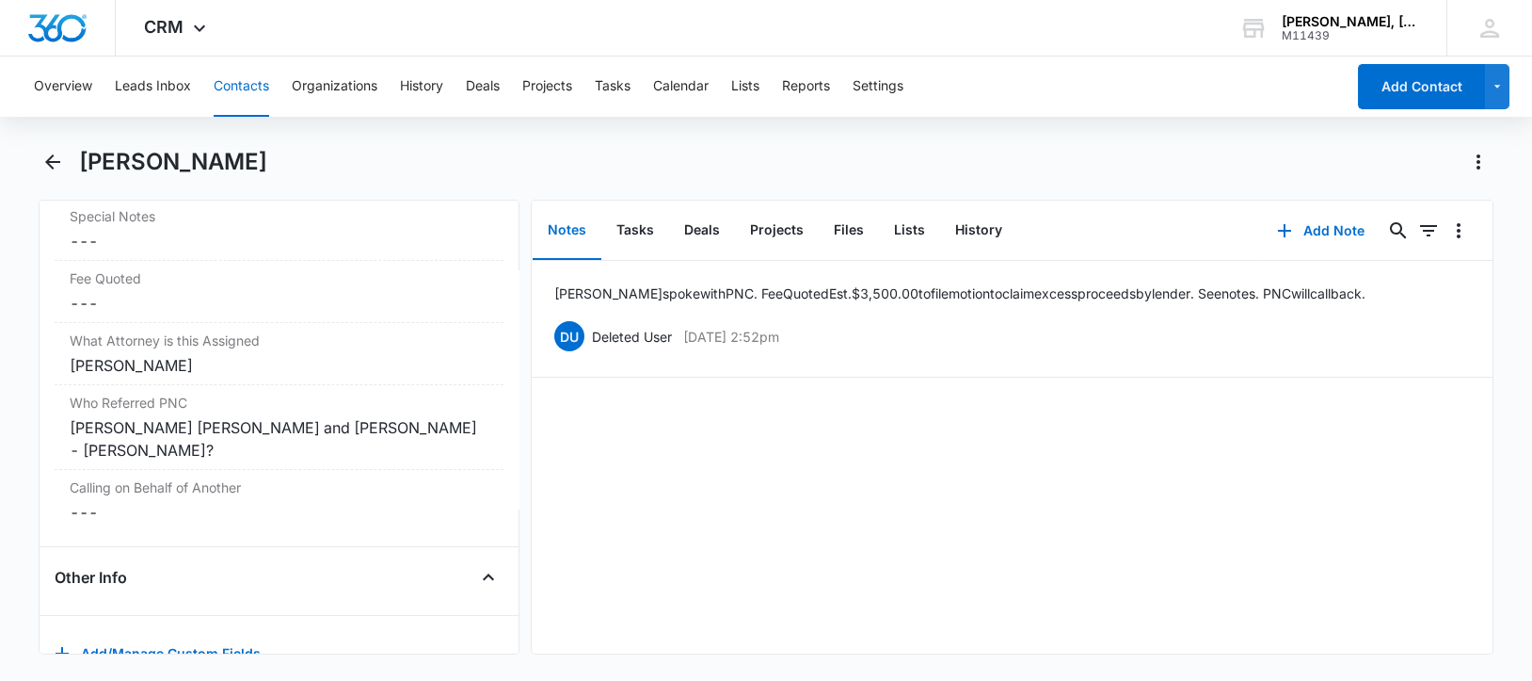
scroll to position [1878, 0]
